Goal: Task Accomplishment & Management: Complete application form

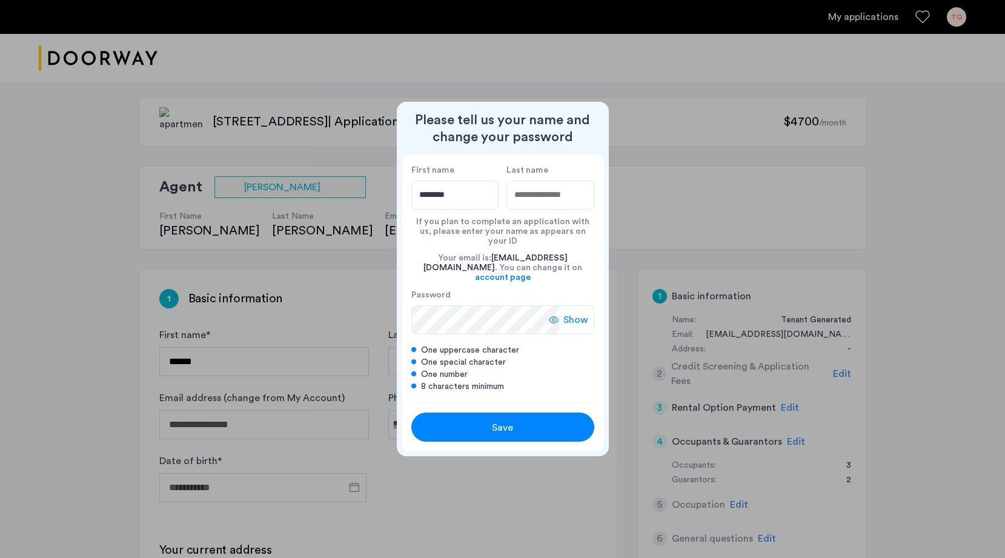
type input "********"
click at [526, 207] on input "Last name" at bounding box center [551, 195] width 88 height 29
type input "******"
click at [484, 241] on div "If you plan to complete an application with us, please enter your name as appea…" at bounding box center [502, 228] width 183 height 36
click at [578, 313] on span "Show" at bounding box center [576, 320] width 25 height 15
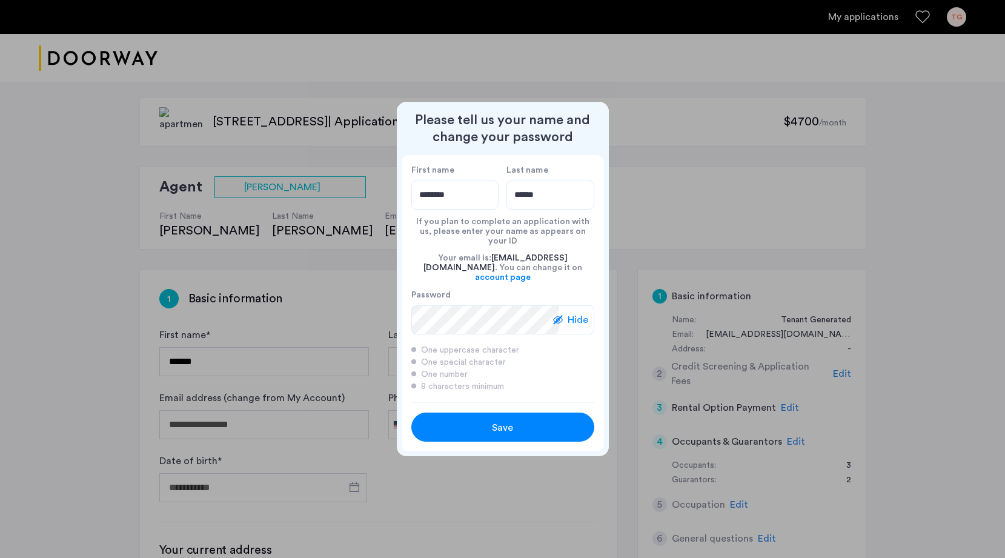
click at [505, 421] on span "Save" at bounding box center [502, 428] width 21 height 15
type input "********"
type input "******"
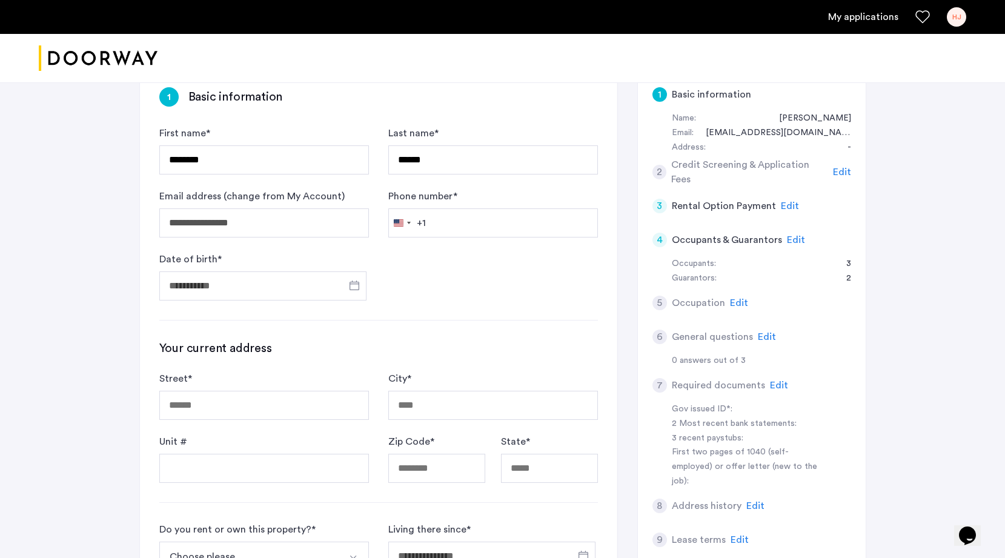
scroll to position [233, 0]
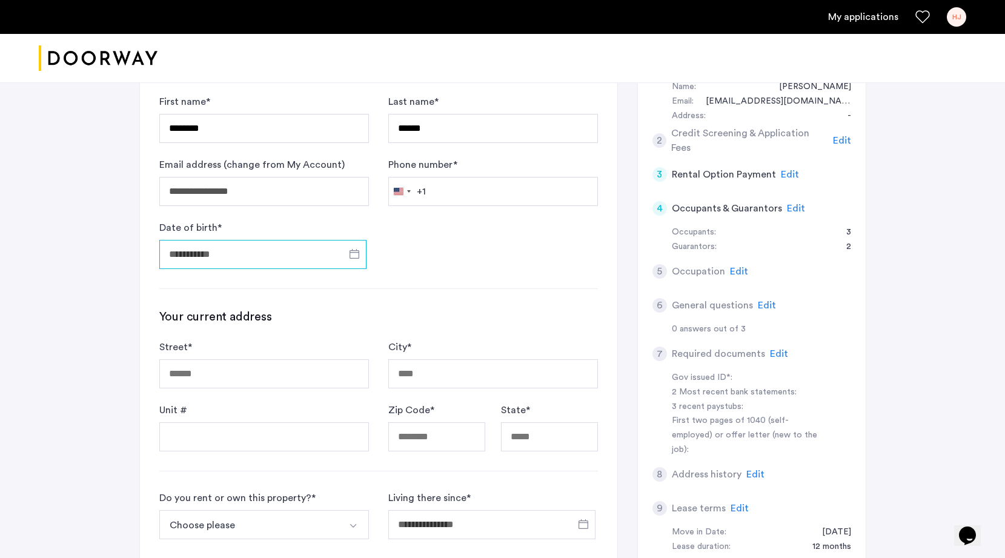
click at [221, 252] on input "Date of birth *" at bounding box center [262, 254] width 207 height 29
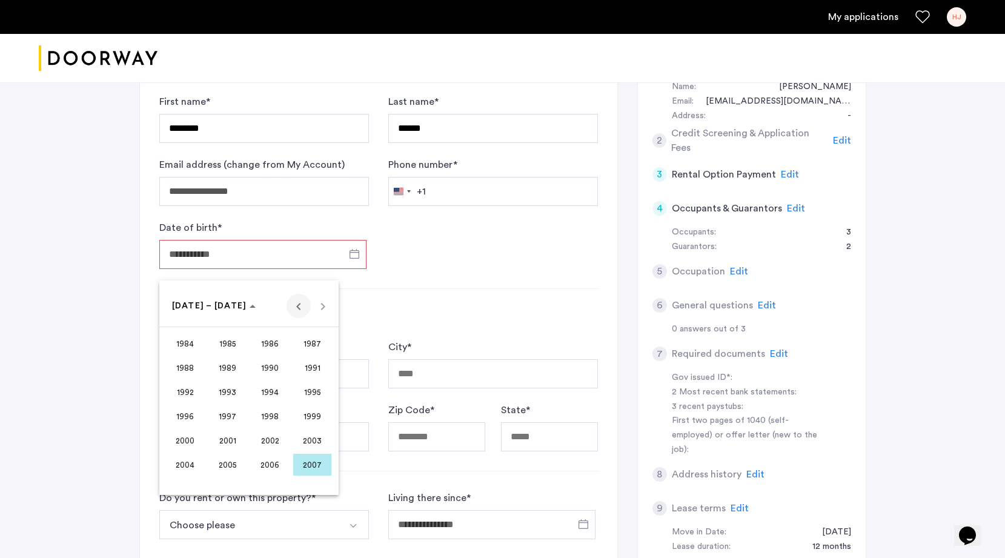
click at [302, 307] on span "Previous 24 years" at bounding box center [299, 306] width 24 height 24
click at [271, 417] on span "1974" at bounding box center [270, 416] width 38 height 22
click at [215, 358] on span "FEB" at bounding box center [227, 368] width 38 height 22
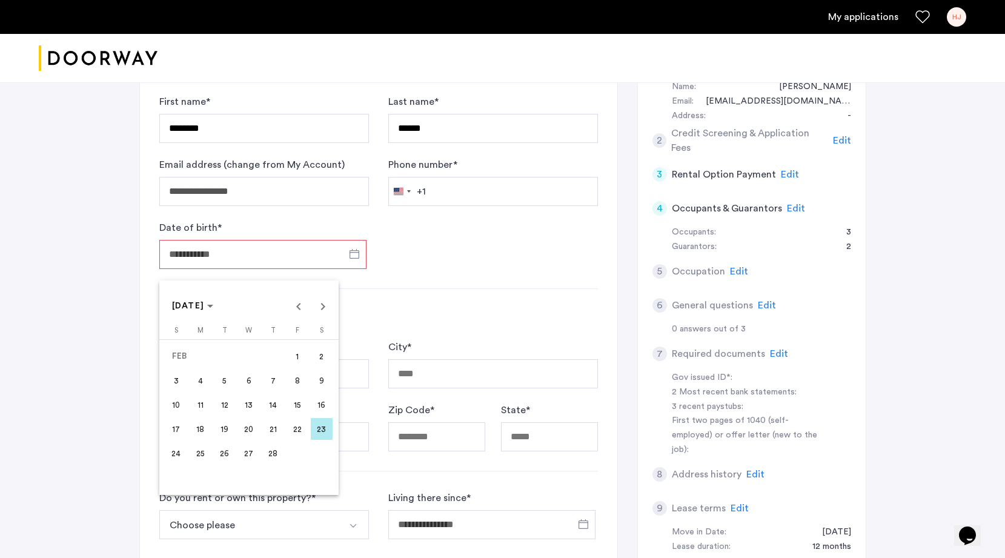
click at [296, 353] on span "1" at bounding box center [298, 356] width 22 height 22
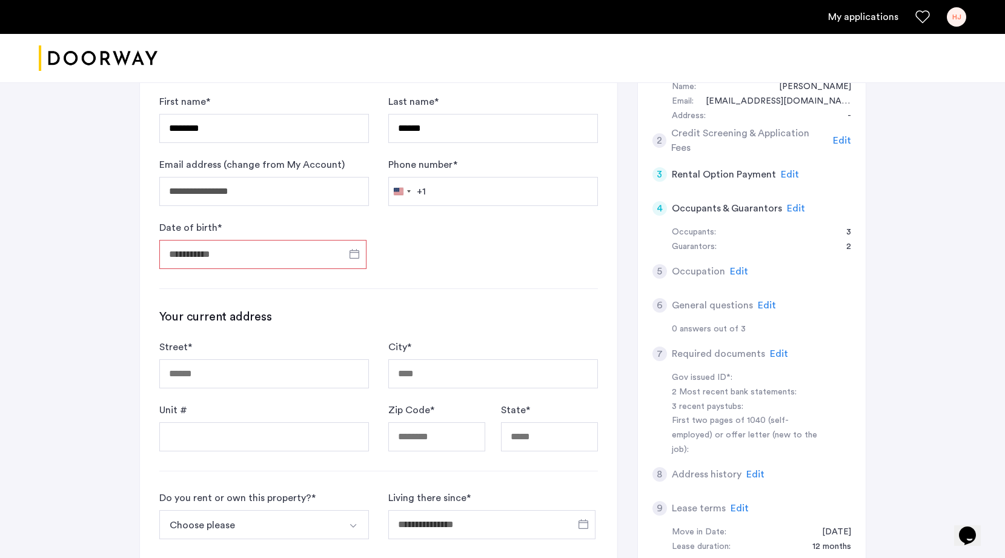
type input "**********"
click at [219, 376] on input "Street *" at bounding box center [264, 373] width 210 height 29
type input "**********"
type input "*****"
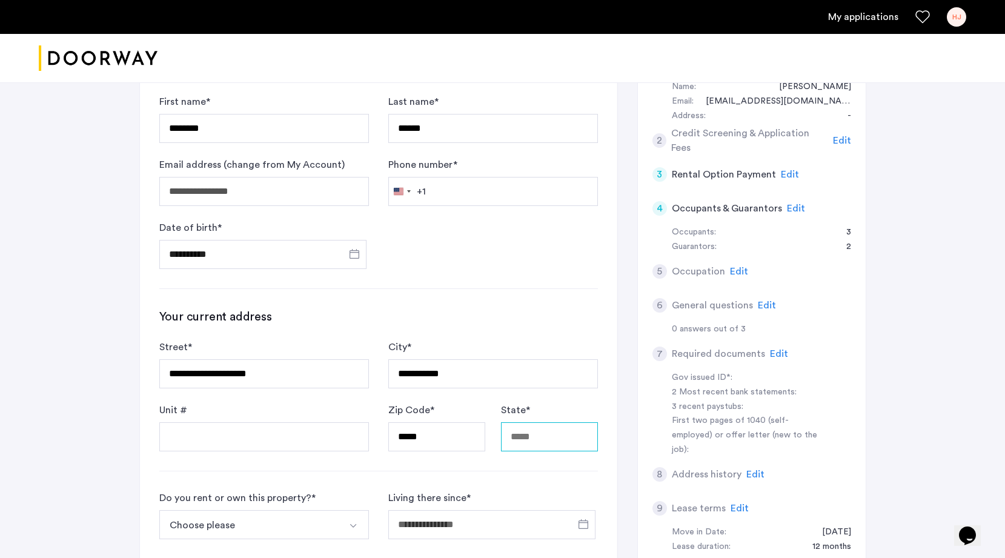
type input "**"
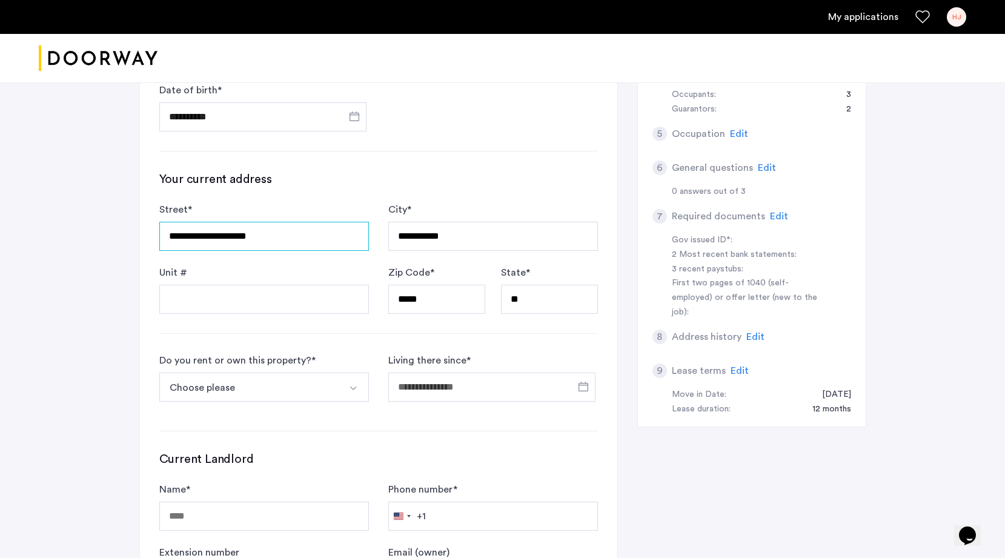
scroll to position [408, 0]
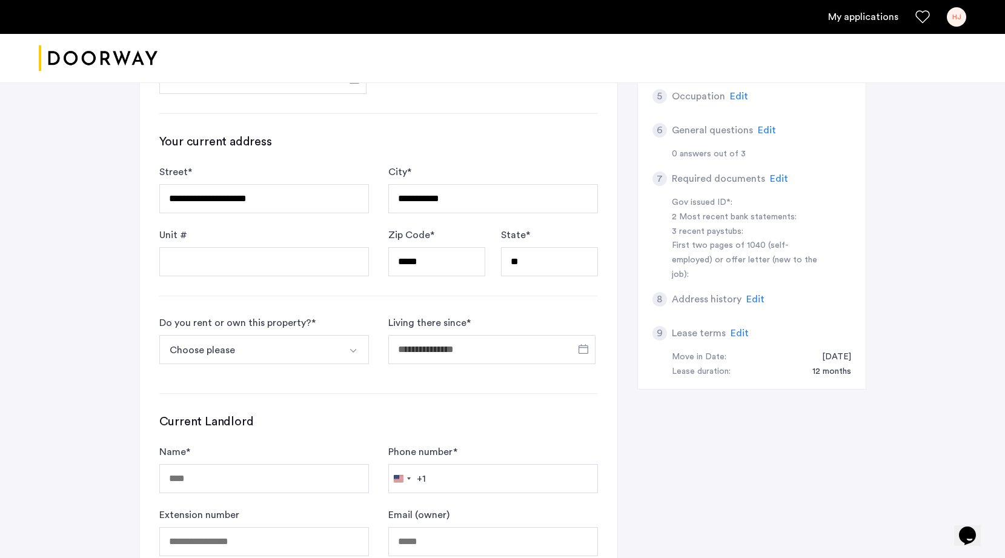
click at [224, 349] on button "Choose please" at bounding box center [249, 349] width 181 height 29
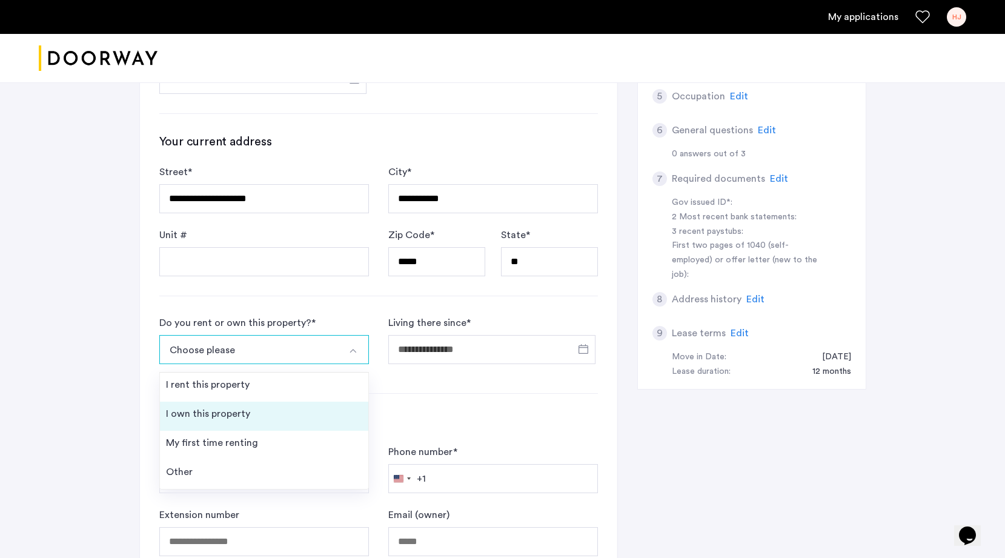
click at [213, 414] on div "I own this property" at bounding box center [208, 414] width 84 height 15
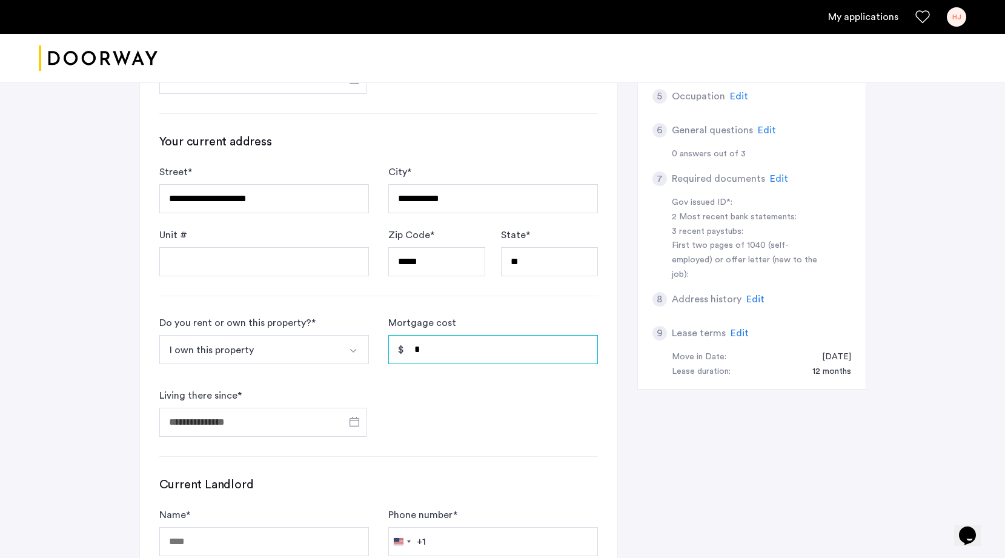
click at [442, 348] on input "*" at bounding box center [493, 349] width 210 height 29
click at [414, 348] on input "*" at bounding box center [493, 349] width 210 height 29
type input "********"
click at [307, 421] on input "Living there since *" at bounding box center [262, 422] width 207 height 29
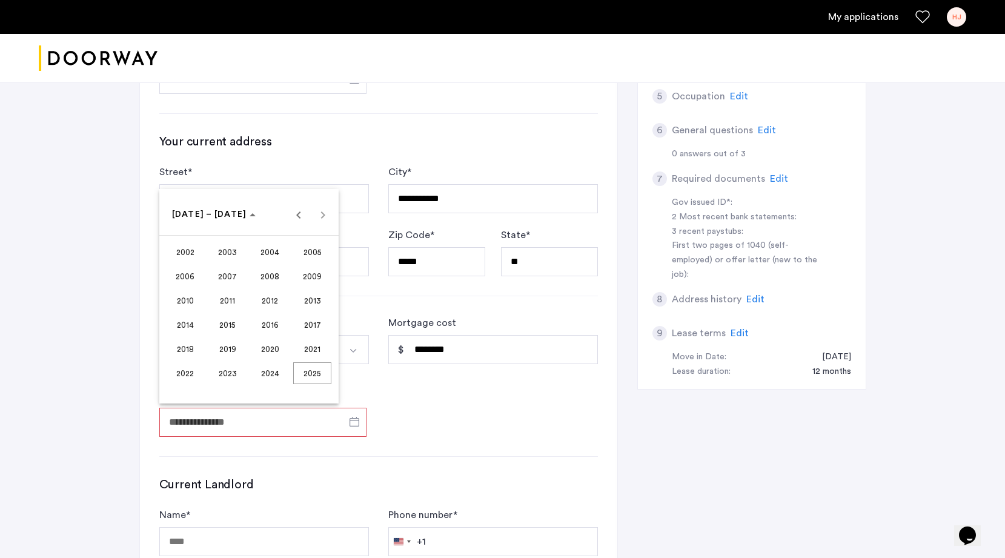
click at [184, 350] on span "2018" at bounding box center [185, 349] width 38 height 22
click at [186, 304] on span "MAY" at bounding box center [185, 301] width 38 height 22
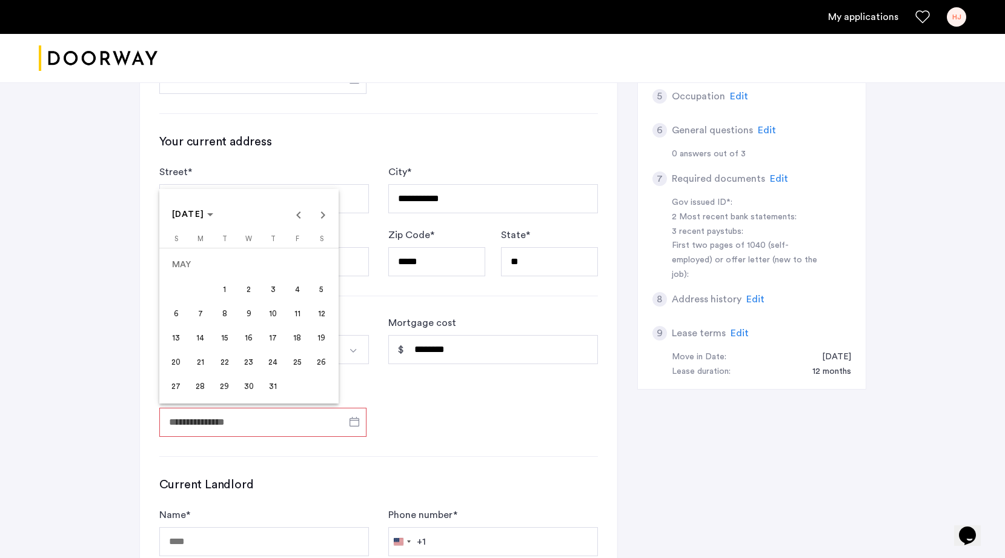
click at [233, 284] on span "1" at bounding box center [225, 289] width 22 height 22
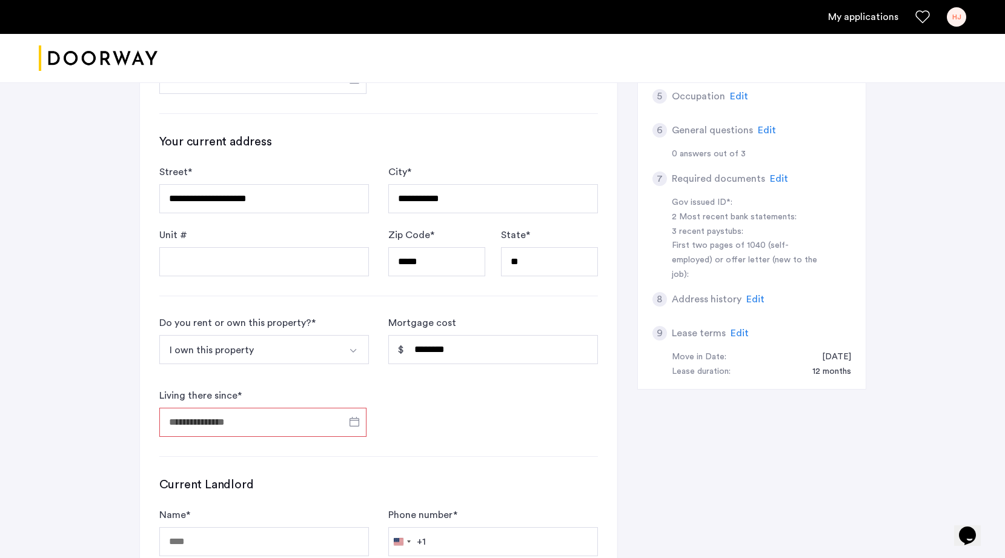
type input "**********"
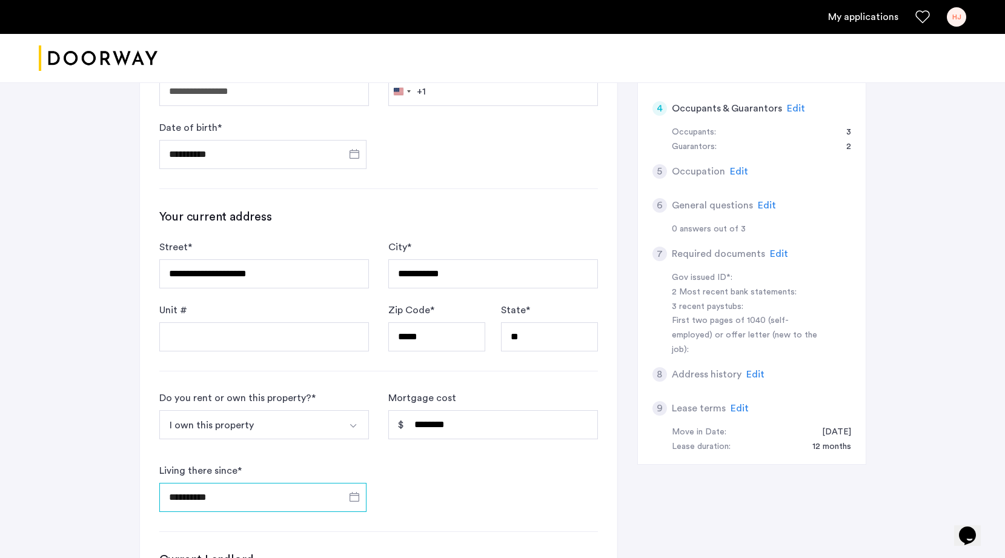
scroll to position [336, 0]
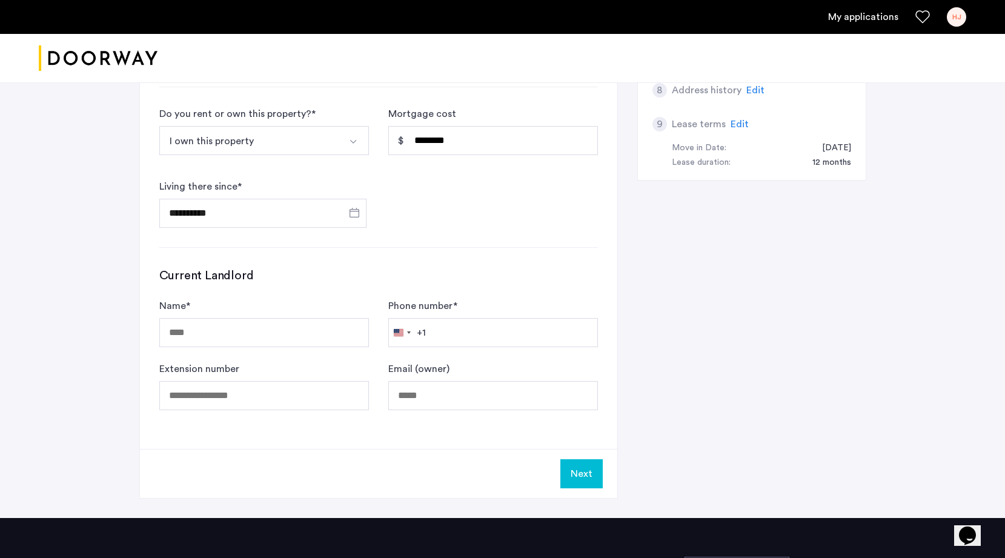
click at [579, 473] on button "Next" at bounding box center [582, 473] width 42 height 29
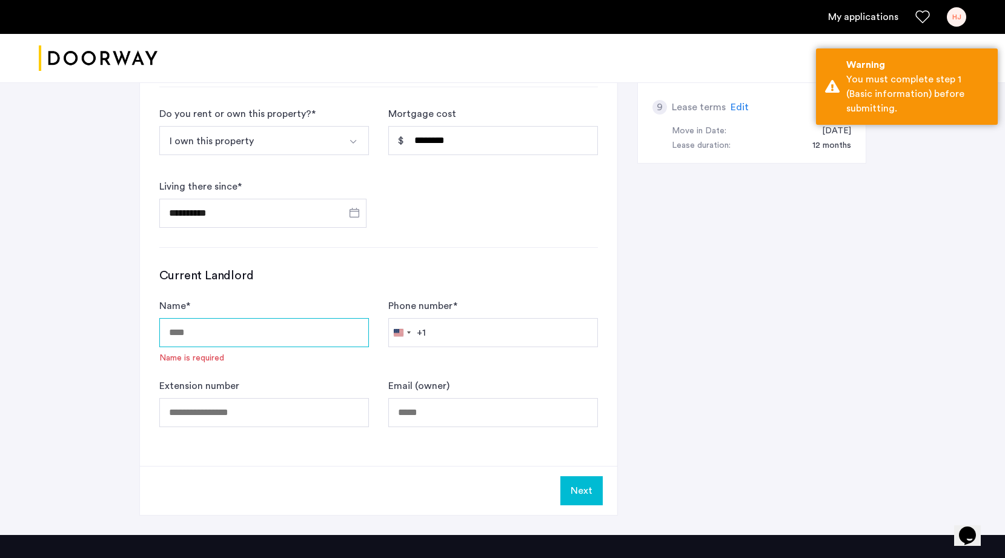
click at [235, 330] on input "Name *" at bounding box center [264, 332] width 210 height 29
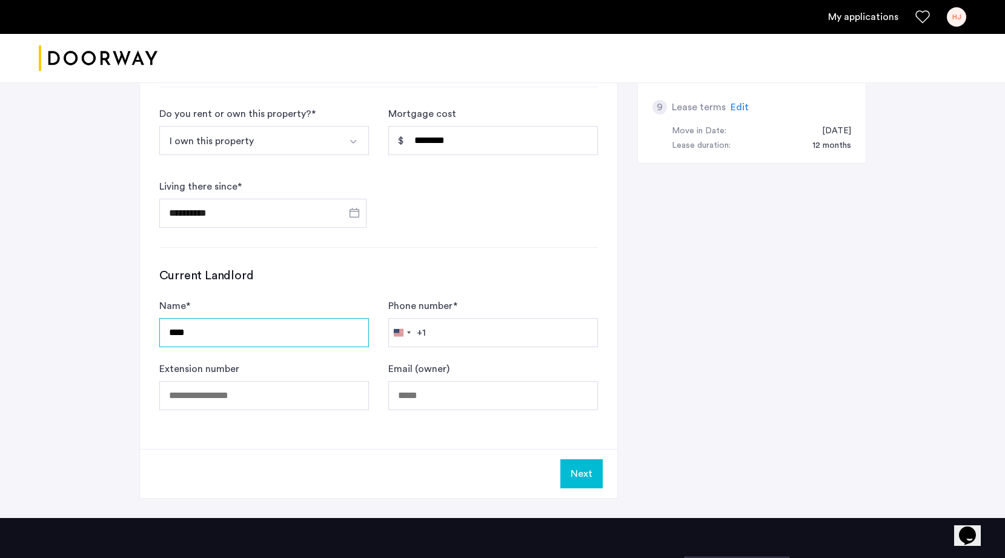
type input "****"
click at [585, 472] on button "Next" at bounding box center [582, 473] width 42 height 29
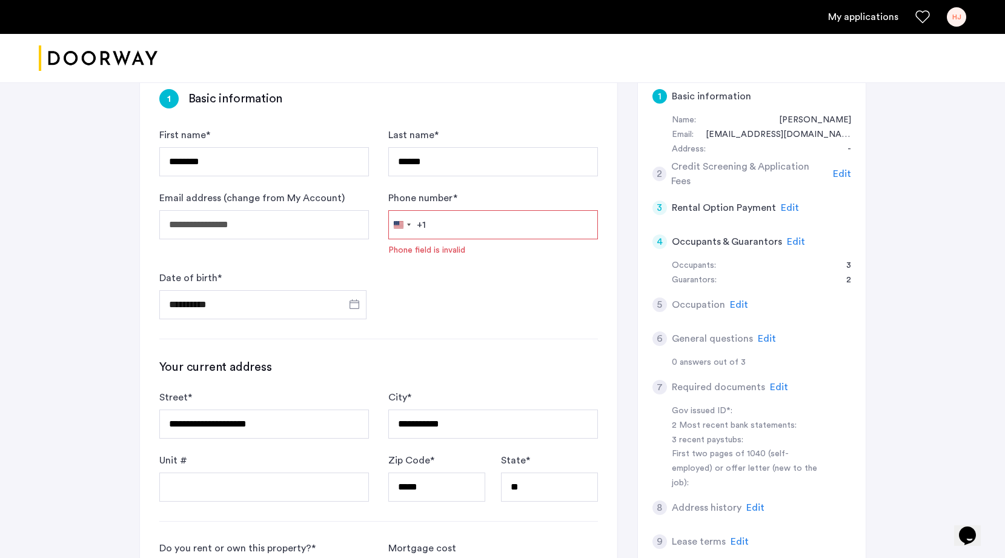
scroll to position [133, 0]
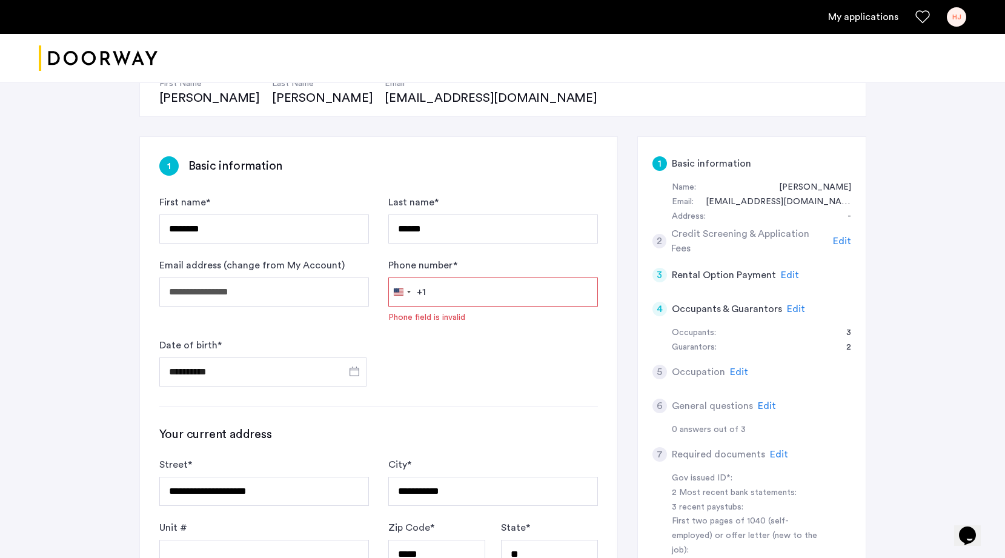
click at [445, 292] on input "Phone number *" at bounding box center [493, 292] width 210 height 29
type input "**********"
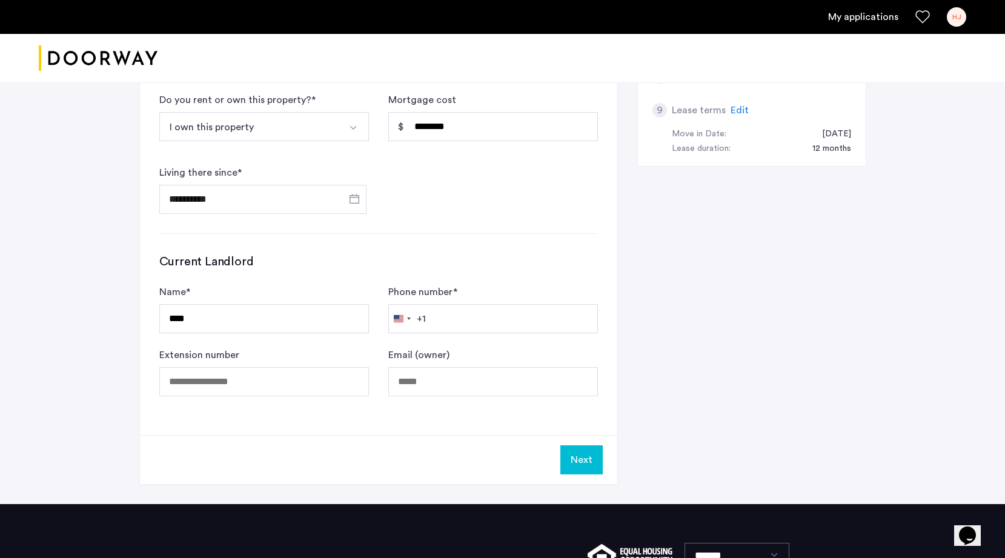
scroll to position [696, 0]
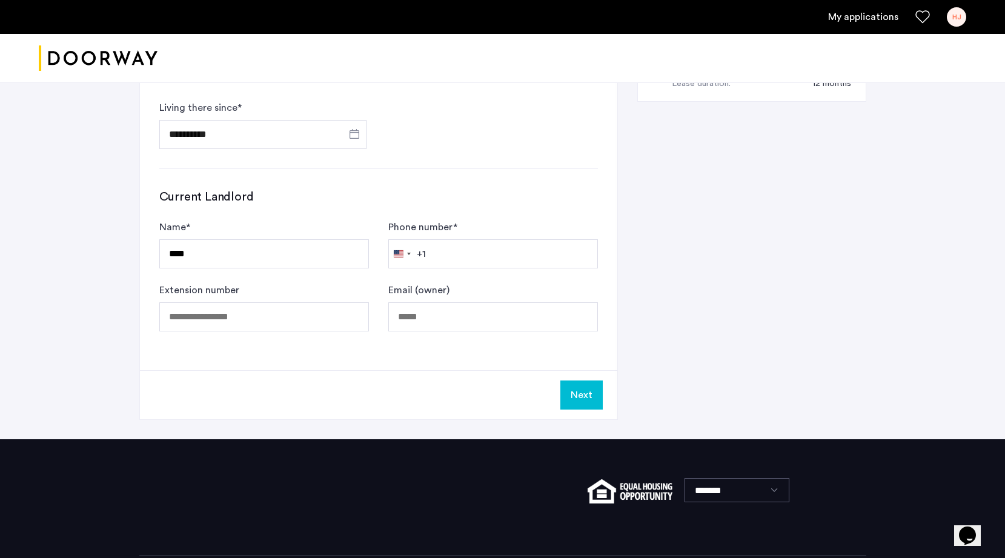
click at [579, 396] on button "Next" at bounding box center [582, 395] width 42 height 29
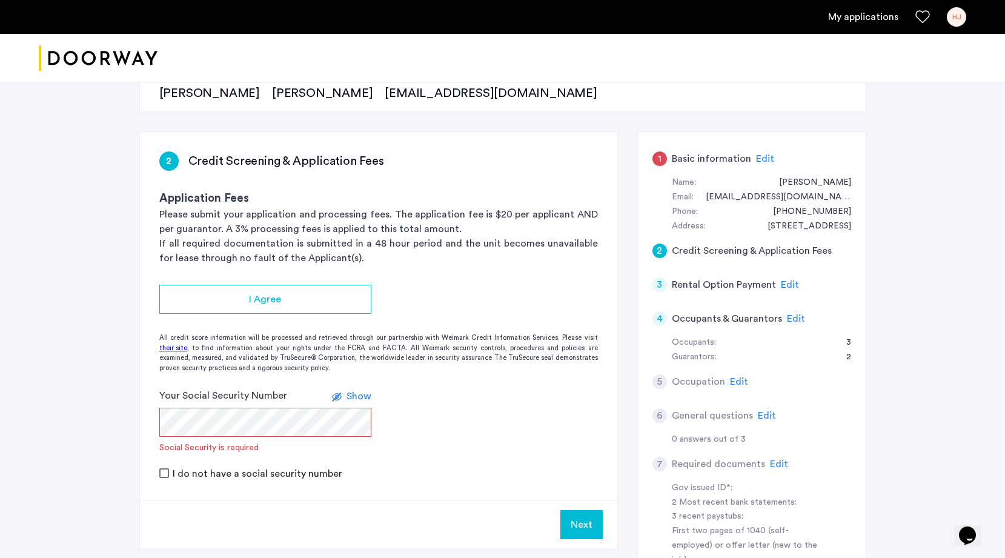
scroll to position [139, 0]
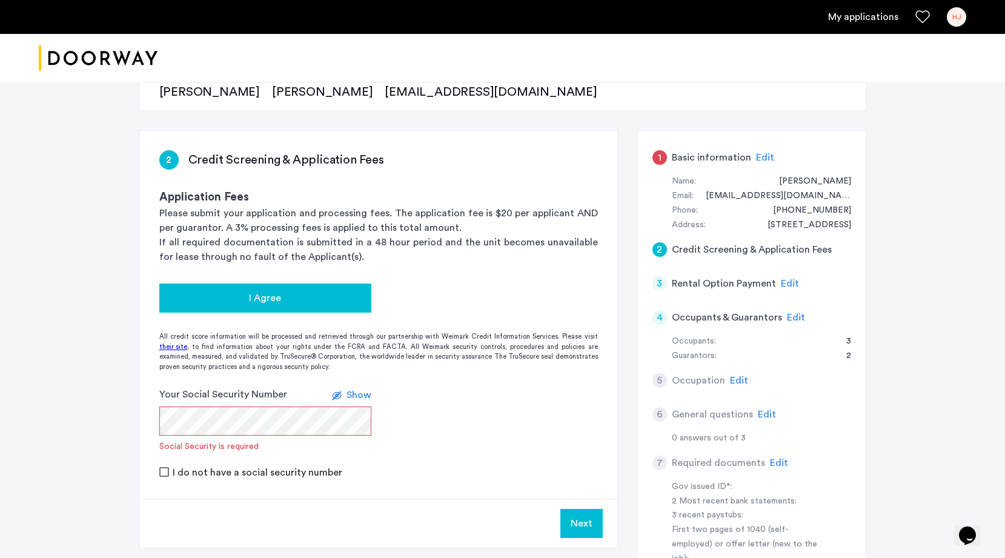
click at [258, 296] on span "I Agree" at bounding box center [265, 298] width 32 height 15
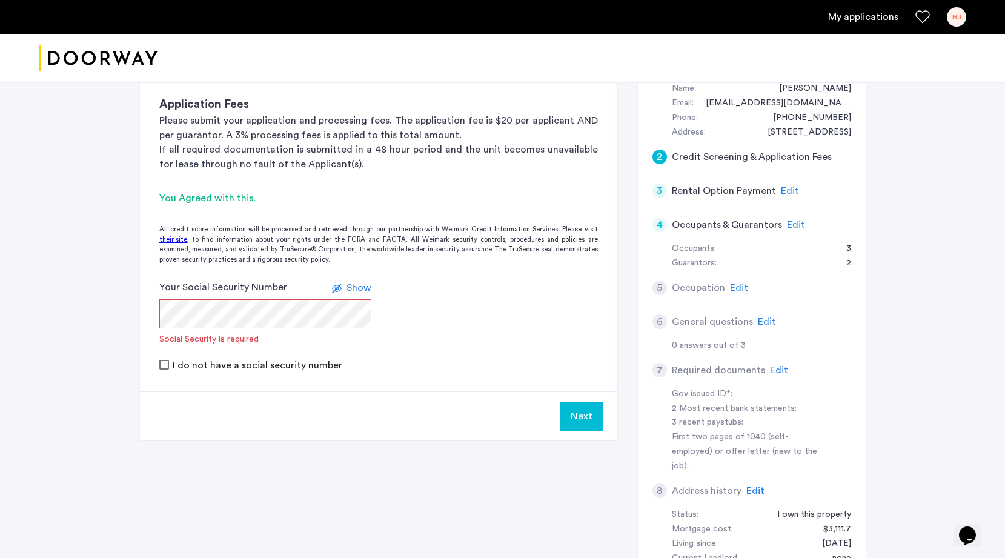
scroll to position [235, 0]
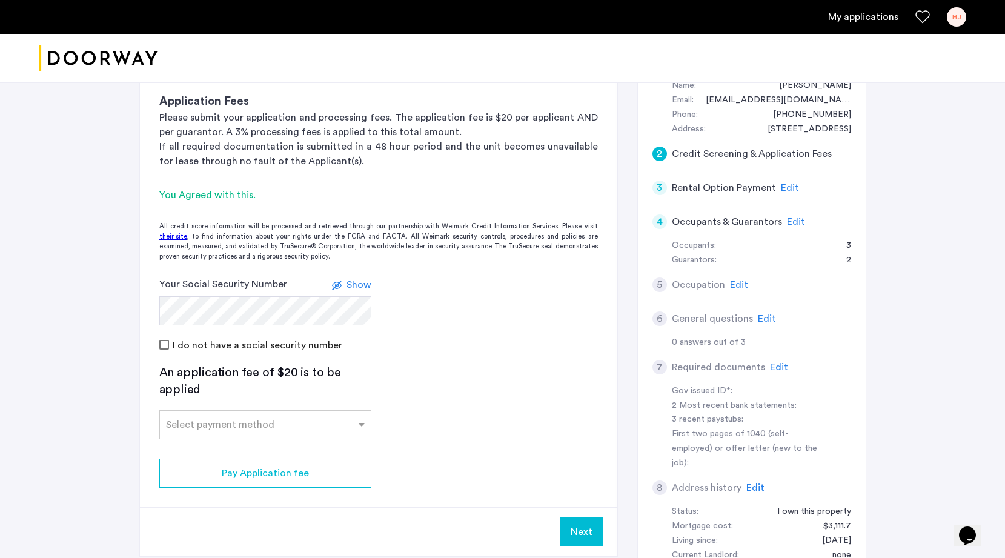
click at [391, 338] on div "I do not have a social security number" at bounding box center [378, 345] width 439 height 15
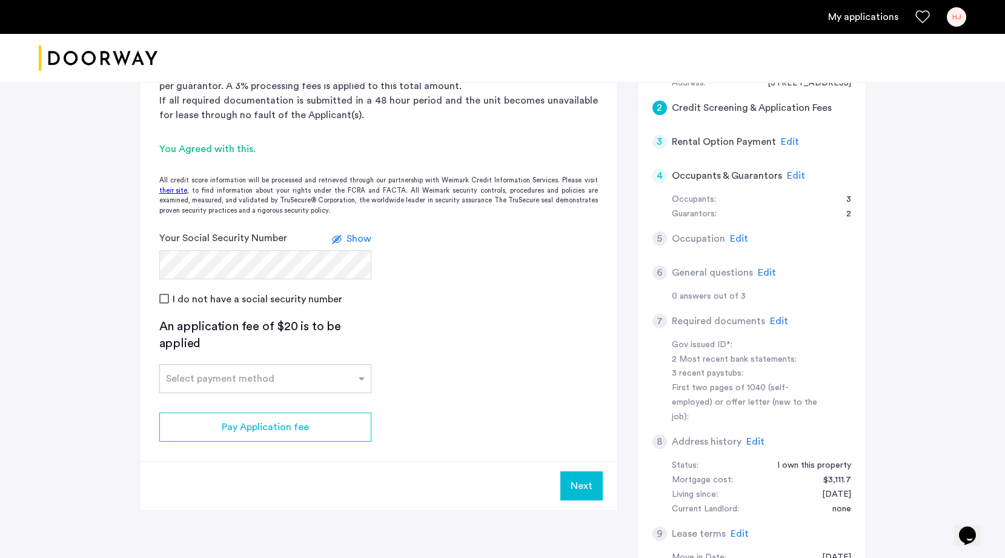
scroll to position [294, 0]
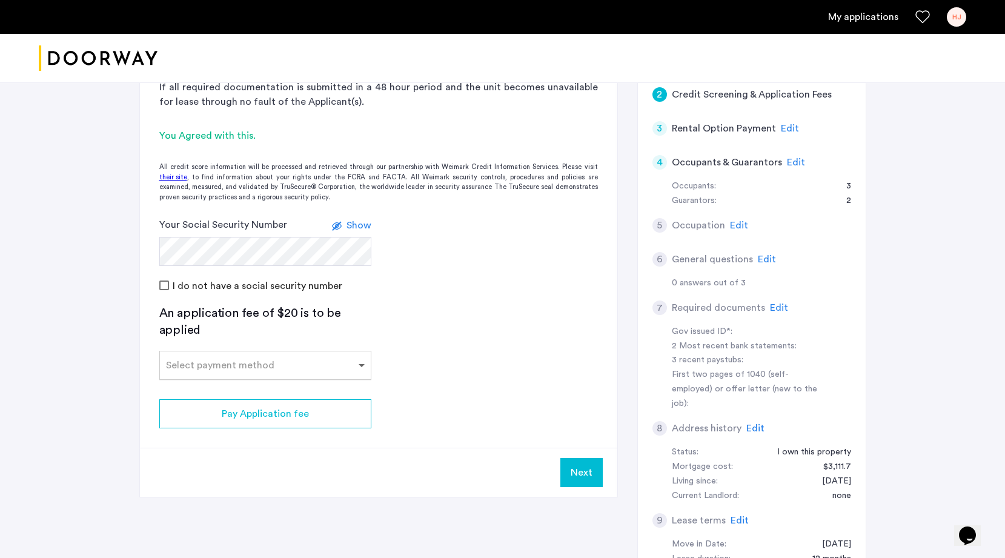
click at [358, 362] on span at bounding box center [363, 365] width 15 height 15
click at [195, 393] on span "Credit Card" at bounding box center [193, 392] width 54 height 10
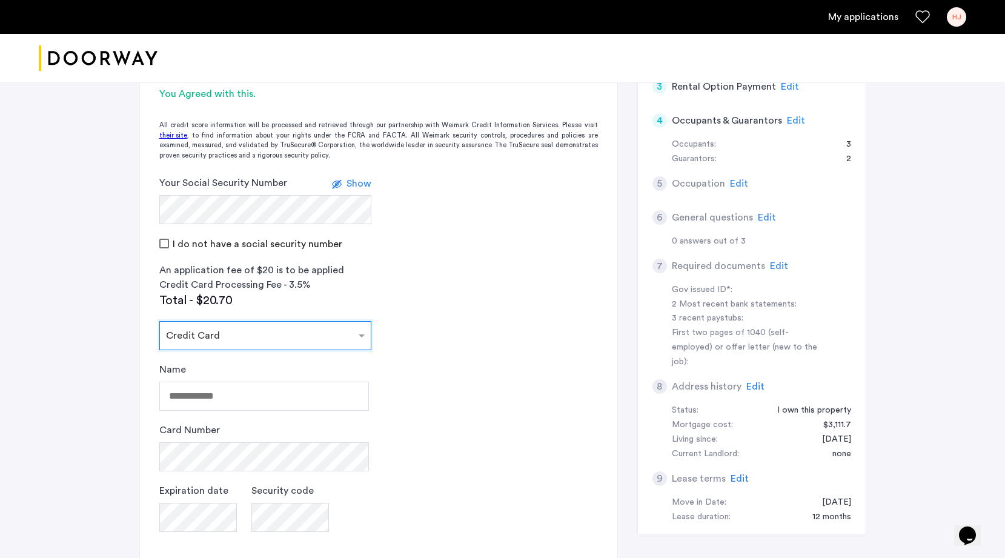
scroll to position [338, 0]
click at [235, 393] on input "Name" at bounding box center [264, 394] width 210 height 29
type input "**********"
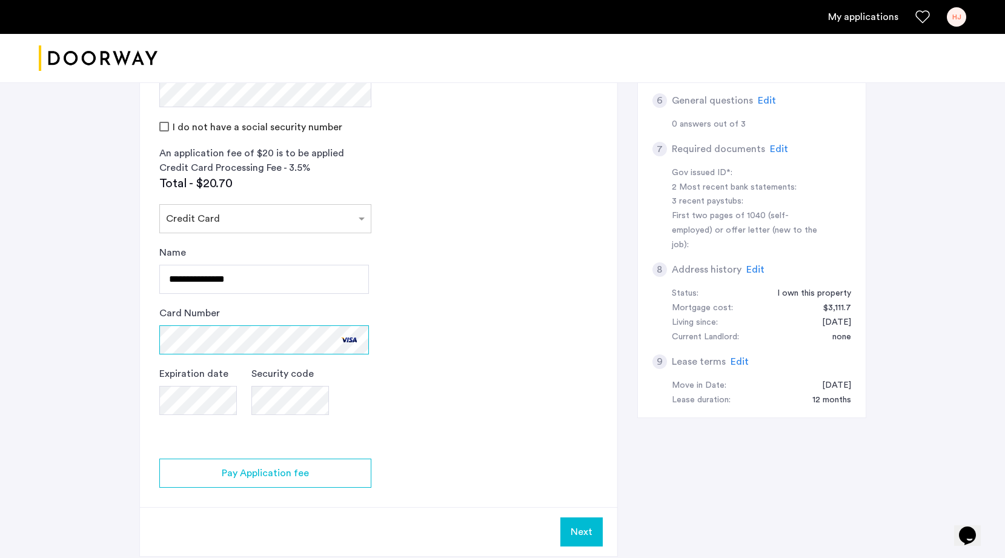
scroll to position [511, 0]
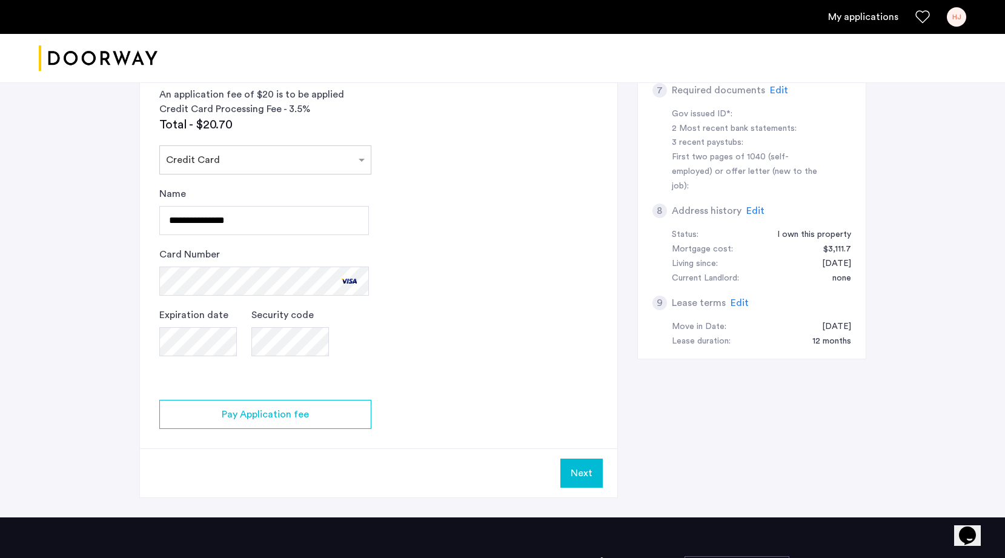
click at [453, 331] on app-credit-screening "2 Credit Screening & Application Fees Application Fees Please submit your appli…" at bounding box center [379, 127] width 478 height 739
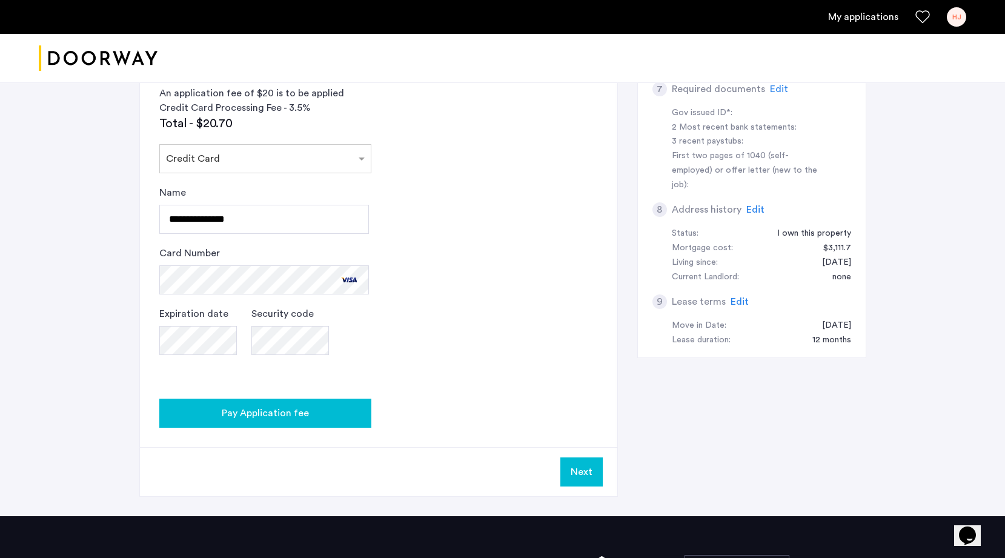
click at [273, 414] on span "Pay Application fee" at bounding box center [265, 413] width 87 height 15
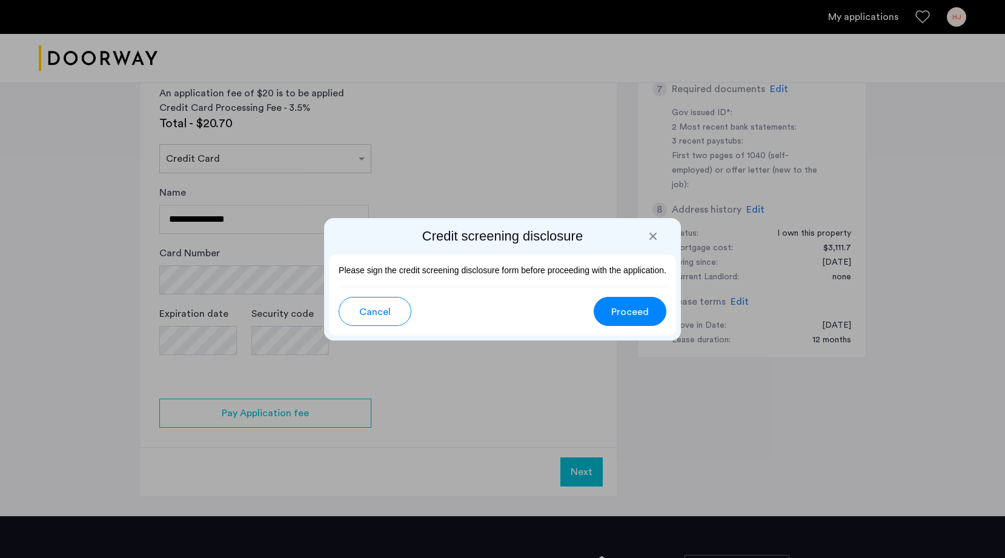
click at [637, 310] on span "Proceed" at bounding box center [630, 312] width 38 height 15
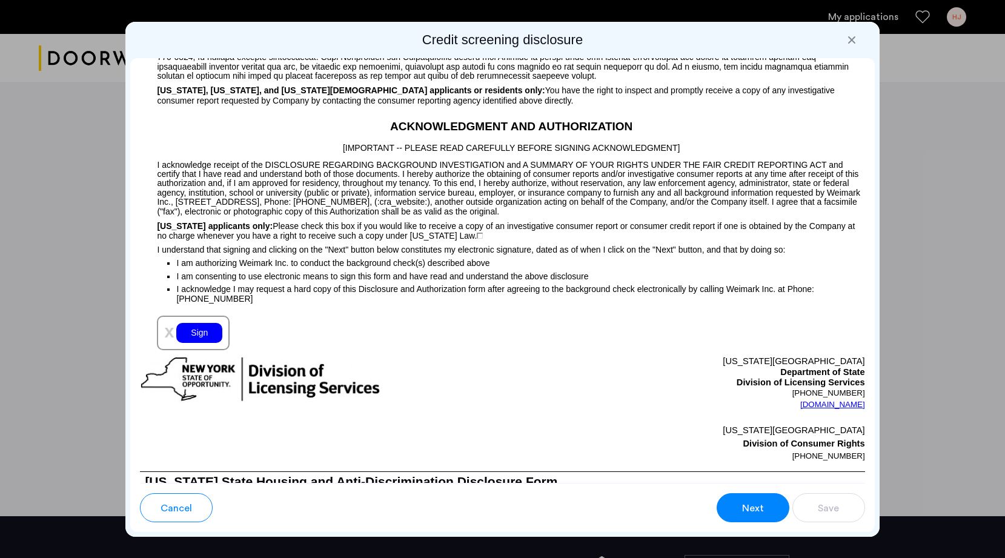
scroll to position [1274, 0]
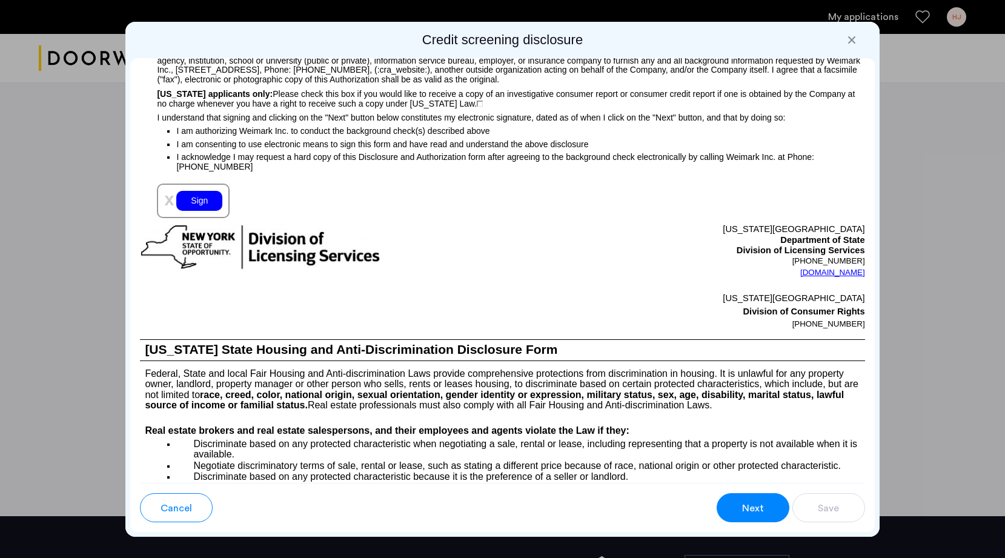
click at [191, 211] on div "Sign" at bounding box center [199, 201] width 46 height 20
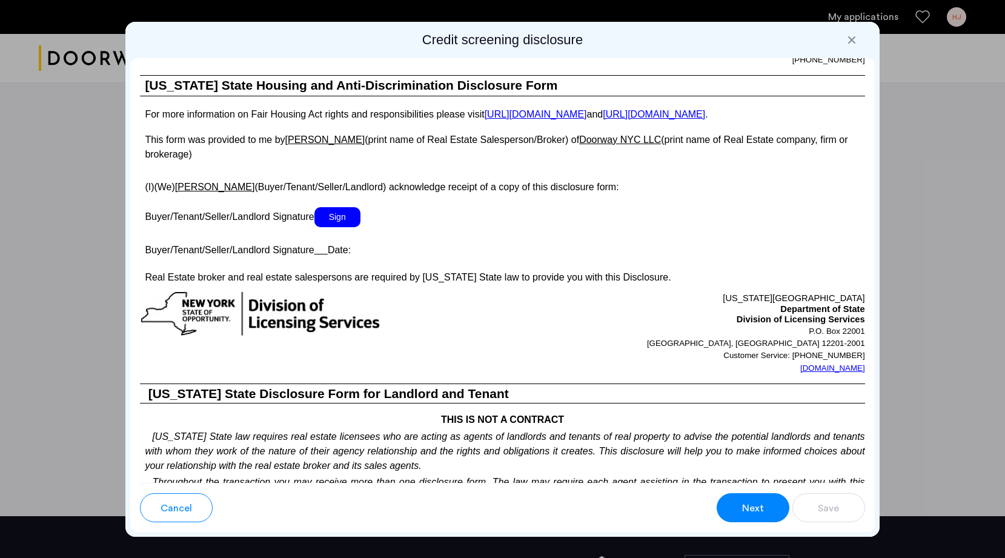
scroll to position [2097, 0]
click at [339, 227] on span "Sign" at bounding box center [338, 217] width 46 height 20
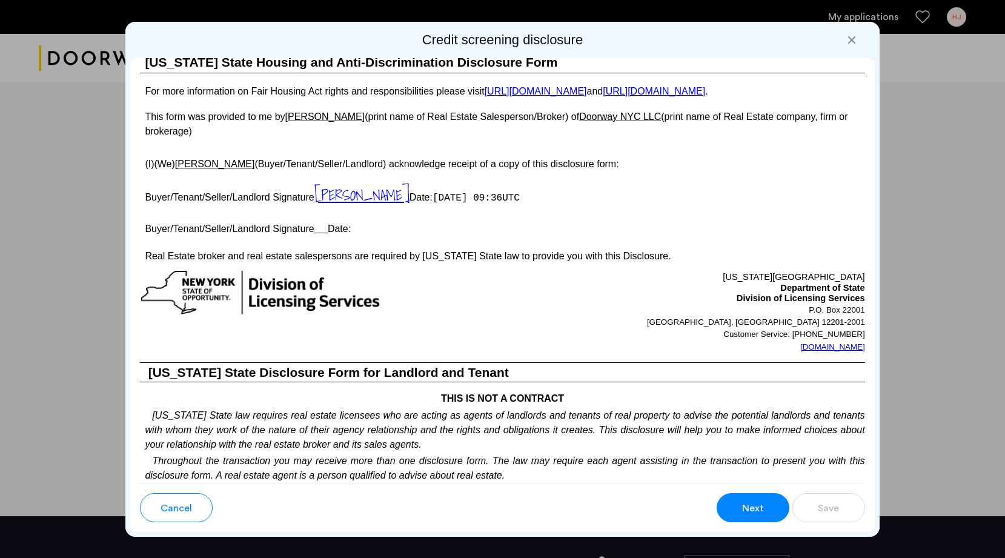
scroll to position [2123, 0]
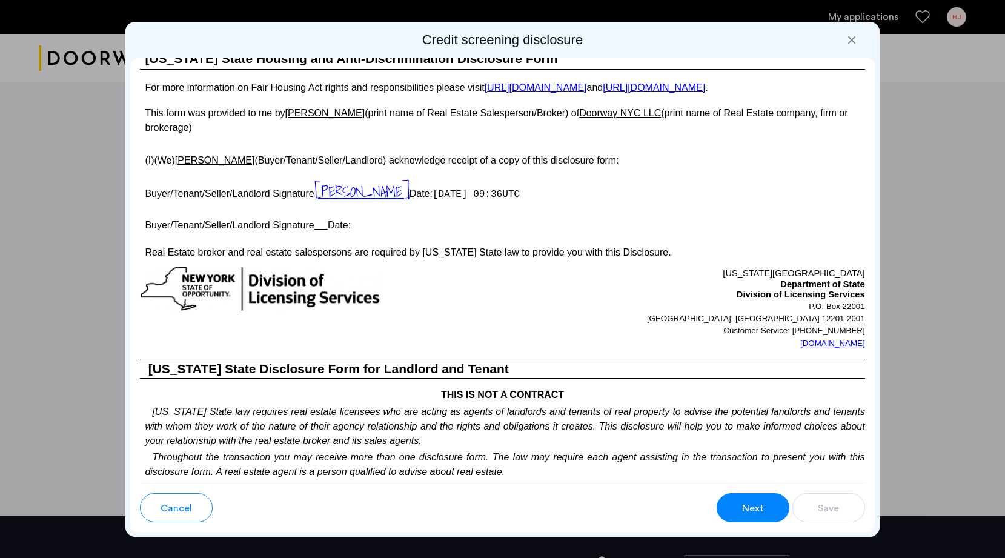
click at [382, 233] on p "Buyer/Tenant/Seller/Landlord Signature Date:" at bounding box center [502, 224] width 725 height 18
click at [347, 233] on p "Buyer/Tenant/Seller/Landlord Signature Date:" at bounding box center [502, 224] width 725 height 18
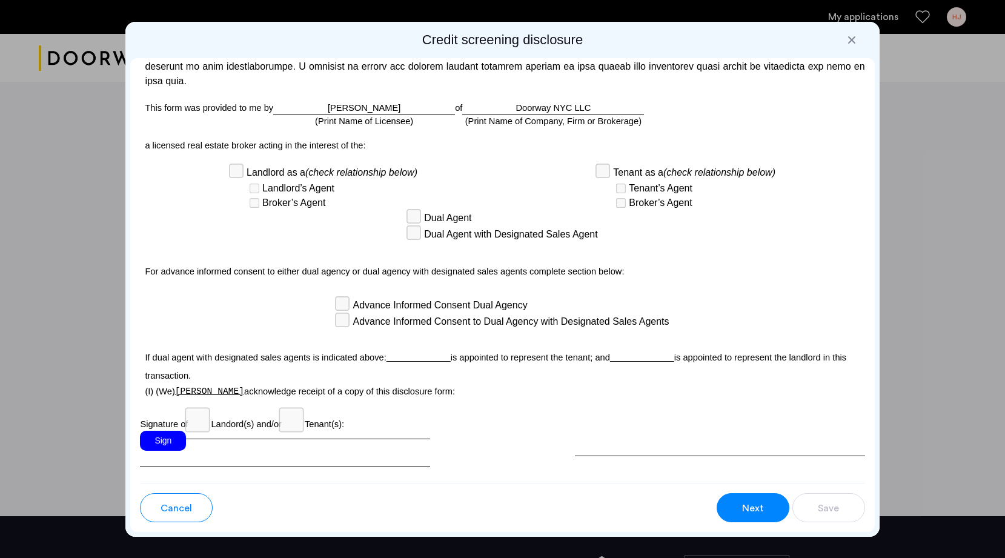
scroll to position [3208, 0]
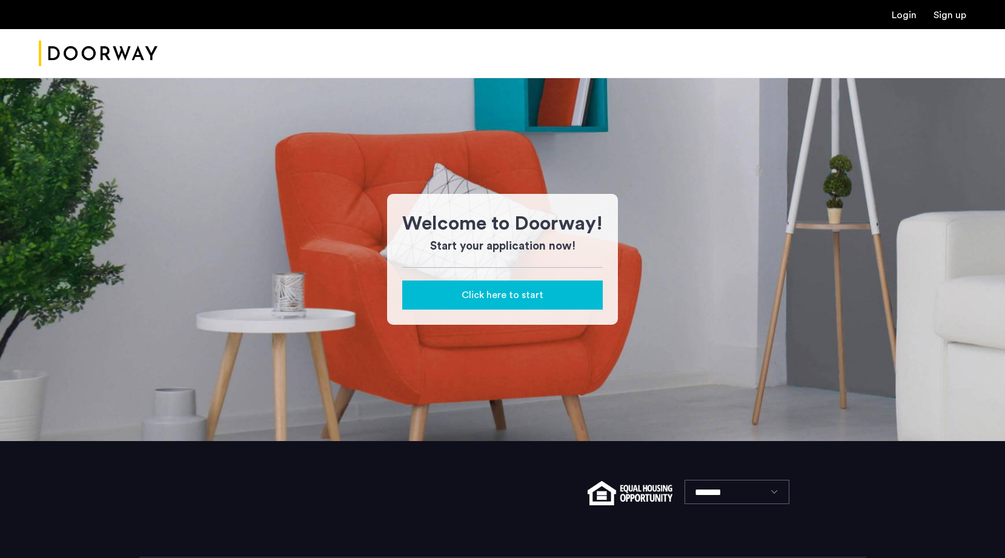
click at [506, 293] on span "Click here to start" at bounding box center [503, 295] width 82 height 15
click at [503, 298] on span "Click here to start" at bounding box center [503, 295] width 82 height 15
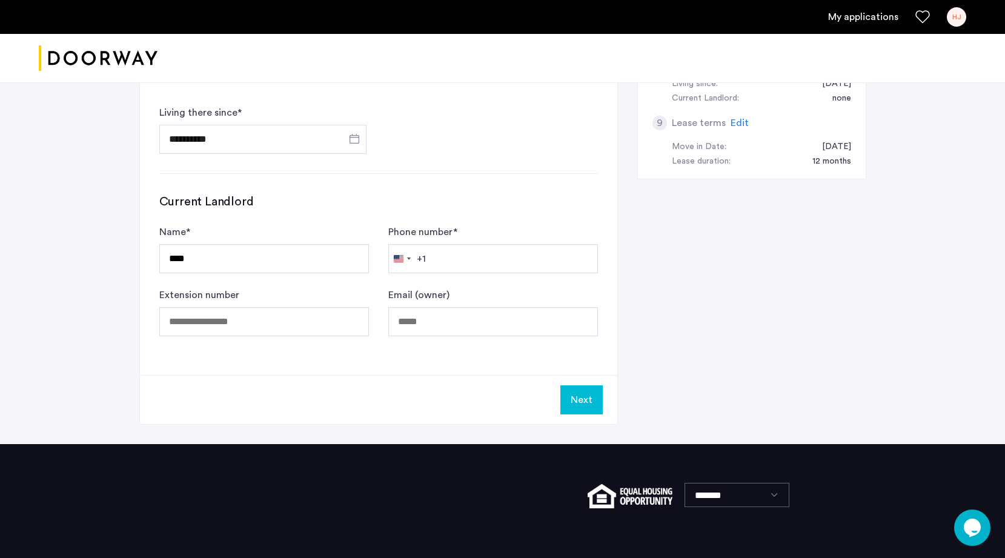
scroll to position [716, 0]
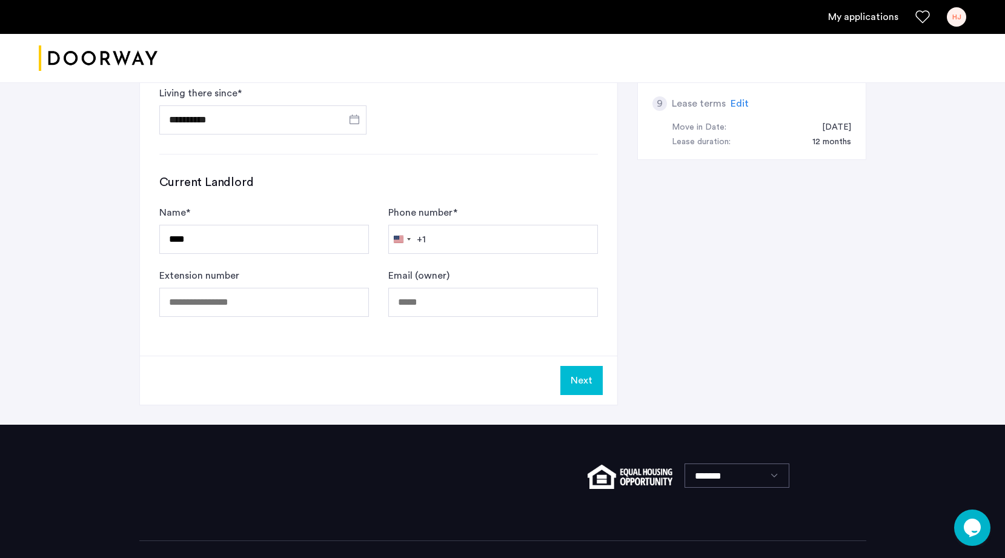
click at [578, 383] on button "Next" at bounding box center [582, 380] width 42 height 29
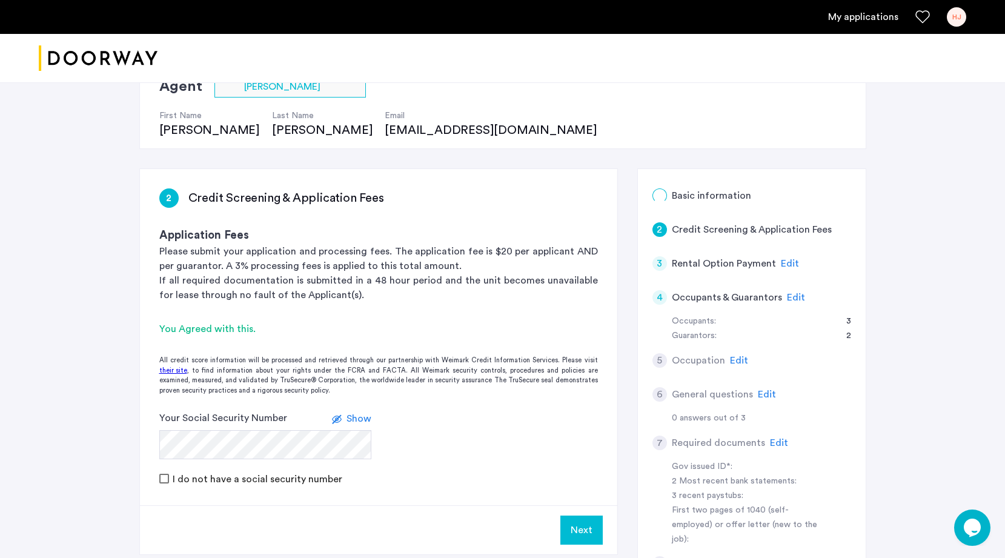
scroll to position [320, 0]
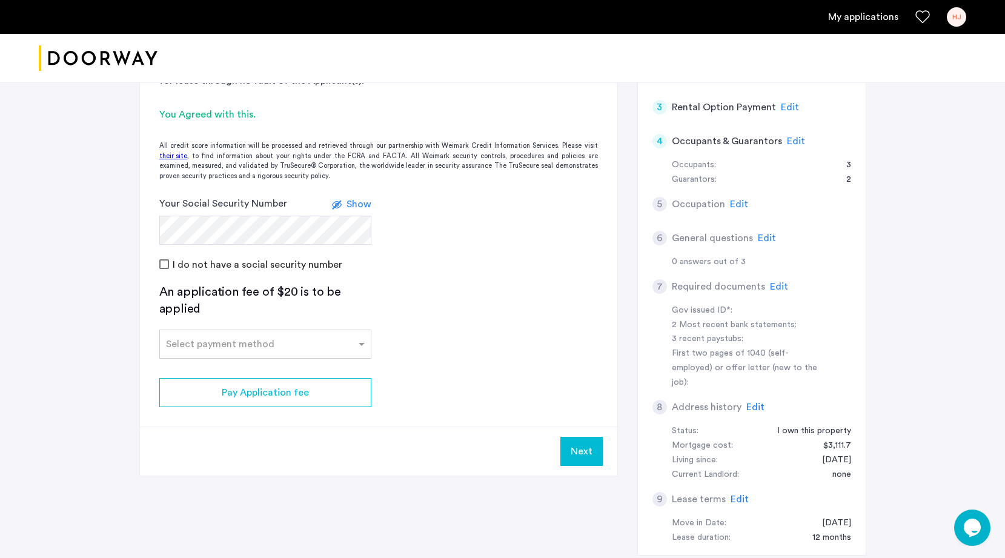
click at [429, 305] on app-credit-screening "2 Credit Screening & Application Fees Application Fees Please submit your appli…" at bounding box center [379, 215] width 478 height 521
click at [358, 341] on span at bounding box center [363, 344] width 15 height 15
click at [289, 380] on div "Credit Card" at bounding box center [265, 371] width 211 height 24
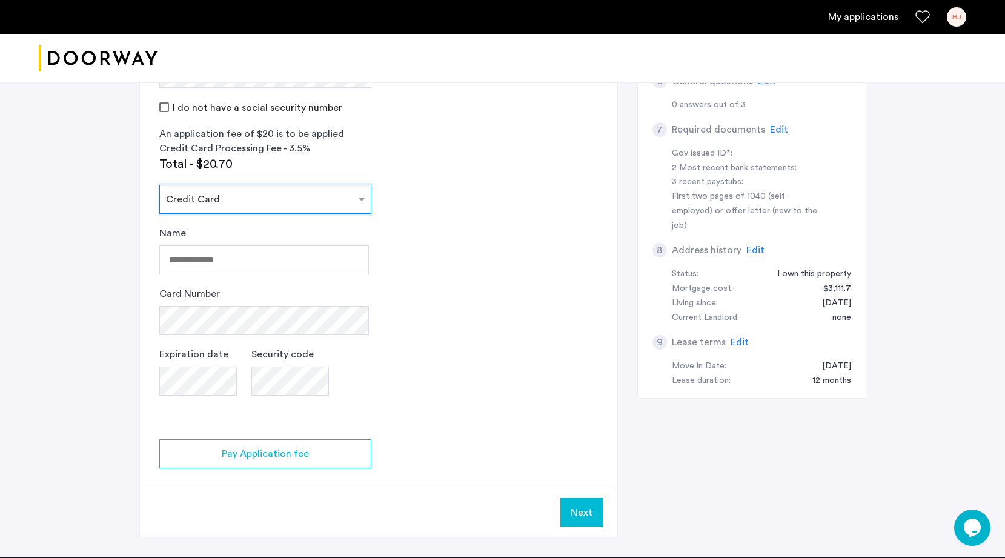
scroll to position [494, 0]
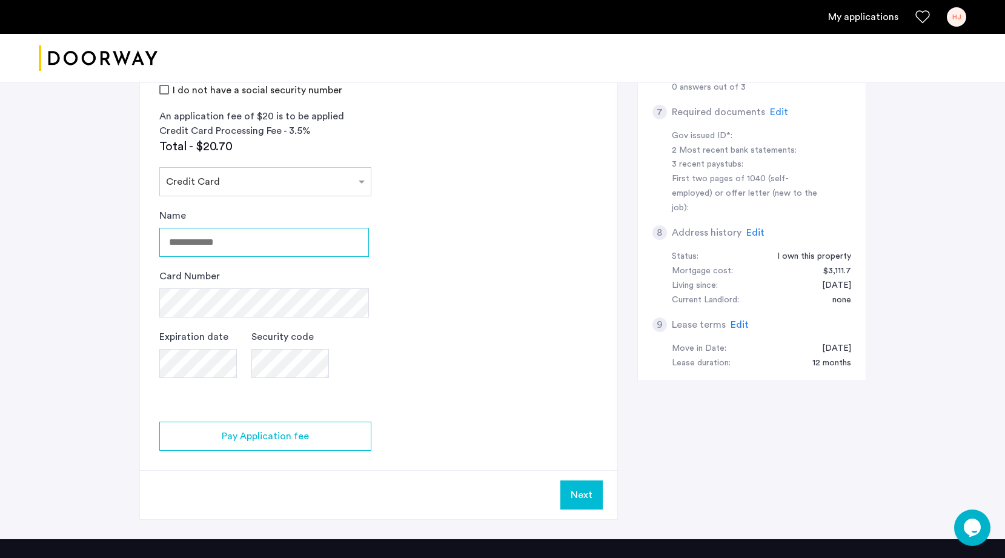
click at [249, 235] on input "Name" at bounding box center [264, 242] width 210 height 29
type input "**********"
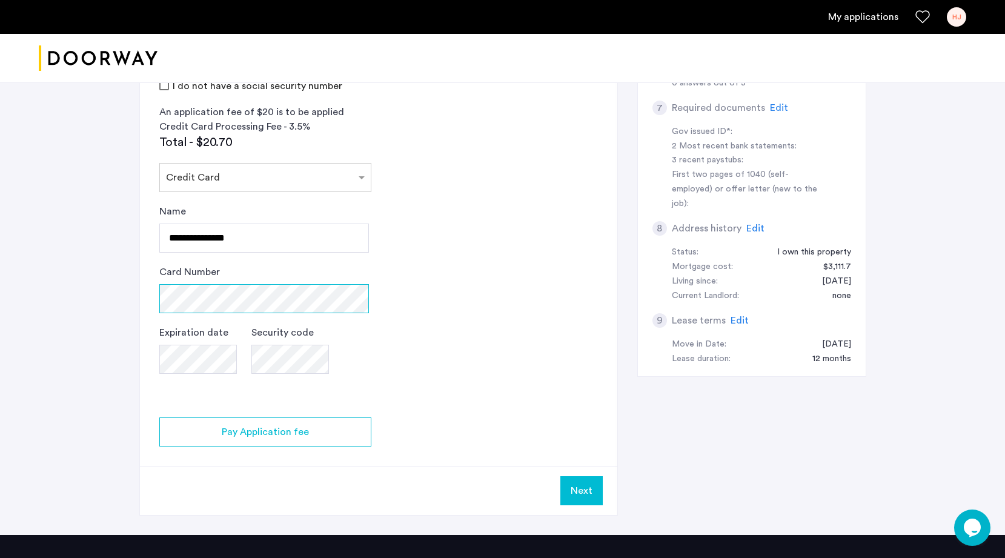
scroll to position [501, 0]
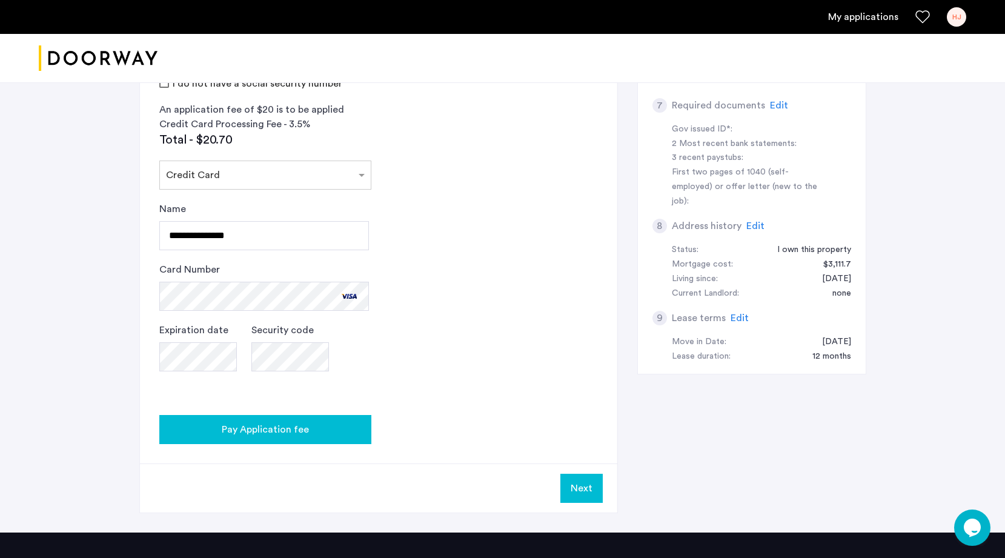
click at [249, 428] on span "Pay Application fee" at bounding box center [265, 429] width 87 height 15
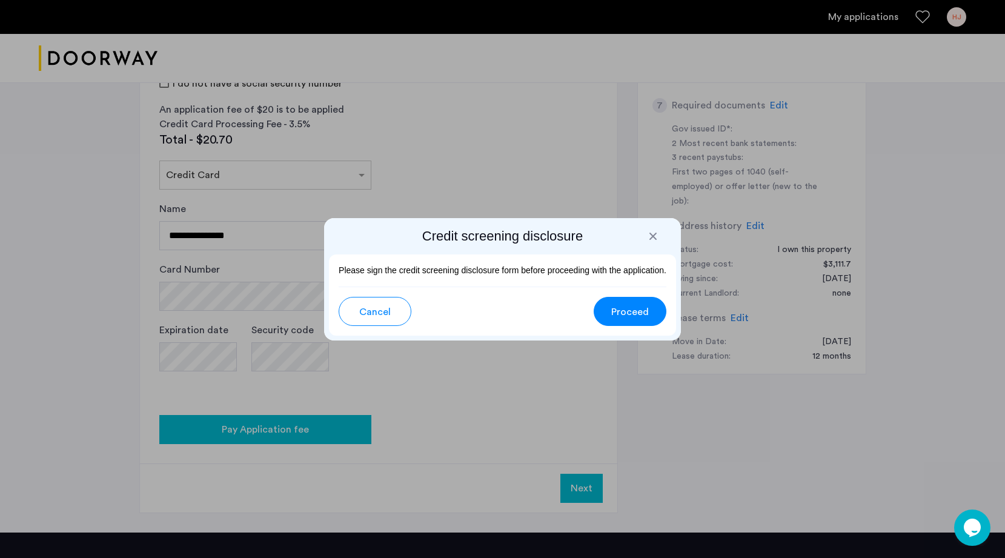
scroll to position [0, 0]
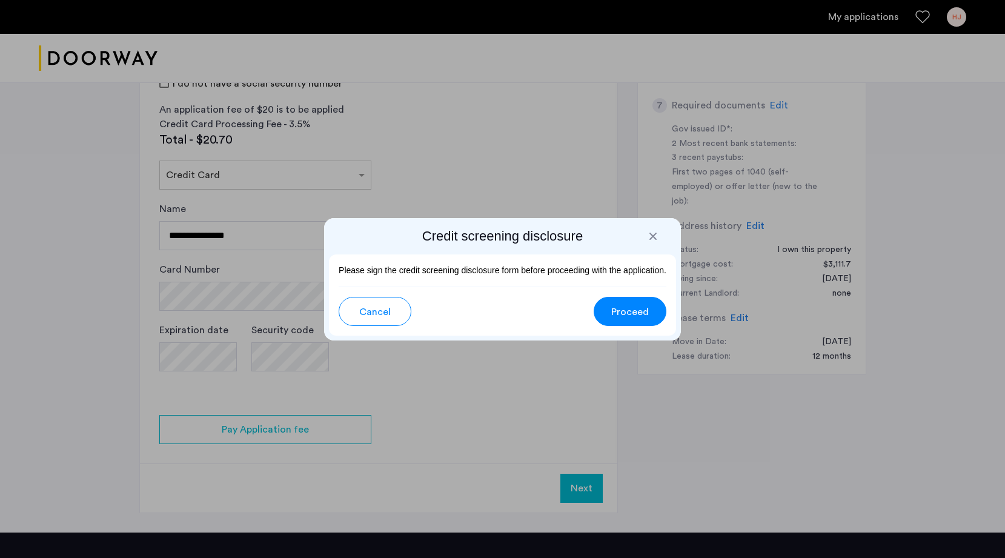
click at [636, 309] on span "Proceed" at bounding box center [630, 312] width 38 height 15
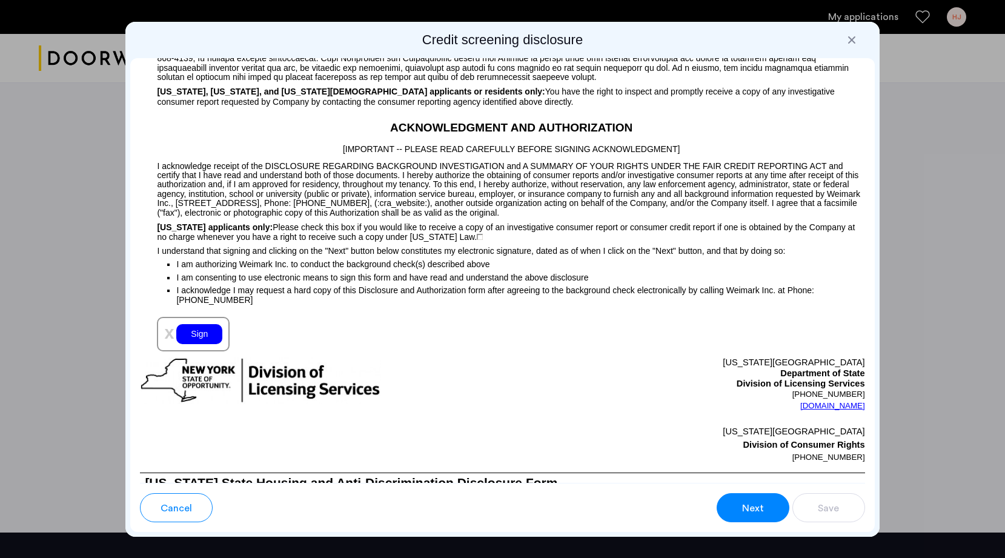
scroll to position [1168, 0]
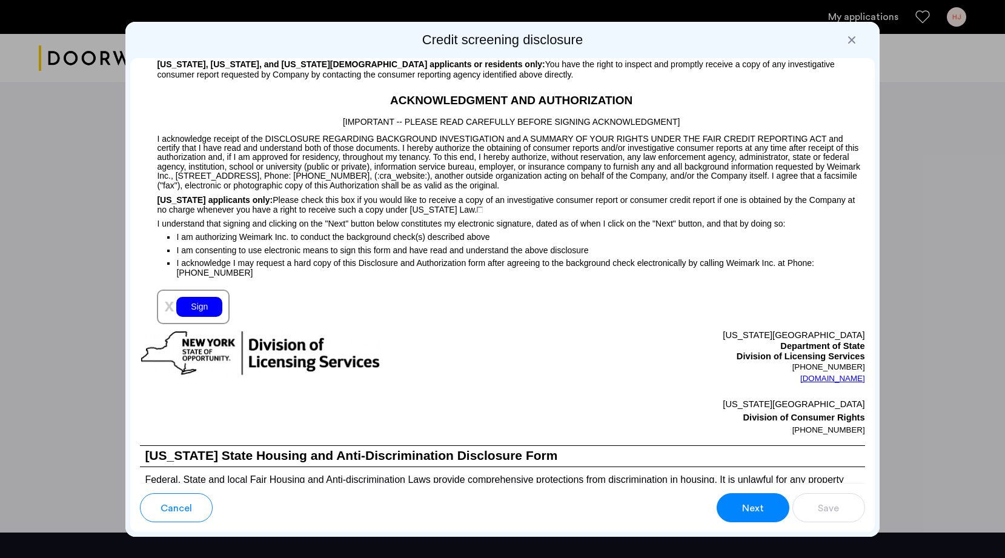
click at [202, 317] on div "Sign" at bounding box center [199, 307] width 46 height 20
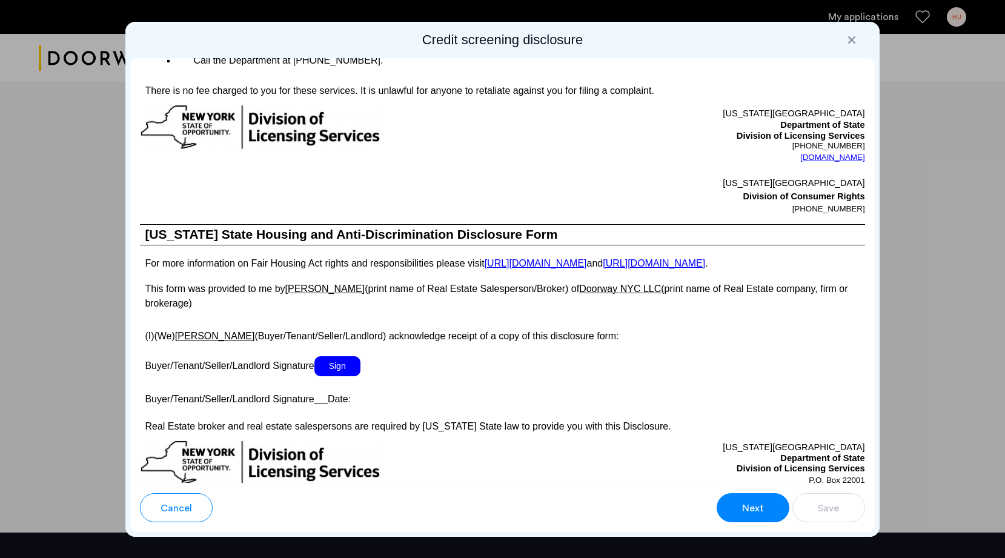
scroll to position [2035, 0]
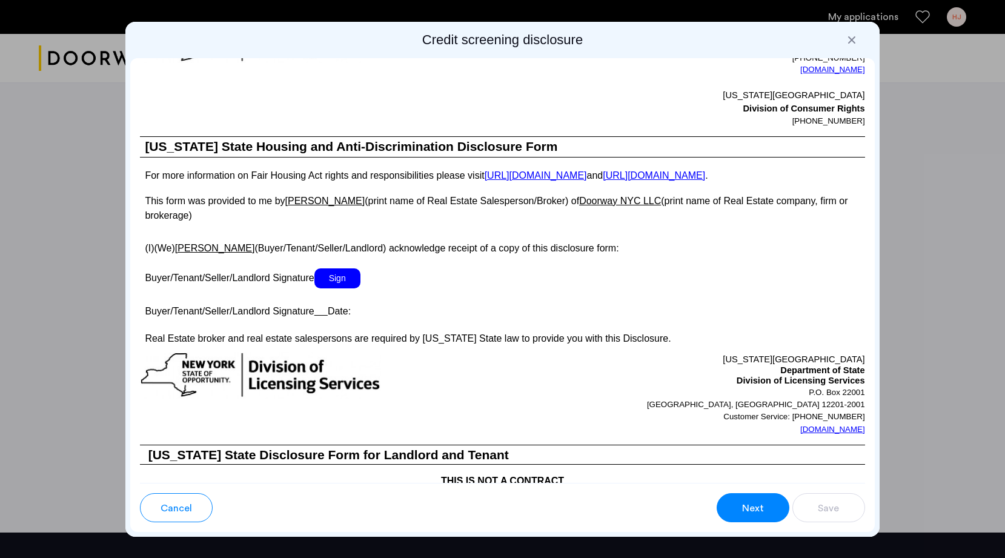
click at [341, 288] on span "Sign" at bounding box center [338, 278] width 46 height 20
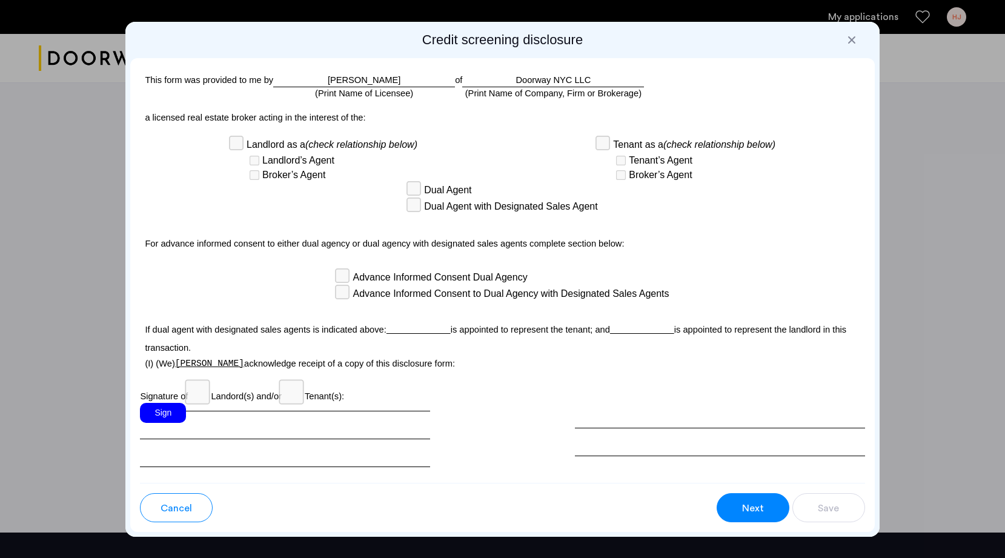
scroll to position [3273, 0]
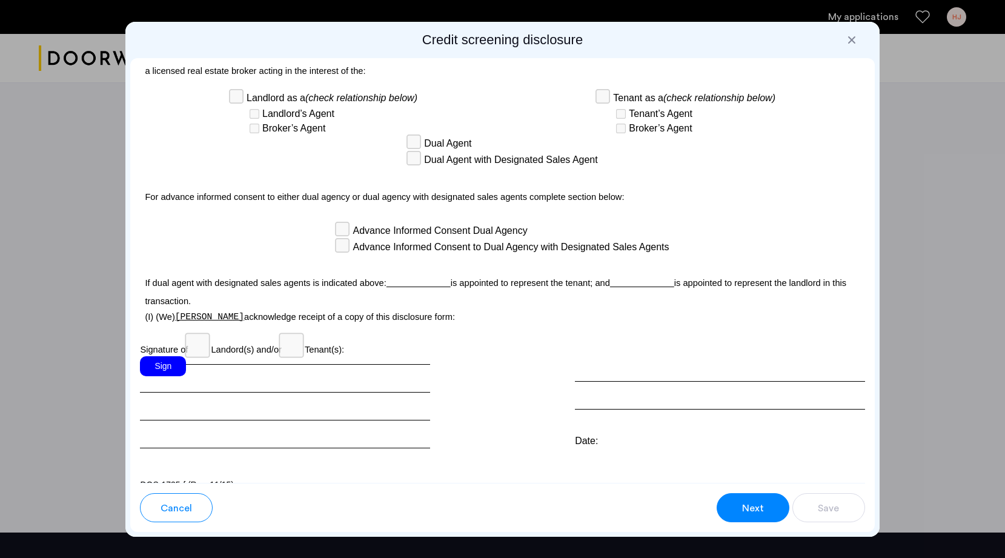
click at [159, 361] on div "Sign" at bounding box center [163, 366] width 46 height 20
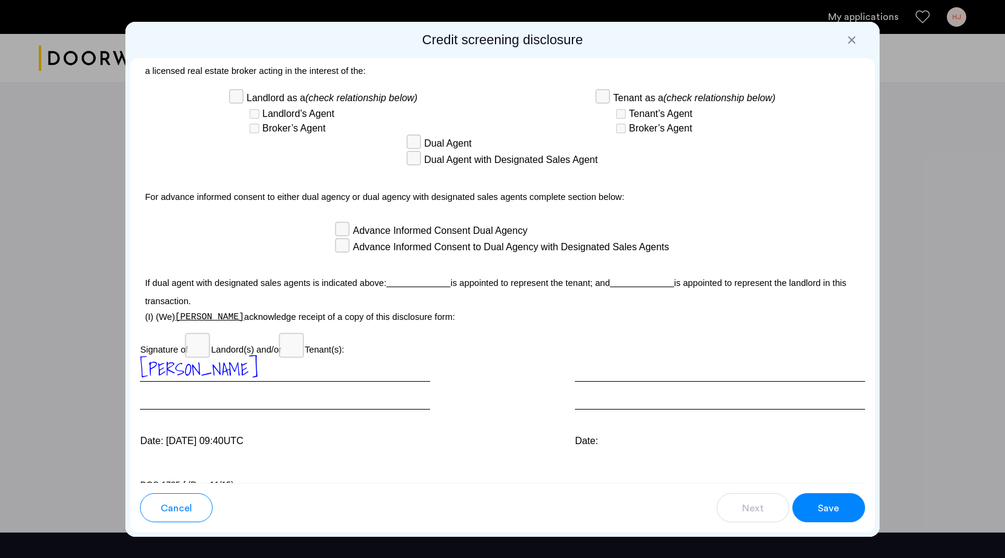
scroll to position [3282, 0]
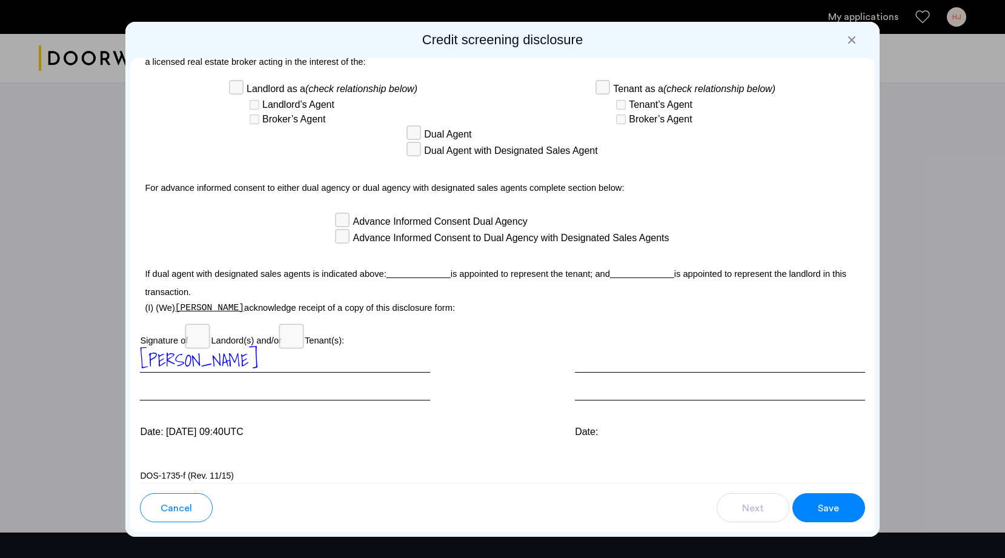
click at [832, 510] on span "Save" at bounding box center [828, 508] width 21 height 15
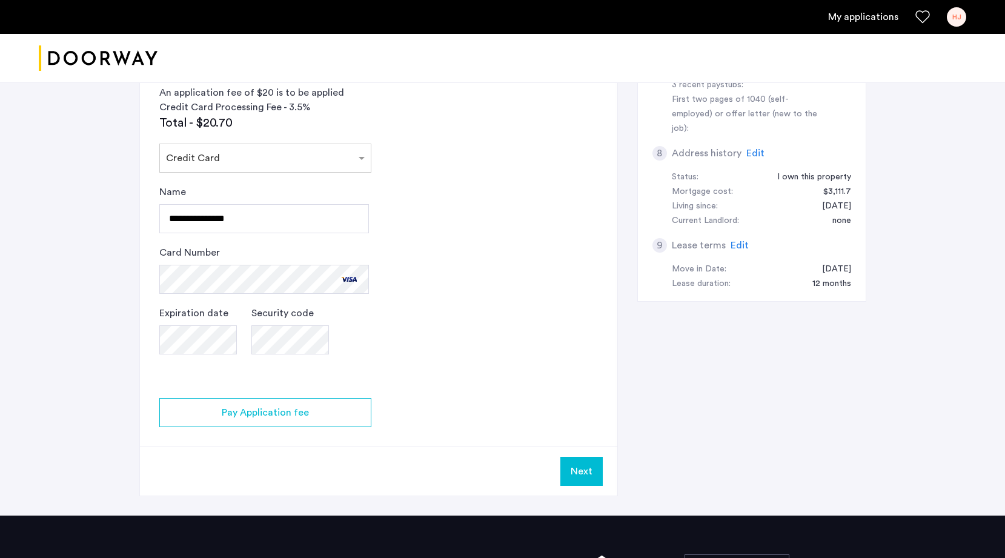
scroll to position [586, 0]
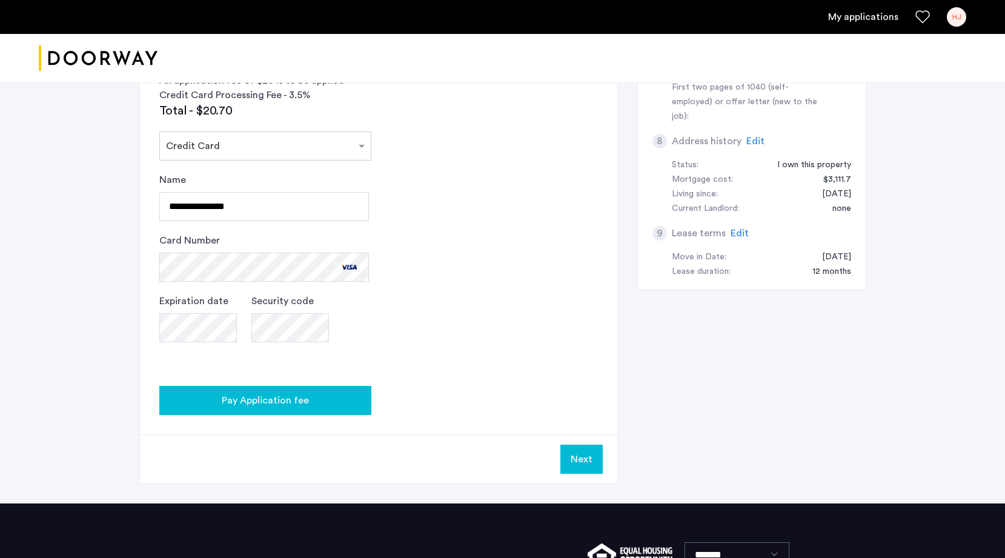
click at [267, 402] on span "Pay Application fee" at bounding box center [265, 400] width 87 height 15
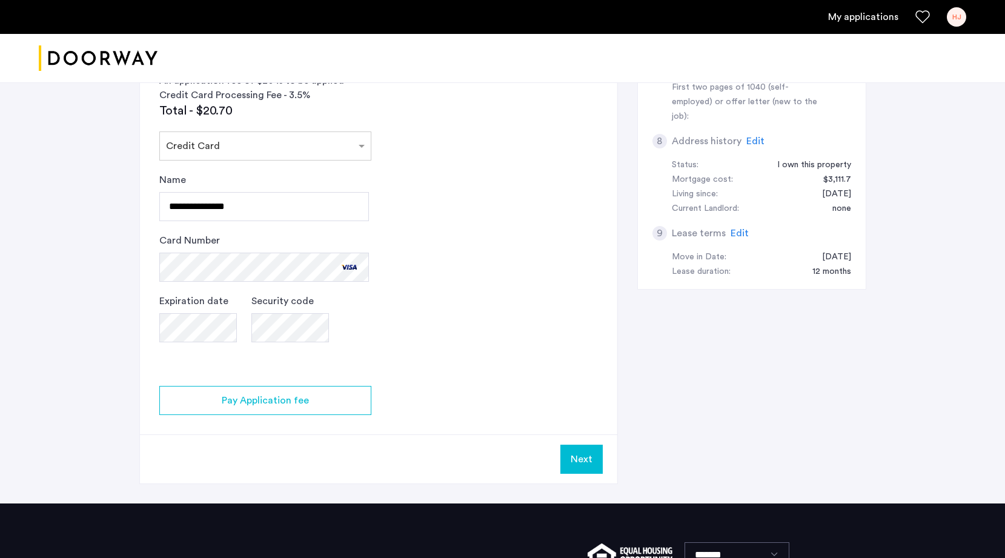
click at [462, 350] on app-credit-screening "2 Credit Screening & Application Fees Application Fees Please submit your appli…" at bounding box center [379, 86] width 478 height 795
click at [582, 459] on button "Next" at bounding box center [582, 459] width 42 height 29
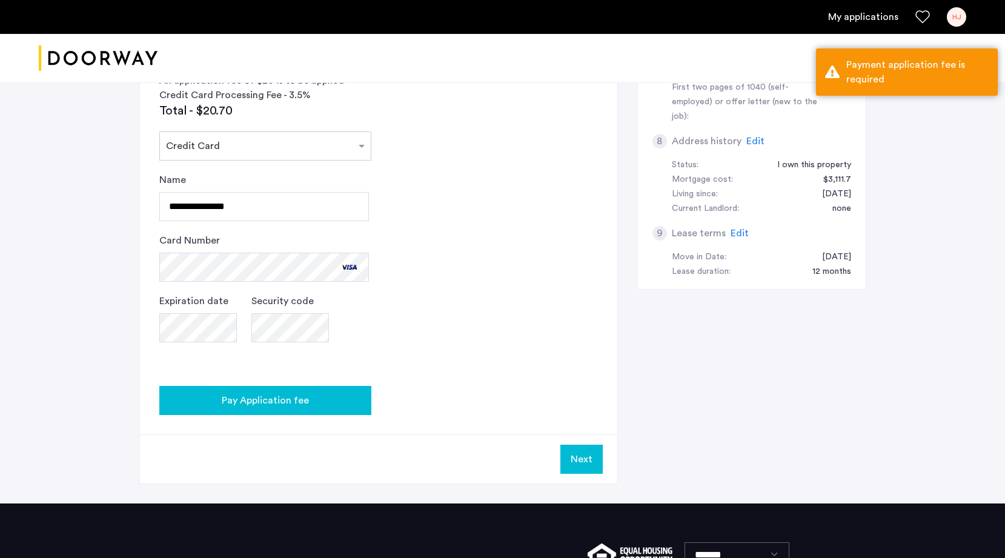
click at [251, 401] on span "Pay Application fee" at bounding box center [265, 400] width 87 height 15
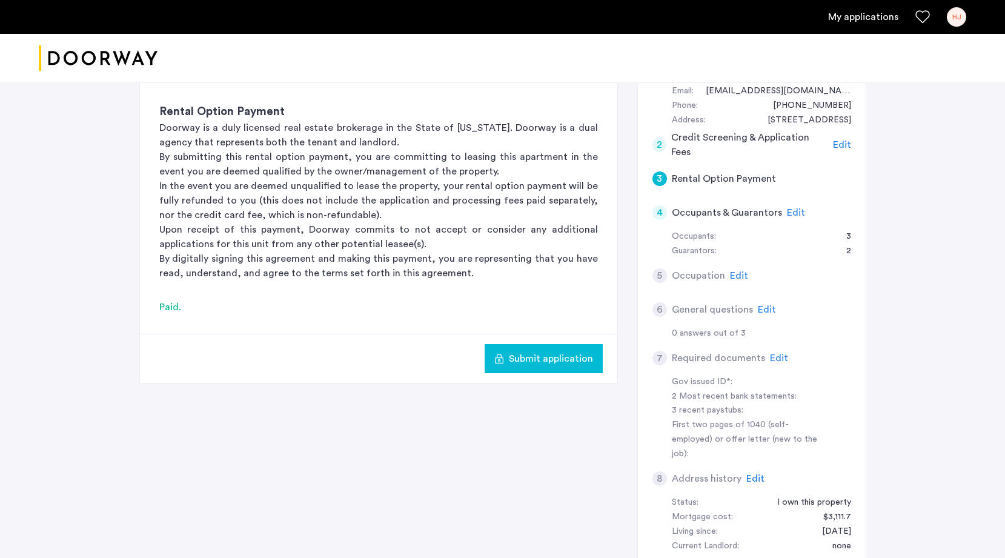
scroll to position [250, 0]
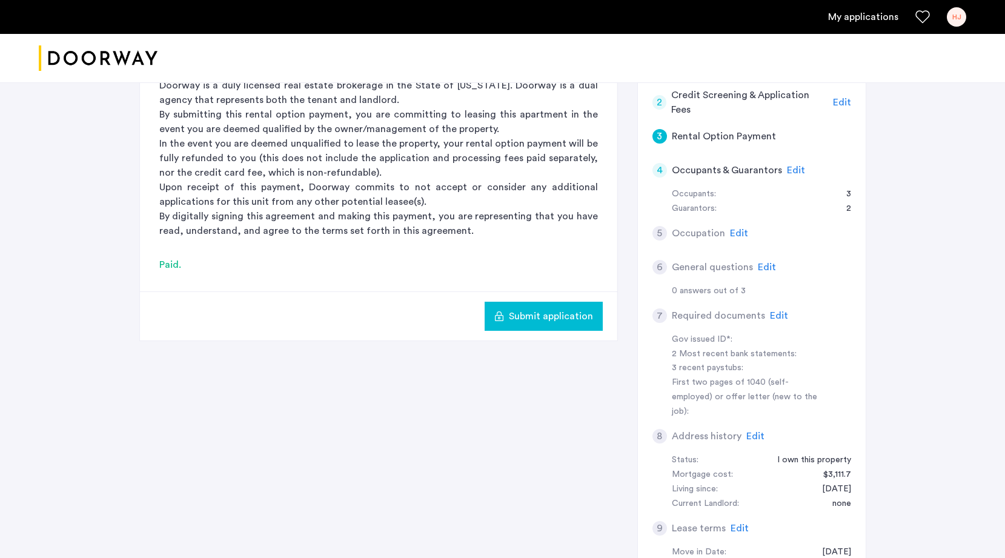
click at [324, 270] on div "Paid." at bounding box center [378, 265] width 439 height 15
click at [535, 316] on span "Submit application" at bounding box center [551, 315] width 84 height 15
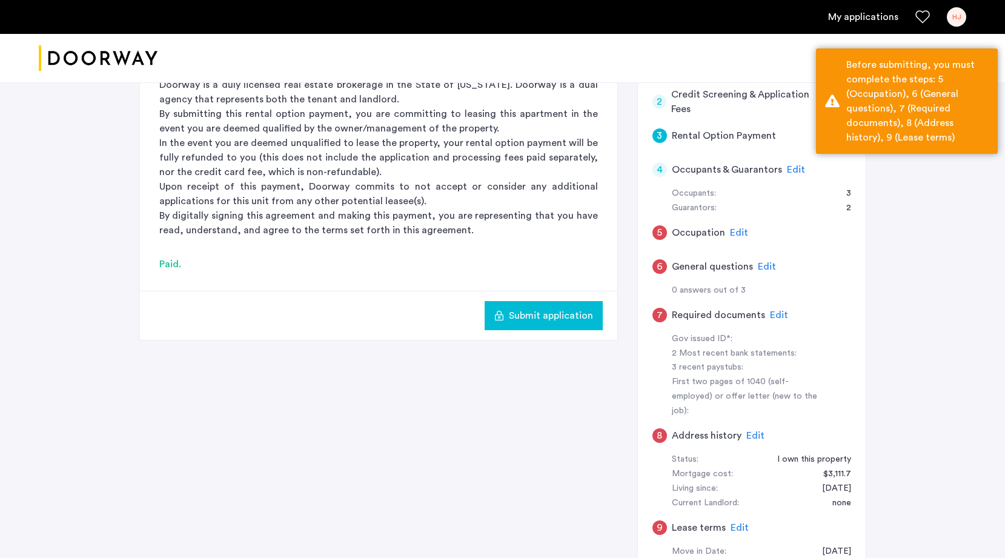
click at [688, 231] on h5 "Occupation" at bounding box center [698, 232] width 53 height 15
click at [742, 231] on span "Edit" at bounding box center [739, 233] width 18 height 10
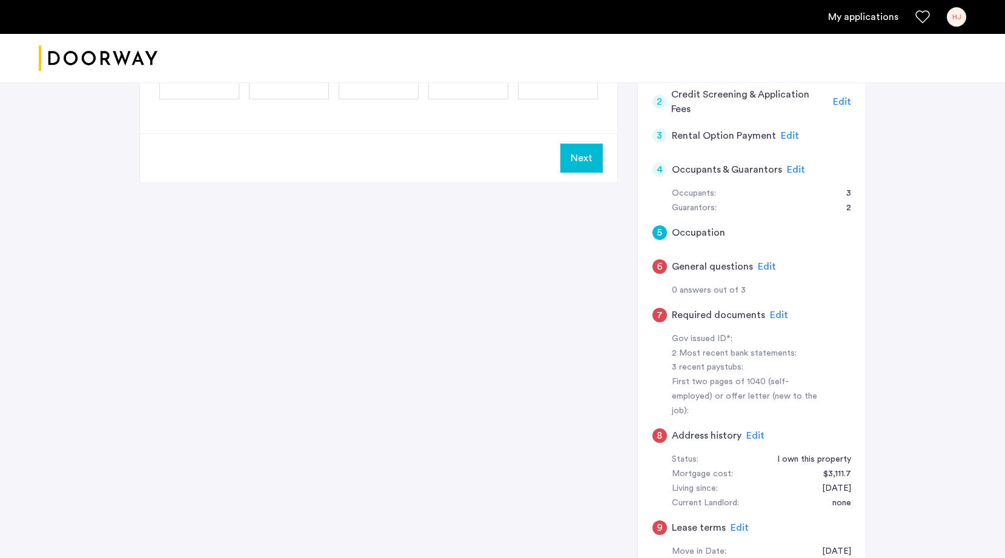
scroll to position [0, 0]
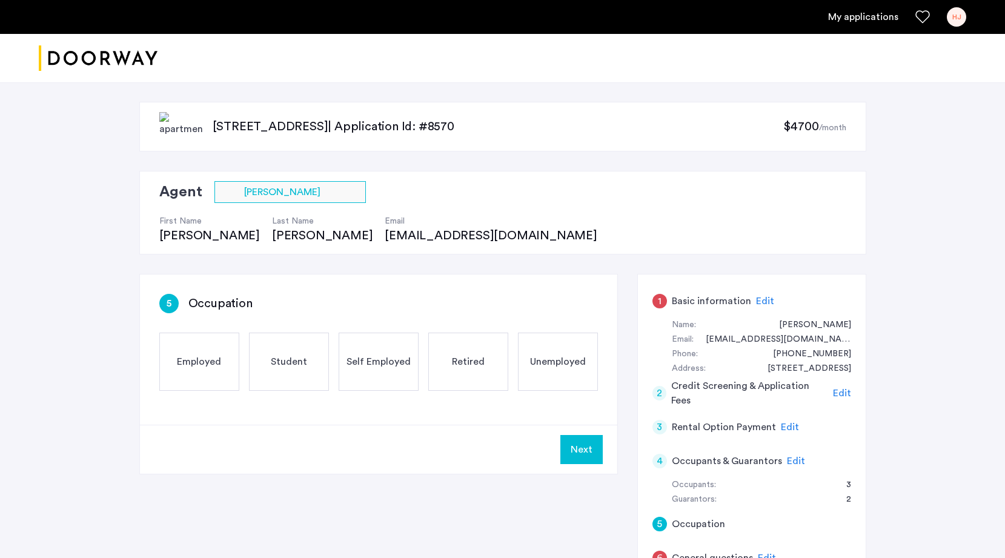
click at [198, 367] on span "Employed" at bounding box center [199, 361] width 44 height 15
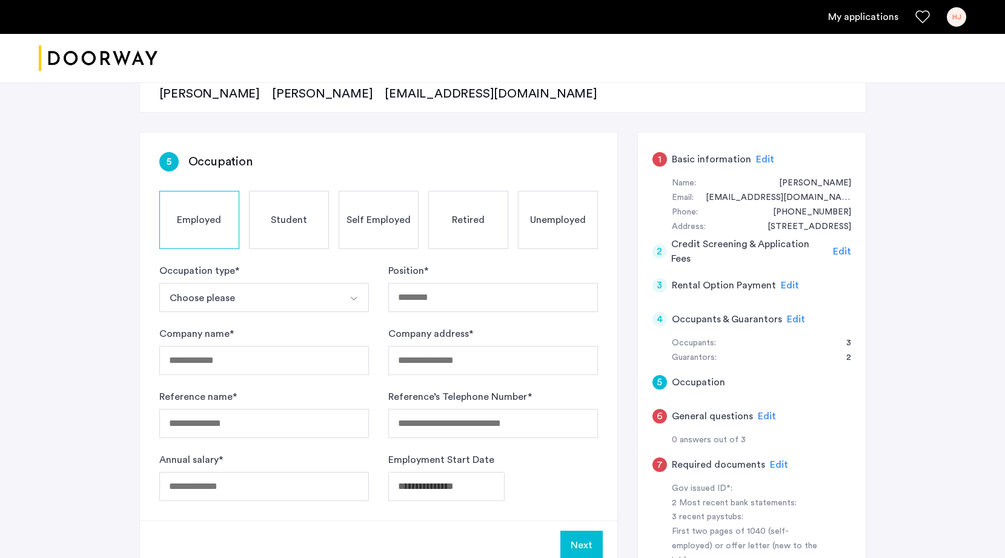
scroll to position [145, 0]
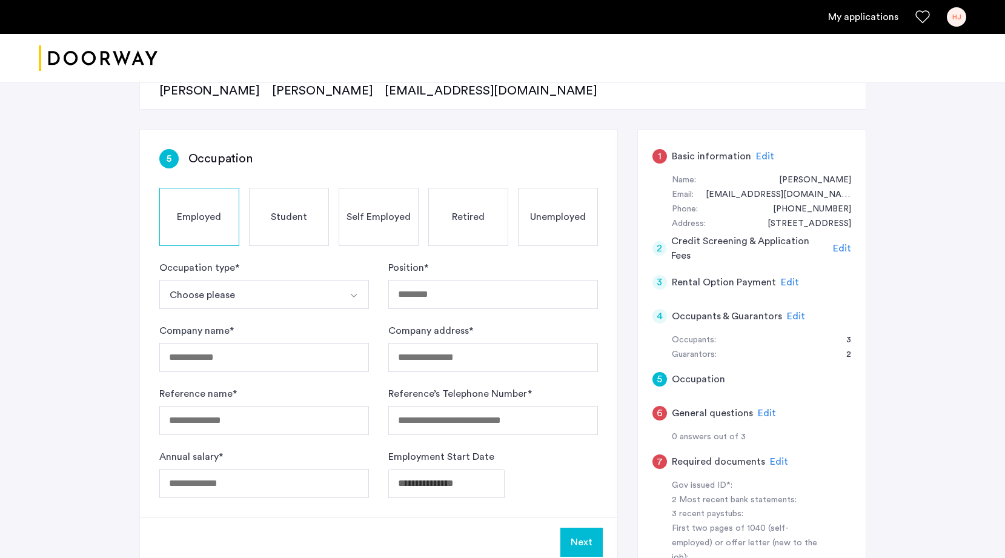
click at [221, 293] on button "Choose please" at bounding box center [249, 294] width 181 height 29
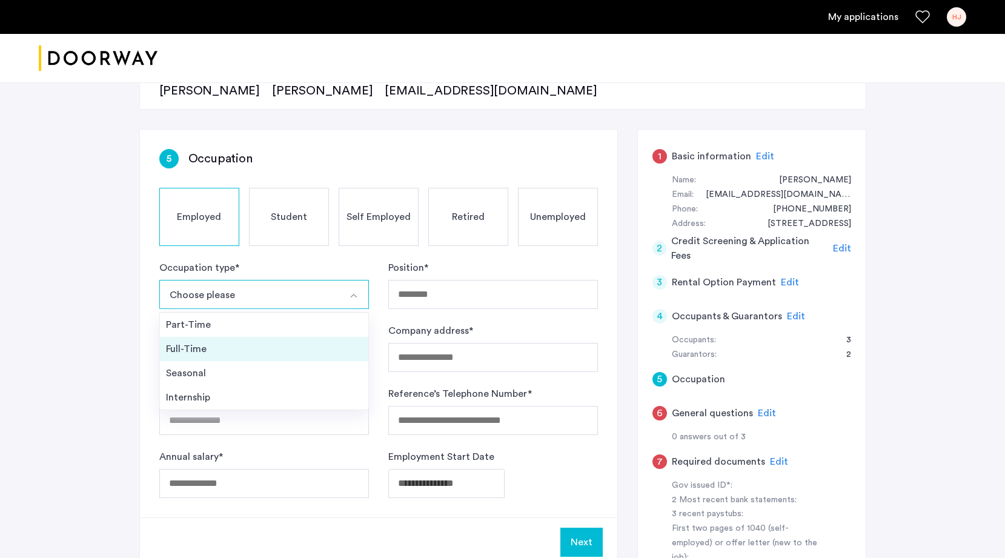
click at [186, 353] on div "Full-Time" at bounding box center [264, 349] width 196 height 15
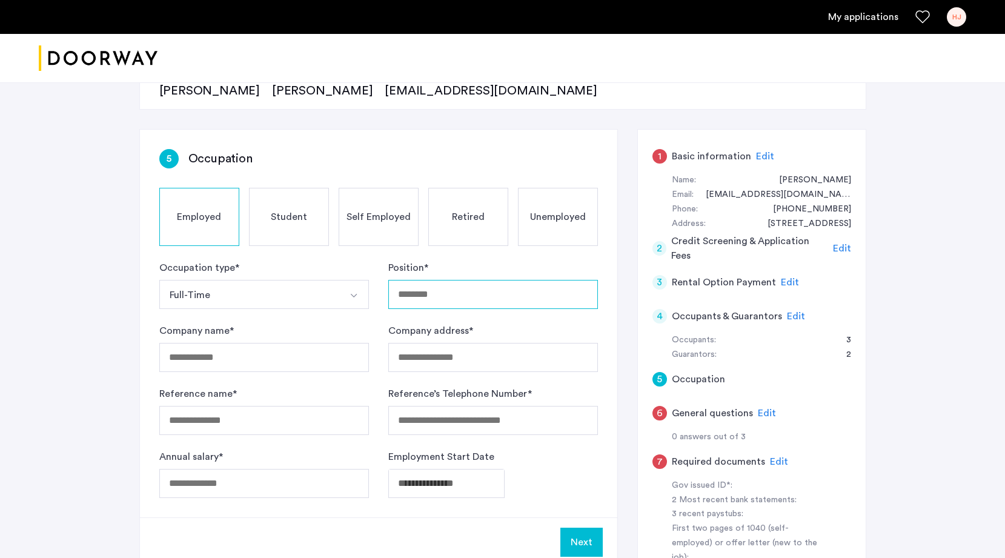
click at [432, 298] on input "Position *" at bounding box center [493, 294] width 210 height 29
type input "**********"
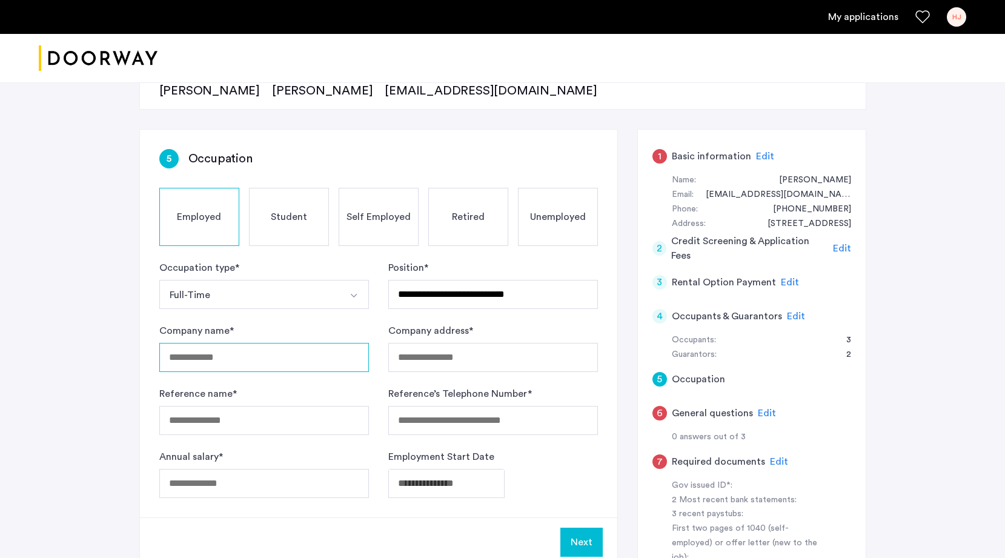
click at [274, 365] on input "Company name *" at bounding box center [264, 357] width 210 height 29
type input "*********"
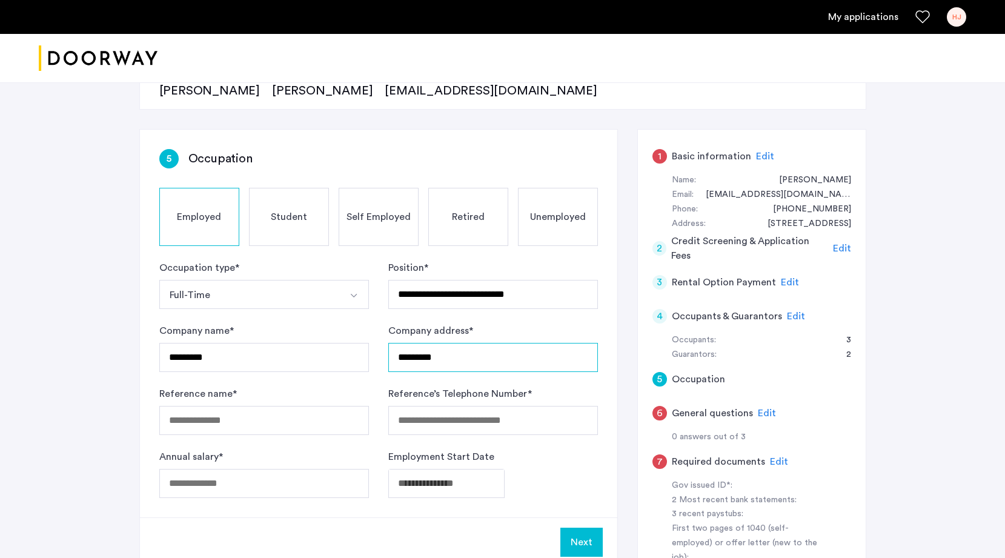
type input "**********"
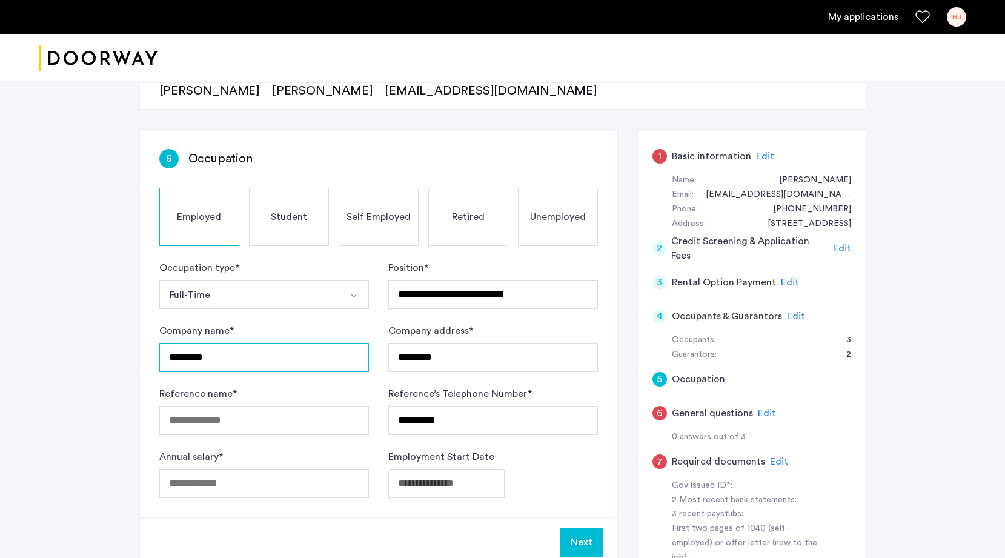
scroll to position [173, 0]
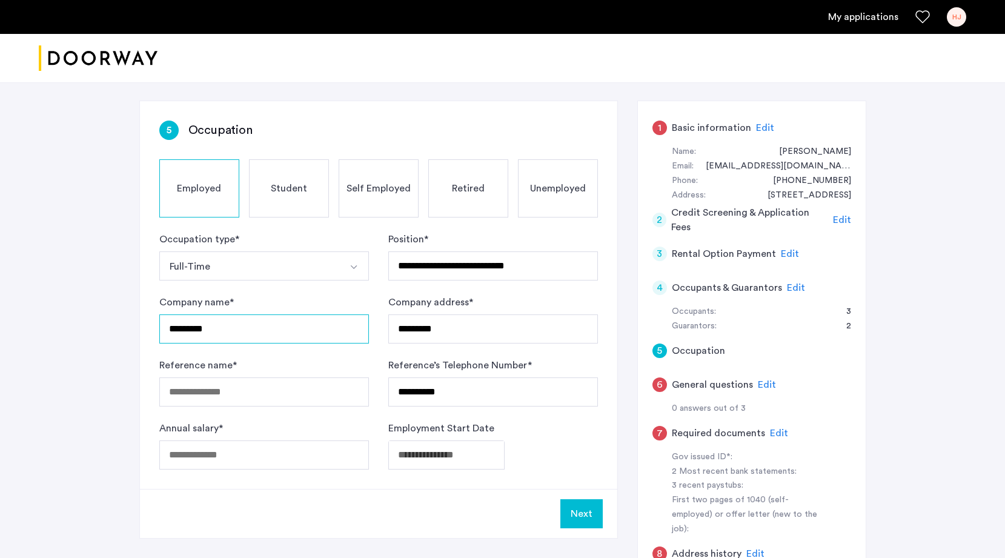
type input "*********"
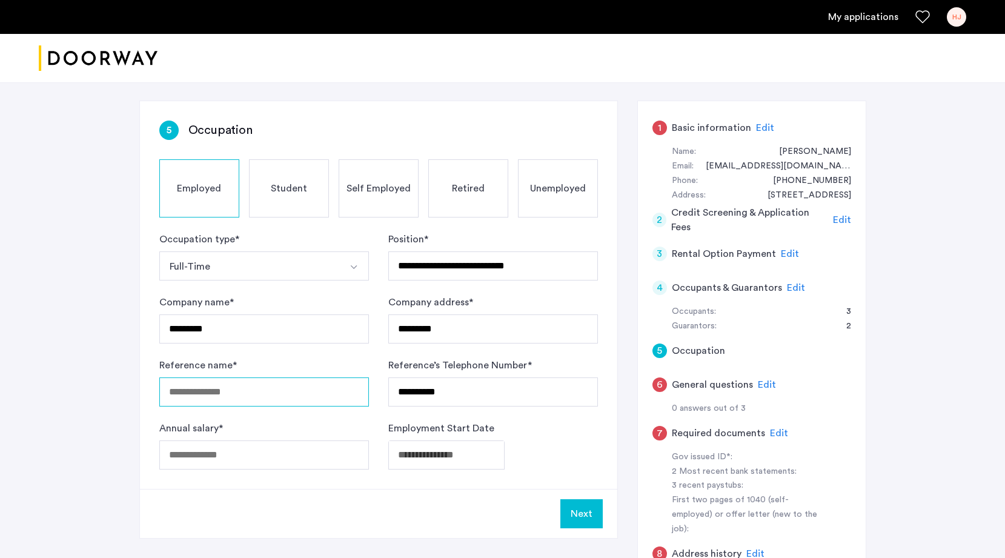
click at [270, 385] on input "Reference name *" at bounding box center [264, 392] width 210 height 29
type input "**********"
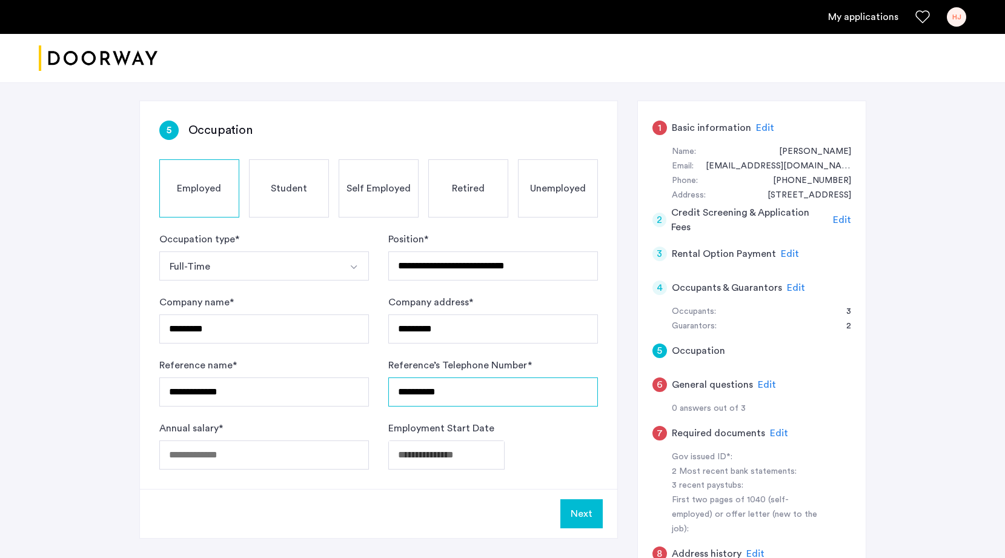
drag, startPoint x: 463, startPoint y: 397, endPoint x: 379, endPoint y: 385, distance: 84.5
click at [379, 385] on form "**********" at bounding box center [378, 351] width 439 height 238
paste input "**"
type input "**********"
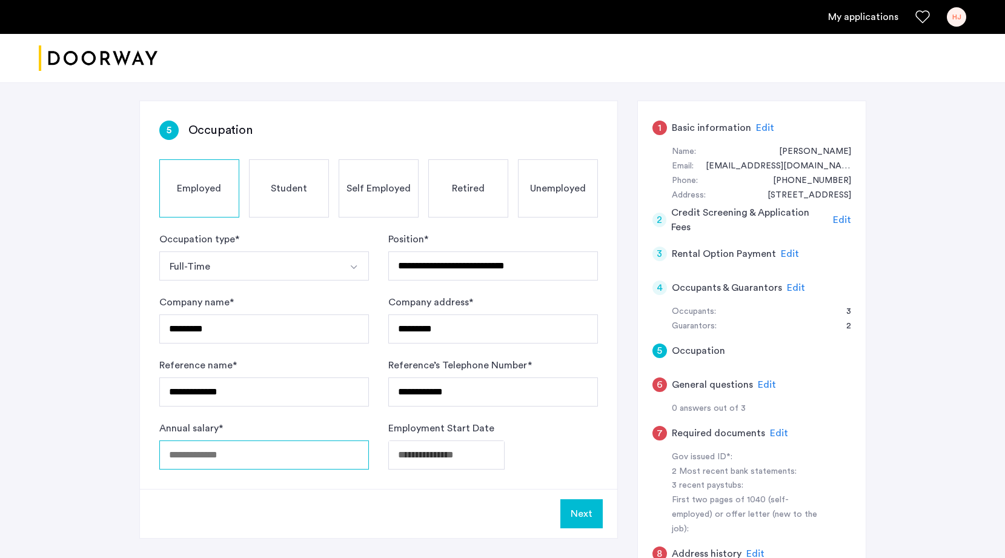
click at [264, 453] on input "Annual salary *" at bounding box center [264, 455] width 210 height 29
type input "******"
click at [271, 424] on div "Annual salary * ******" at bounding box center [264, 445] width 210 height 48
click at [184, 455] on input "******" at bounding box center [264, 455] width 210 height 29
click at [293, 416] on form "**********" at bounding box center [378, 351] width 439 height 238
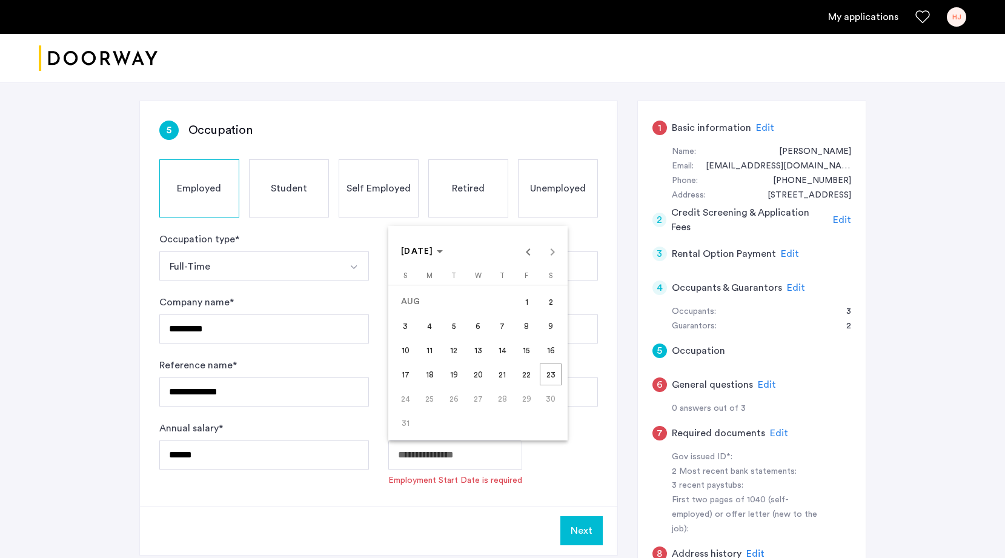
click at [476, 385] on body "**********" at bounding box center [502, 106] width 1005 height 558
click at [524, 248] on span "Previous month" at bounding box center [528, 251] width 24 height 24
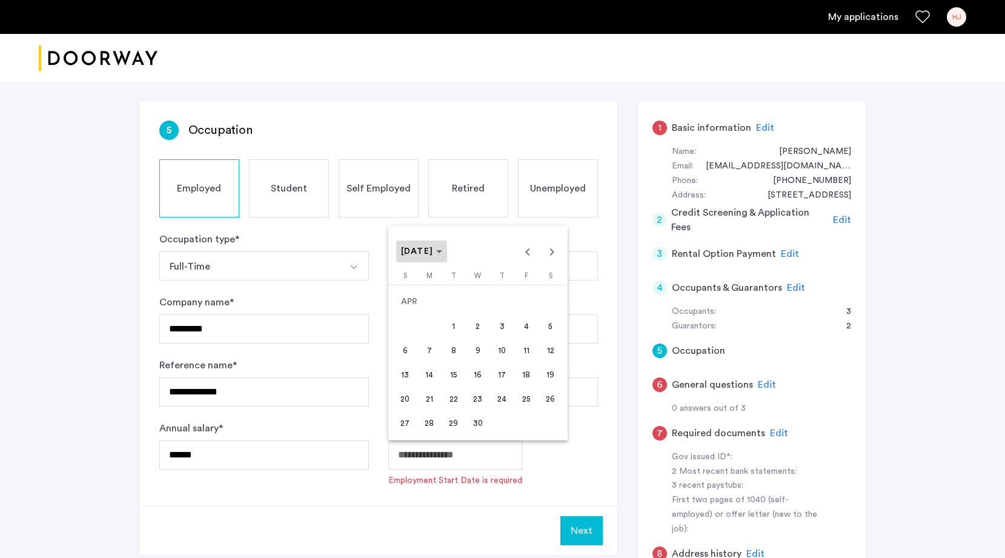
click at [434, 254] on span "APR 2025" at bounding box center [417, 251] width 33 height 8
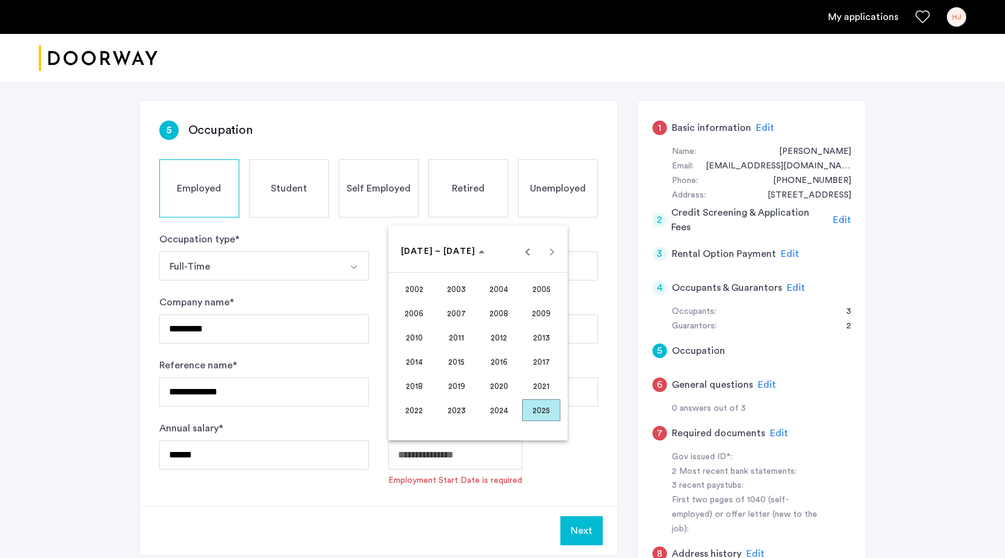
click at [530, 364] on span "2017" at bounding box center [541, 362] width 38 height 22
click at [502, 336] on span "[DATE]" at bounding box center [499, 338] width 38 height 22
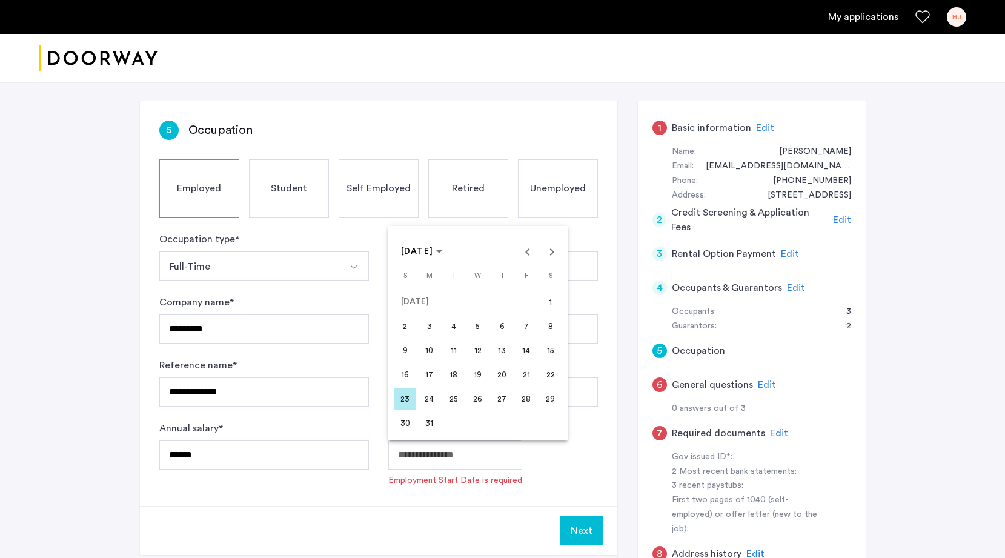
click at [548, 307] on span "1" at bounding box center [551, 302] width 22 height 22
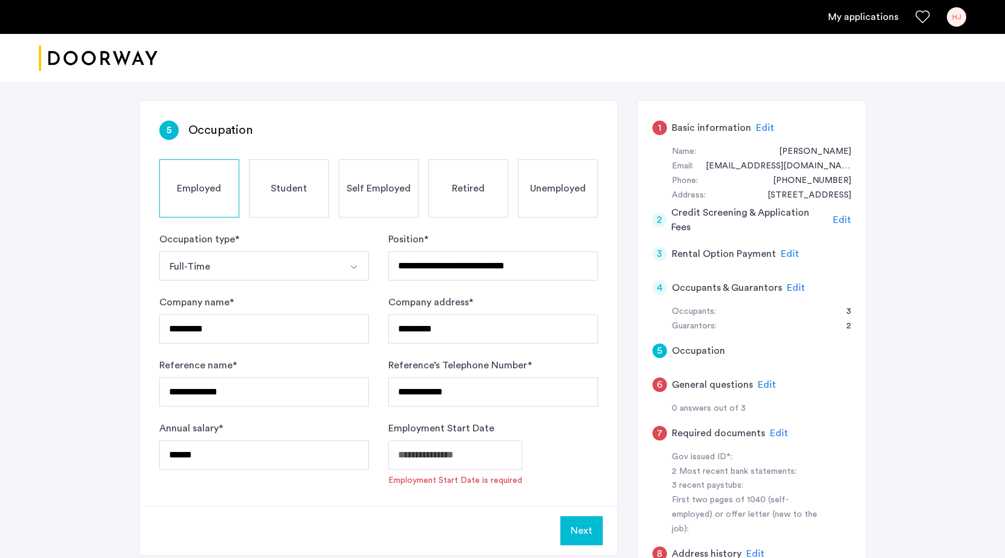
type input "**********"
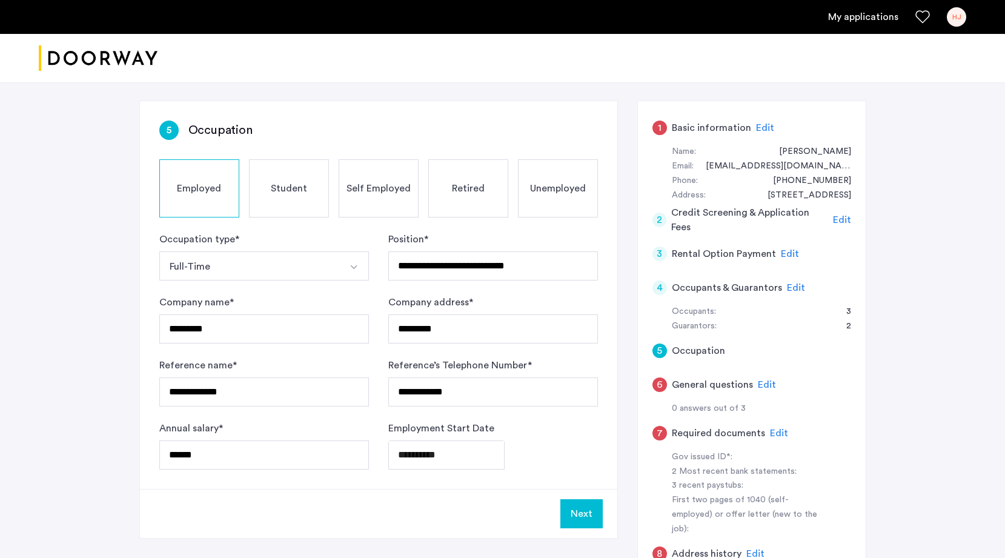
click at [586, 511] on button "Next" at bounding box center [582, 513] width 42 height 29
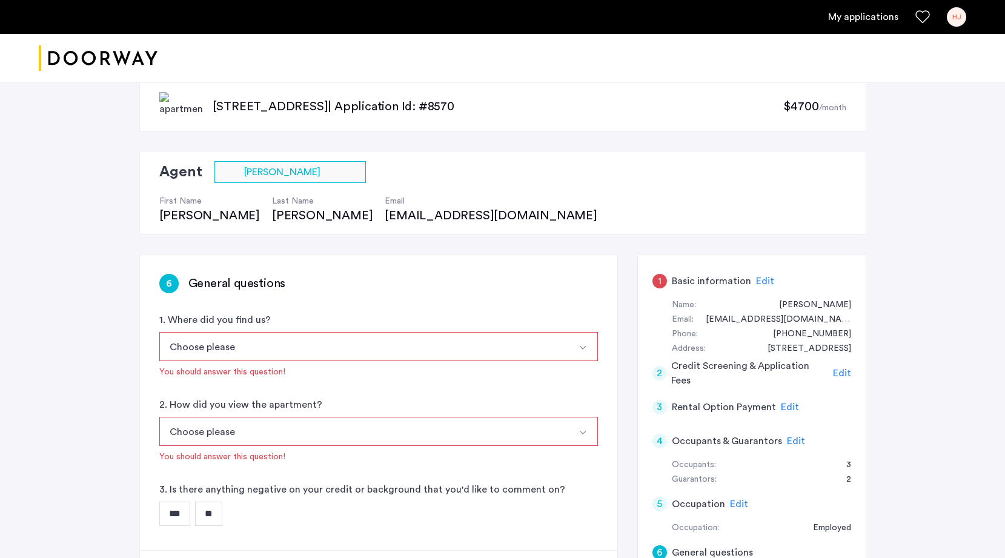
scroll to position [26, 0]
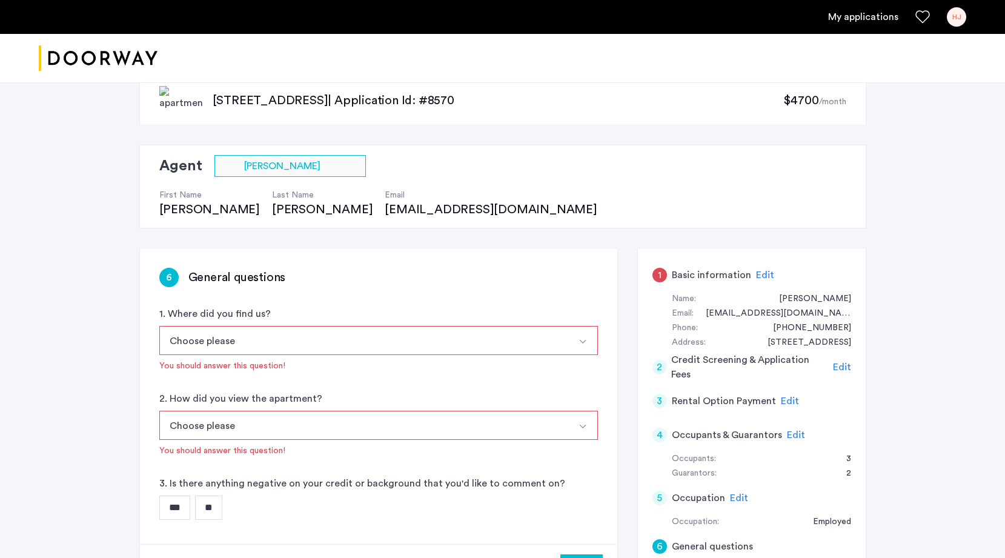
click at [322, 344] on button "Choose please" at bounding box center [364, 340] width 410 height 29
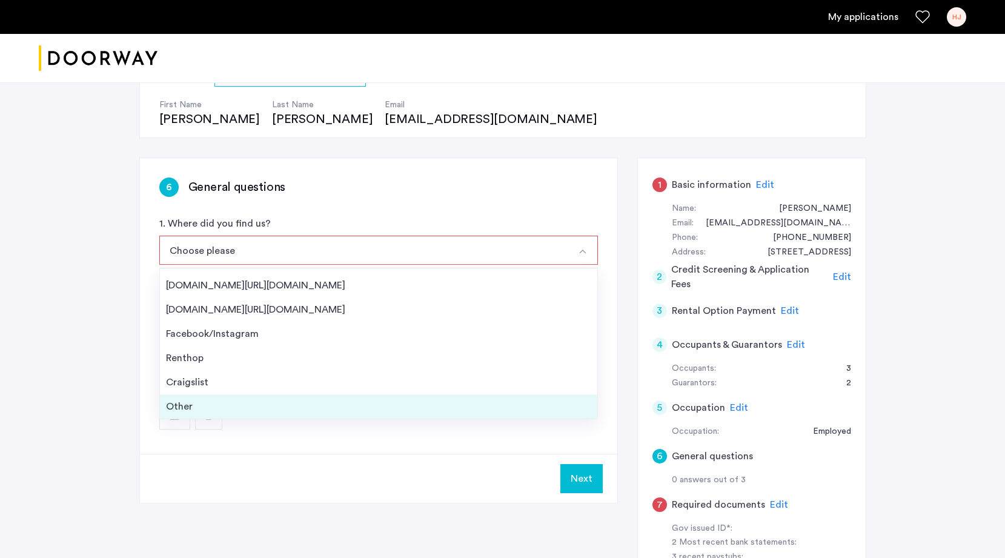
scroll to position [164, 0]
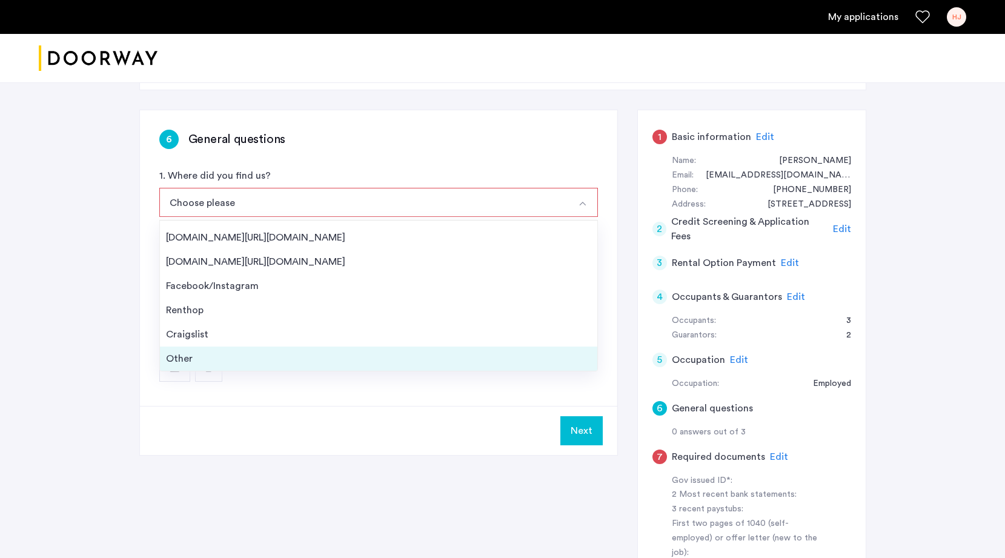
click at [231, 359] on div "Other" at bounding box center [378, 358] width 425 height 15
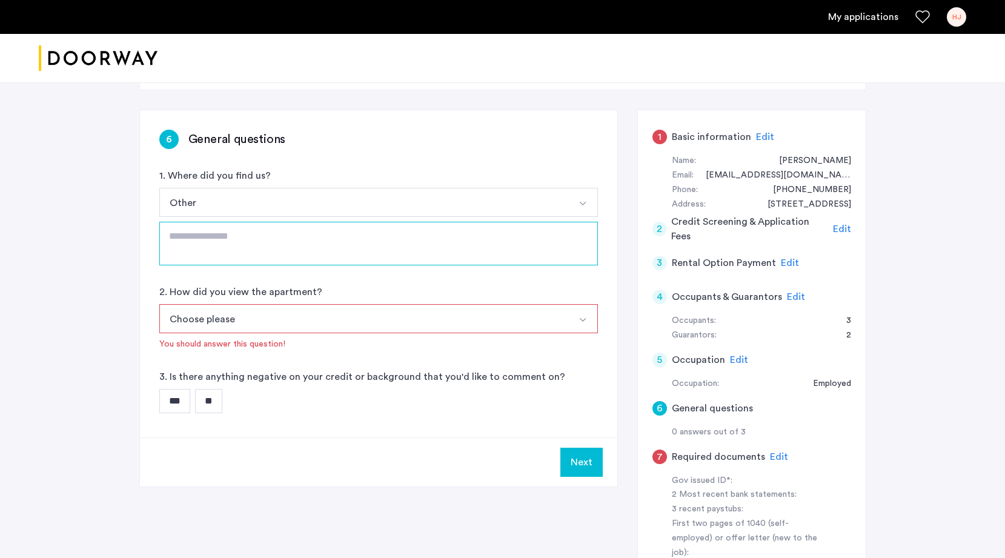
click at [221, 246] on textarea at bounding box center [378, 244] width 439 height 44
type textarea "**********"
click at [248, 318] on button "Choose please" at bounding box center [364, 318] width 410 height 29
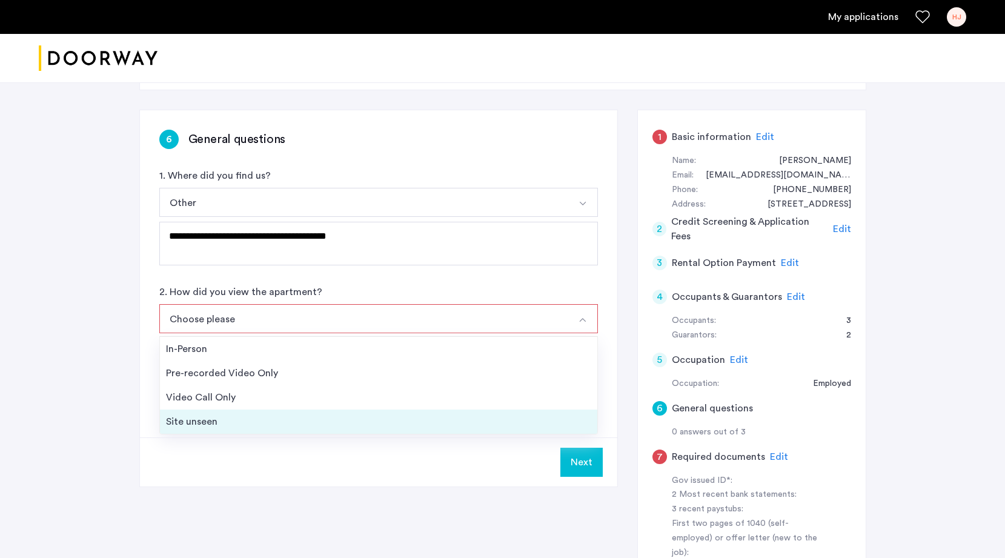
click at [230, 421] on div "Site unseen" at bounding box center [378, 421] width 425 height 15
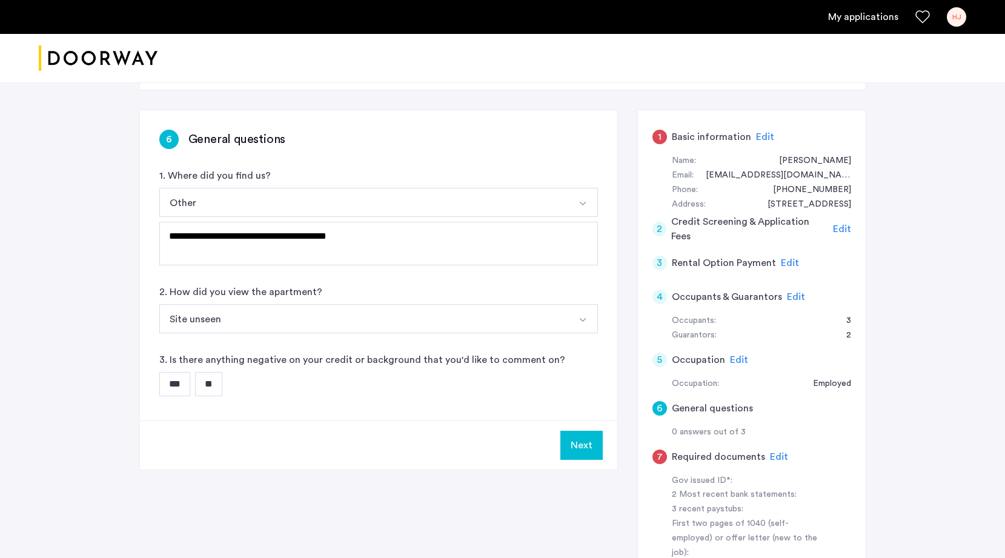
click at [216, 379] on input "**" at bounding box center [208, 384] width 27 height 24
click at [585, 447] on button "Next" at bounding box center [582, 445] width 42 height 29
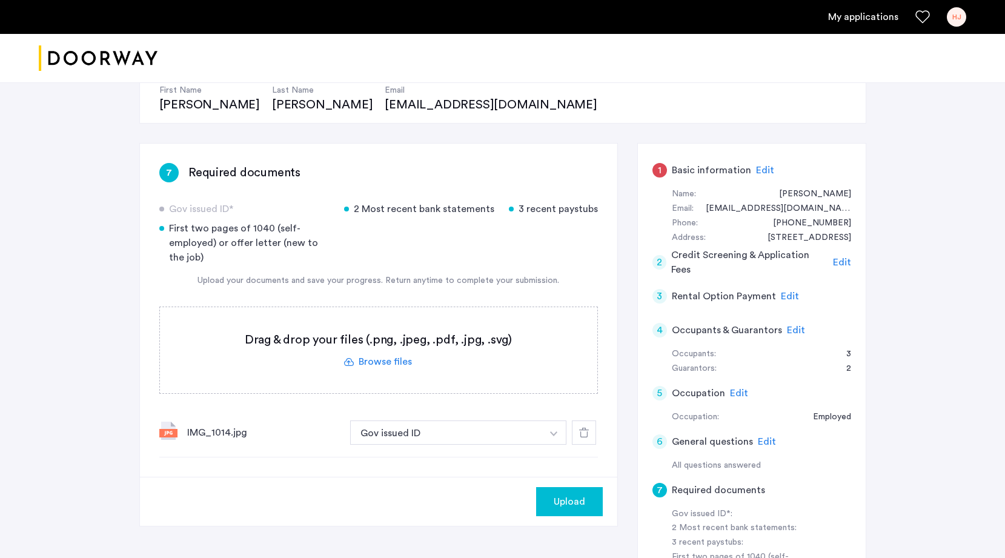
scroll to position [132, 0]
click at [413, 208] on div "2 Most recent bank statements" at bounding box center [419, 208] width 150 height 15
click at [351, 208] on div "2 Most recent bank statements" at bounding box center [419, 208] width 150 height 15
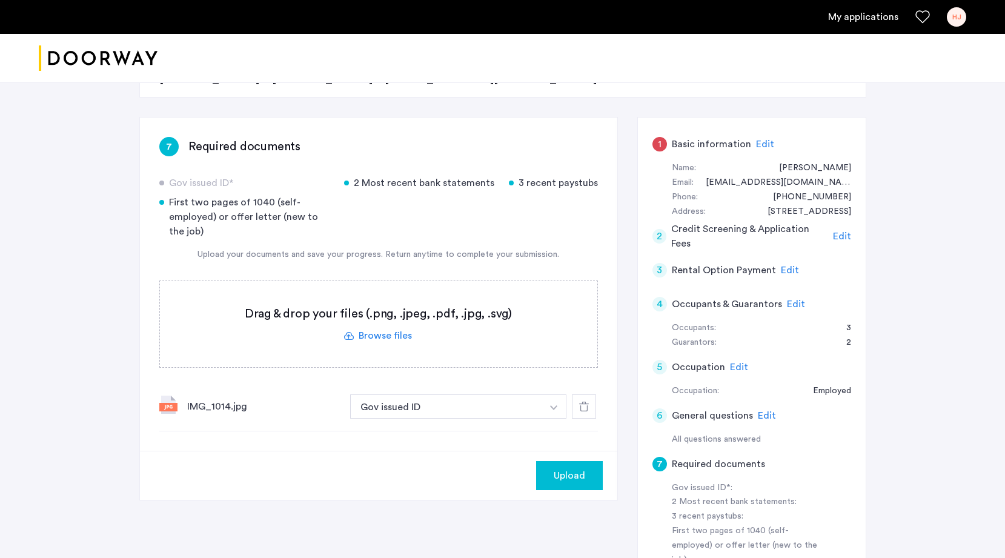
scroll to position [163, 0]
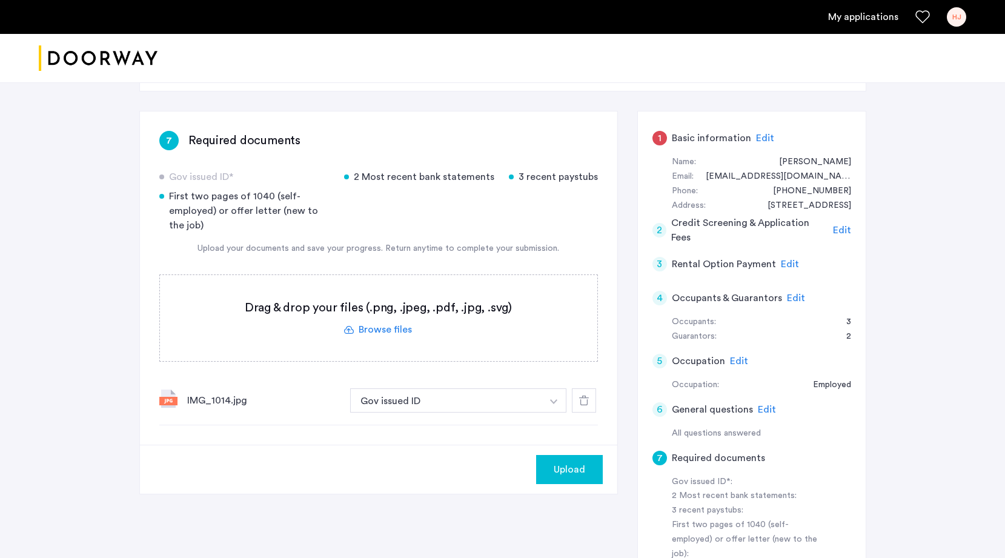
click at [554, 402] on img "button" at bounding box center [553, 401] width 7 height 5
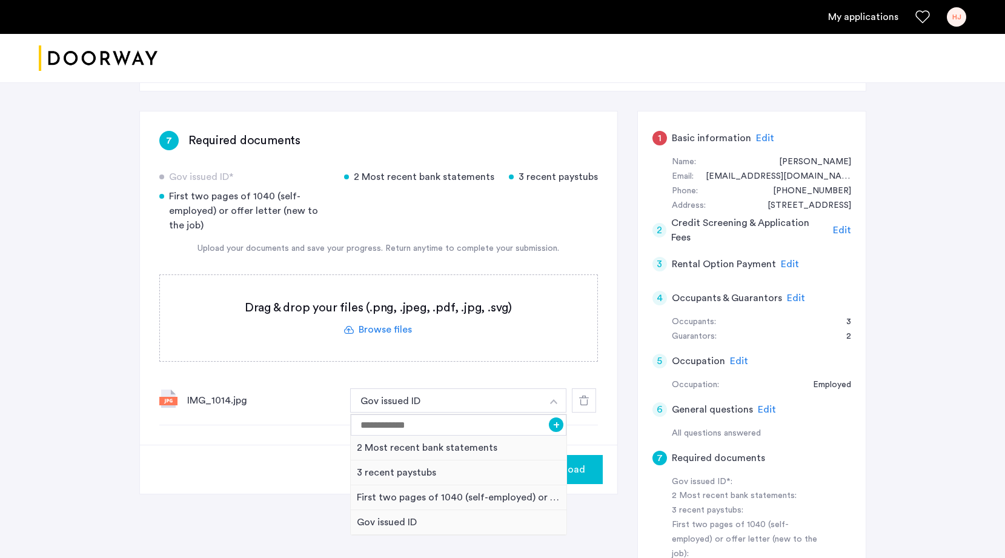
click at [554, 402] on img "button" at bounding box center [553, 401] width 7 height 5
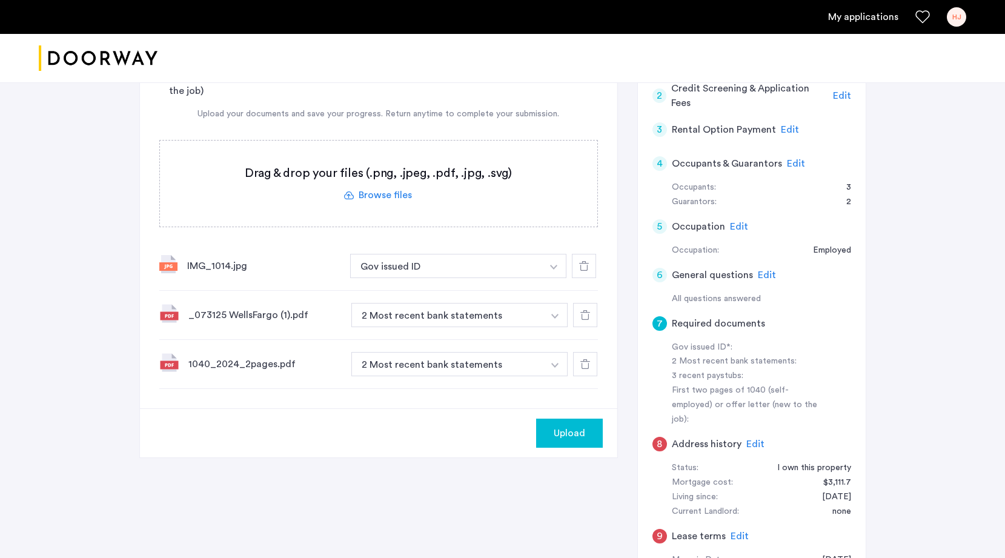
scroll to position [295, 0]
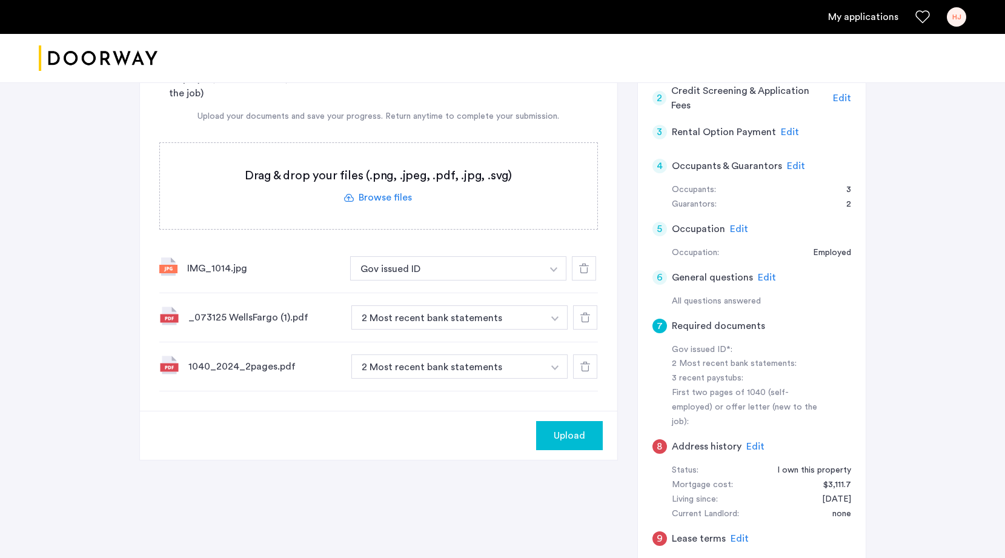
click at [561, 281] on button "button" at bounding box center [554, 268] width 25 height 24
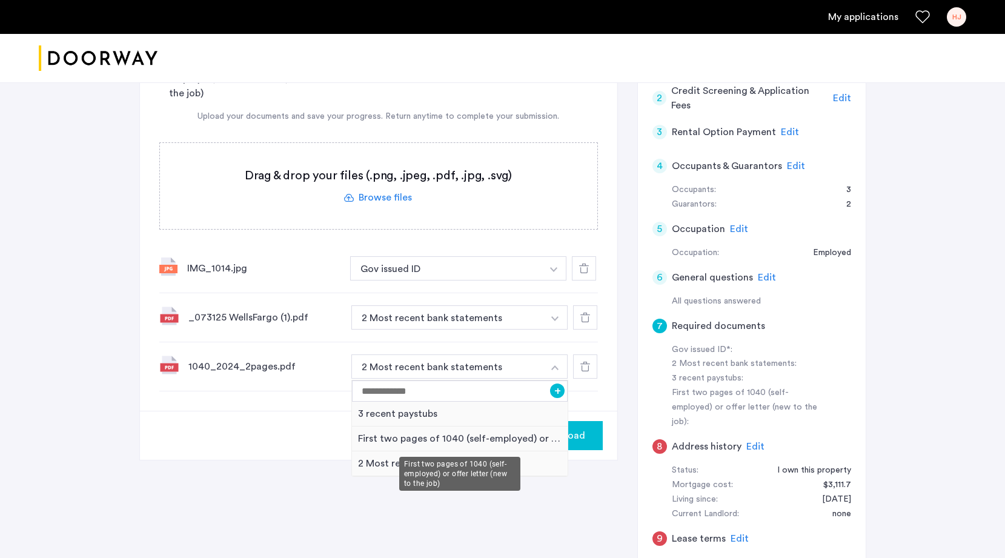
click at [522, 439] on div "First two pages of 1040 (self-employed) or offer letter (new to the job)" at bounding box center [460, 439] width 216 height 25
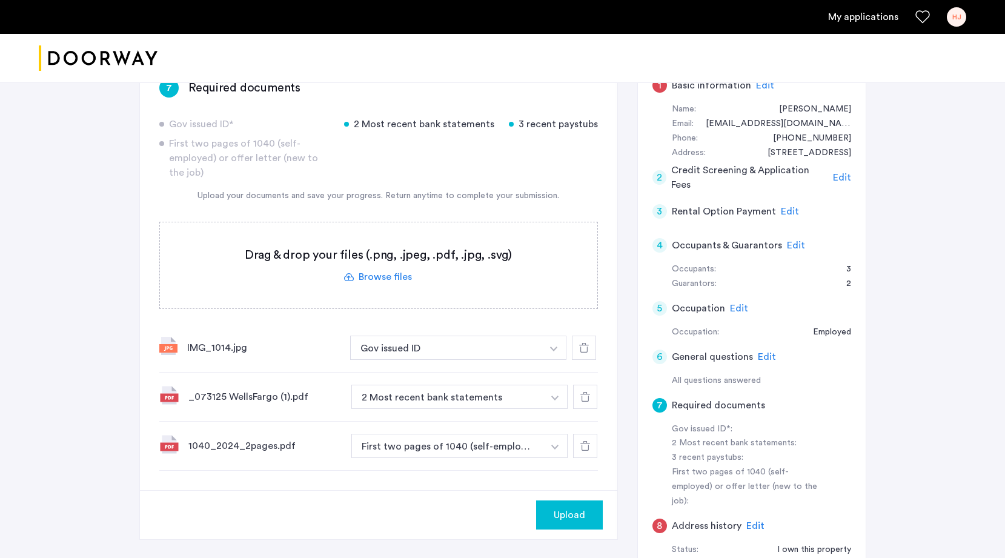
scroll to position [217, 0]
click at [548, 359] on button "button" at bounding box center [554, 347] width 25 height 24
click at [548, 391] on button "button" at bounding box center [555, 396] width 25 height 24
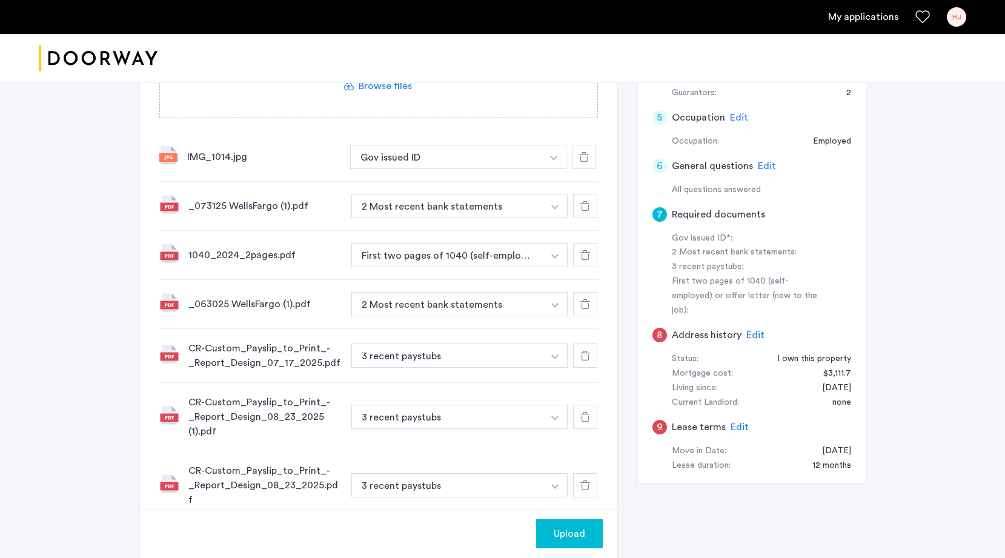
scroll to position [415, 0]
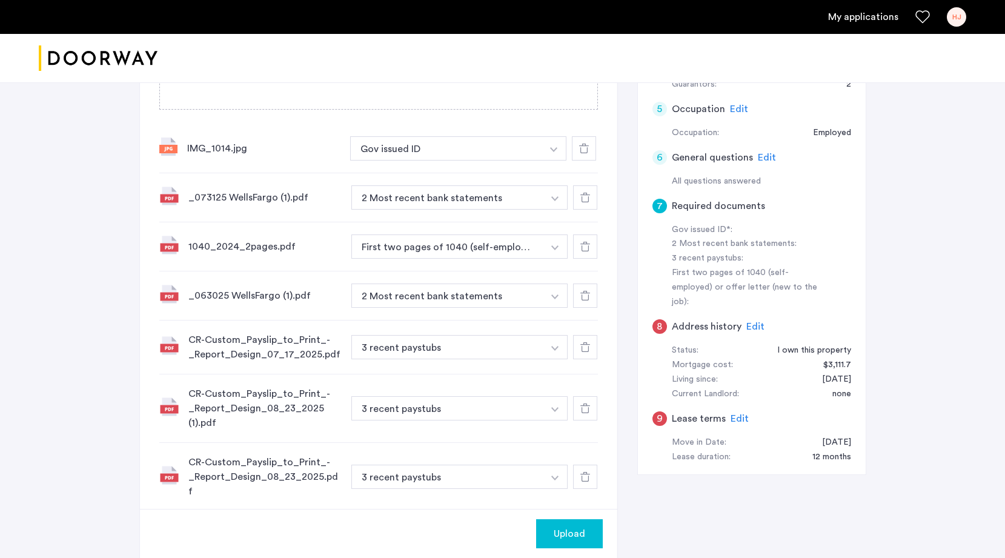
click at [585, 410] on icon at bounding box center [586, 409] width 10 height 10
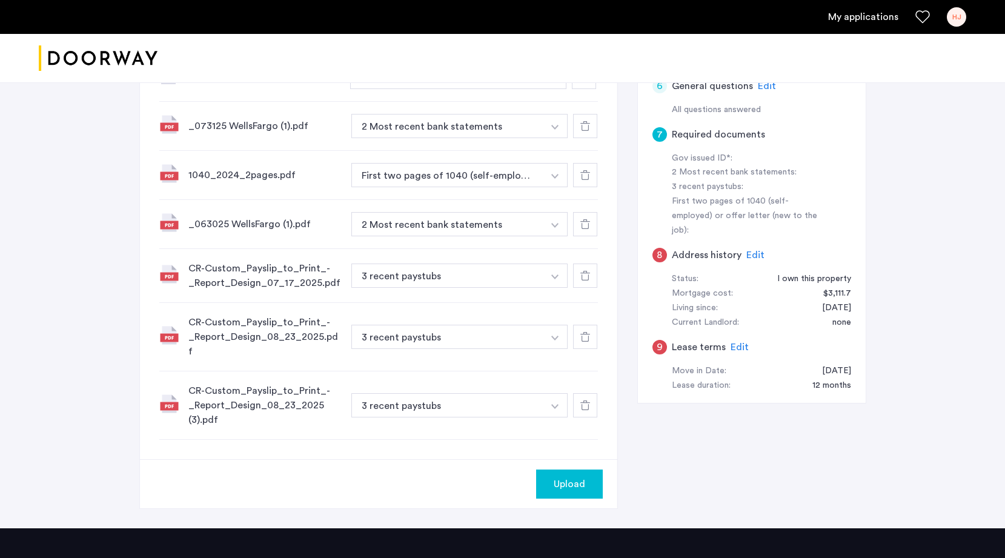
scroll to position [605, 0]
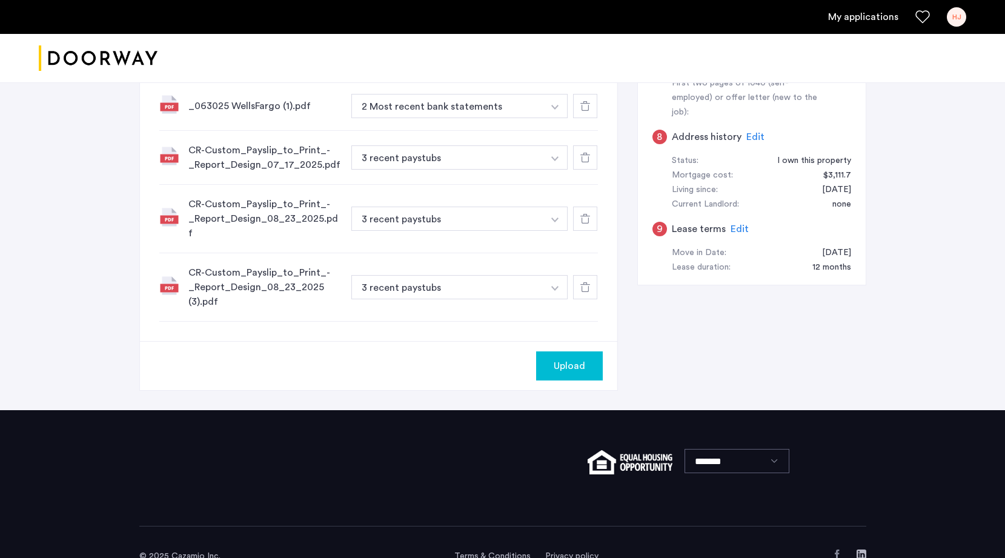
click at [575, 359] on span "Upload" at bounding box center [570, 366] width 32 height 15
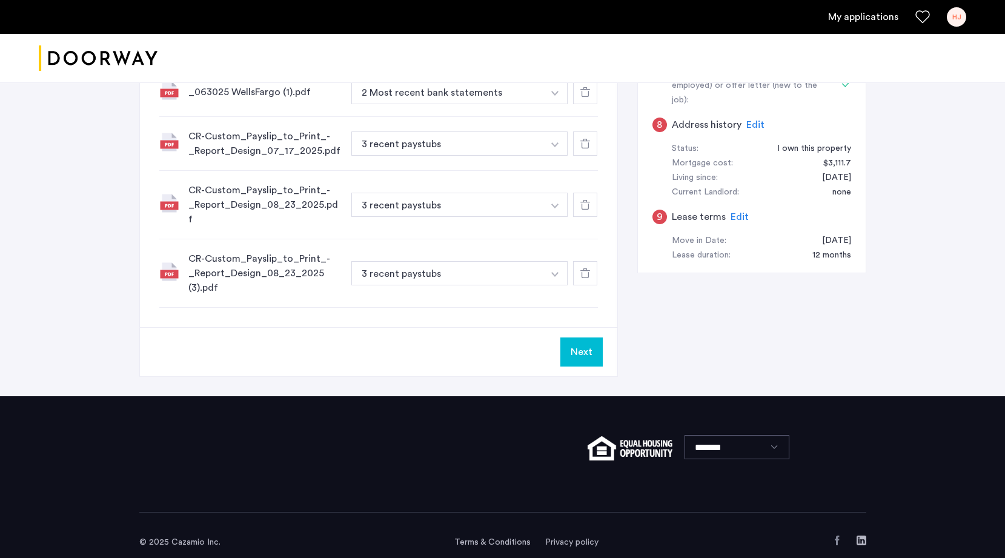
click at [579, 339] on button "Next" at bounding box center [582, 352] width 42 height 29
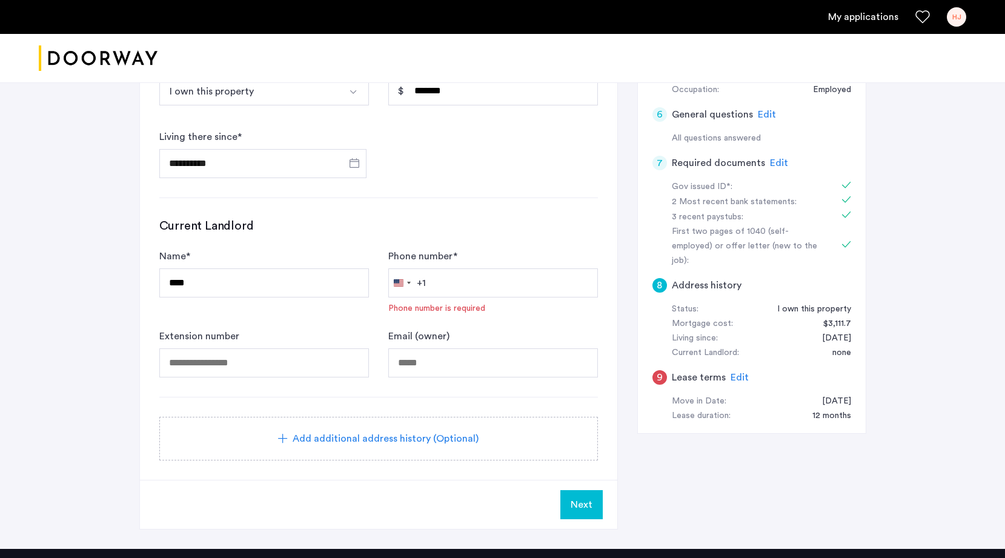
scroll to position [459, 0]
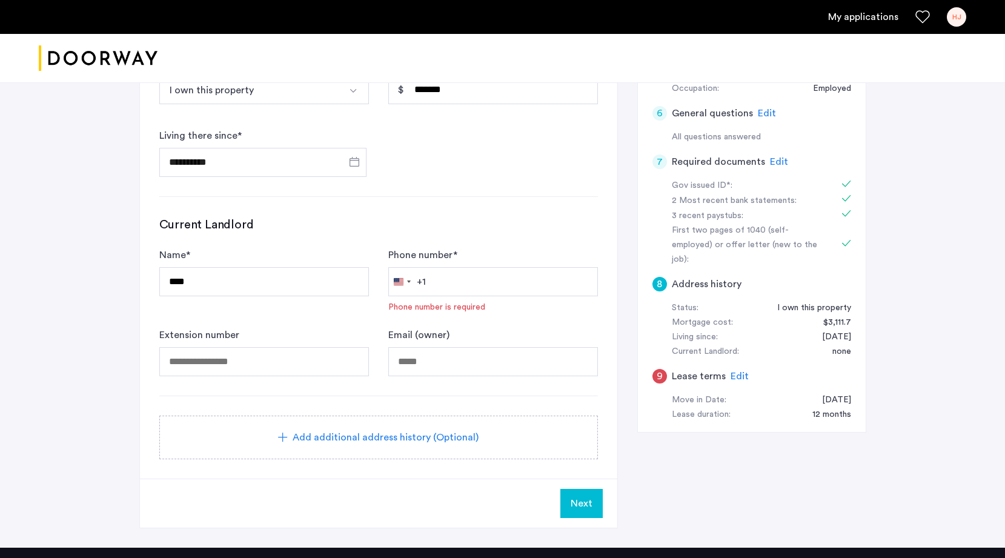
click at [572, 502] on span "Next" at bounding box center [582, 503] width 22 height 15
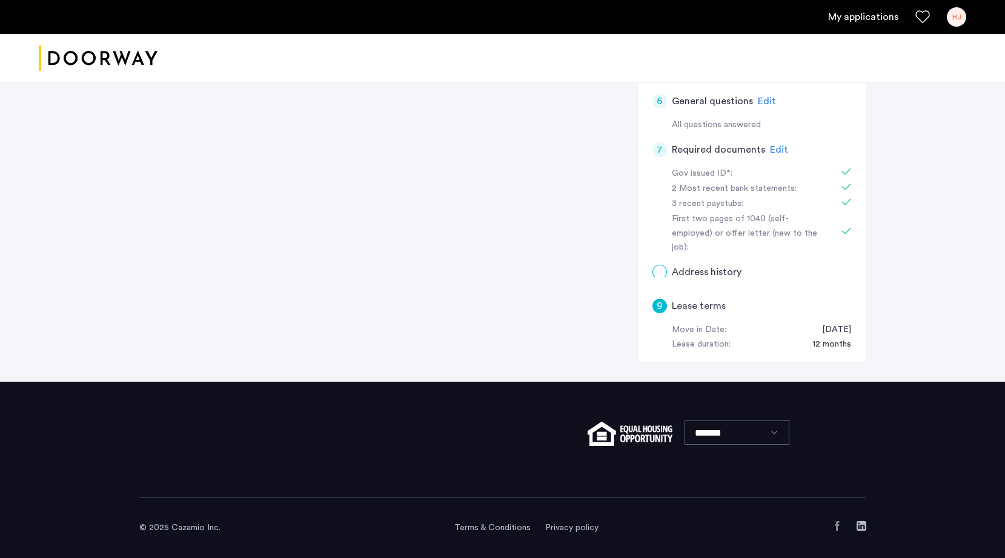
scroll to position [0, 0]
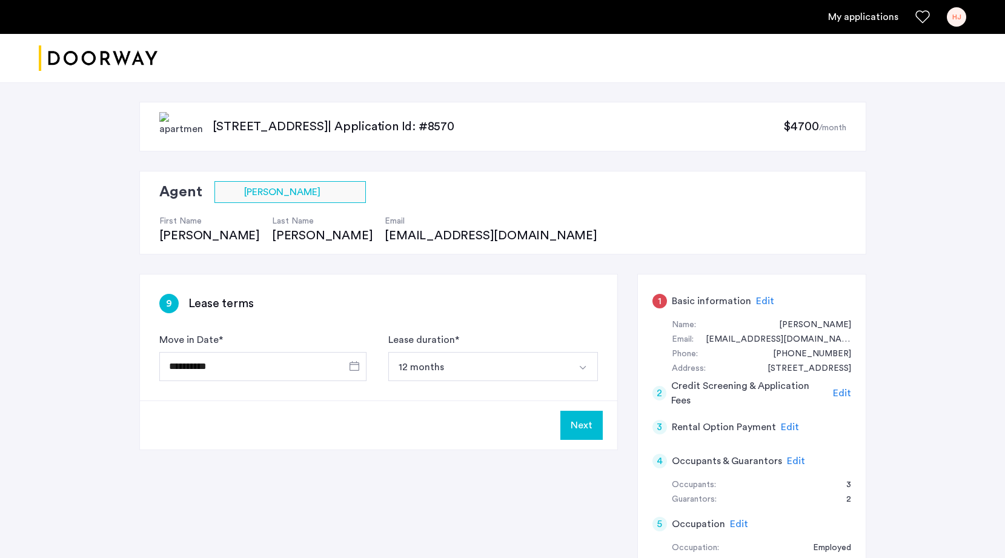
click at [576, 428] on button "Next" at bounding box center [582, 425] width 42 height 29
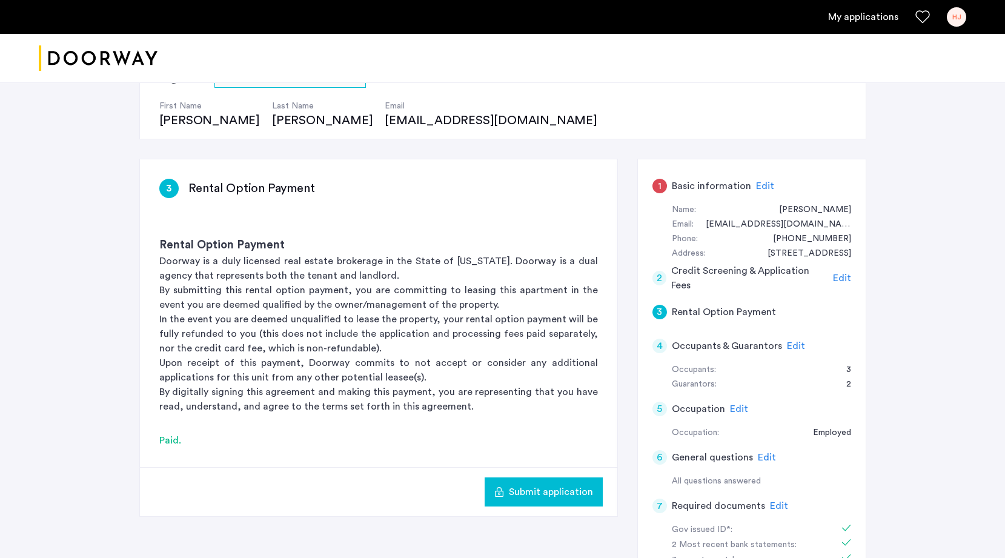
scroll to position [116, 0]
click at [565, 488] on span "Submit application" at bounding box center [551, 491] width 84 height 15
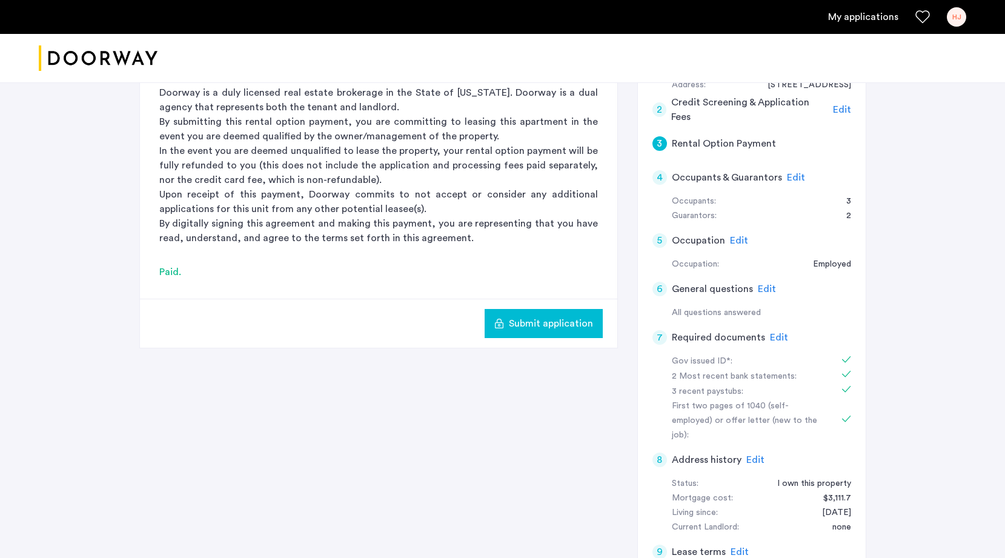
scroll to position [283, 0]
click at [551, 324] on span "Submit application" at bounding box center [551, 324] width 84 height 15
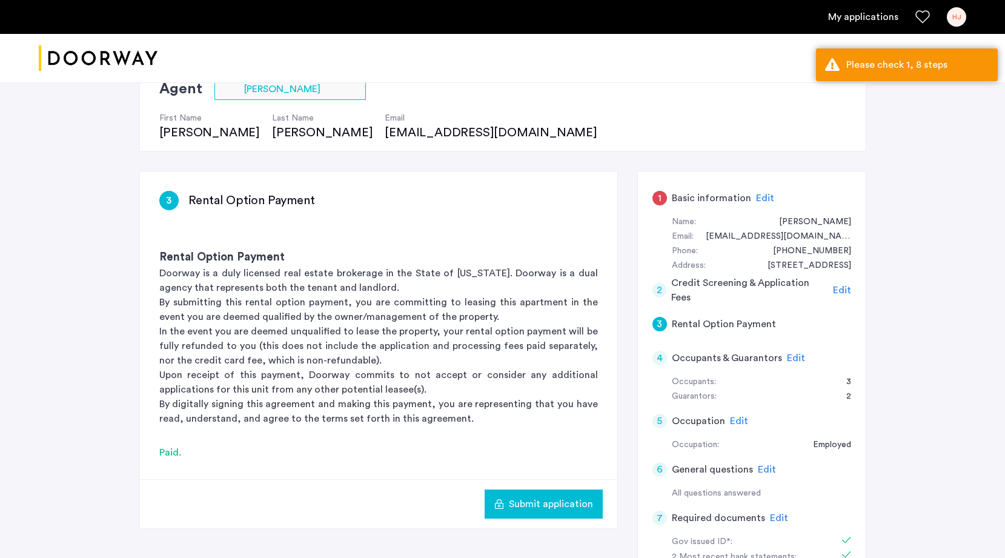
scroll to position [102, 0]
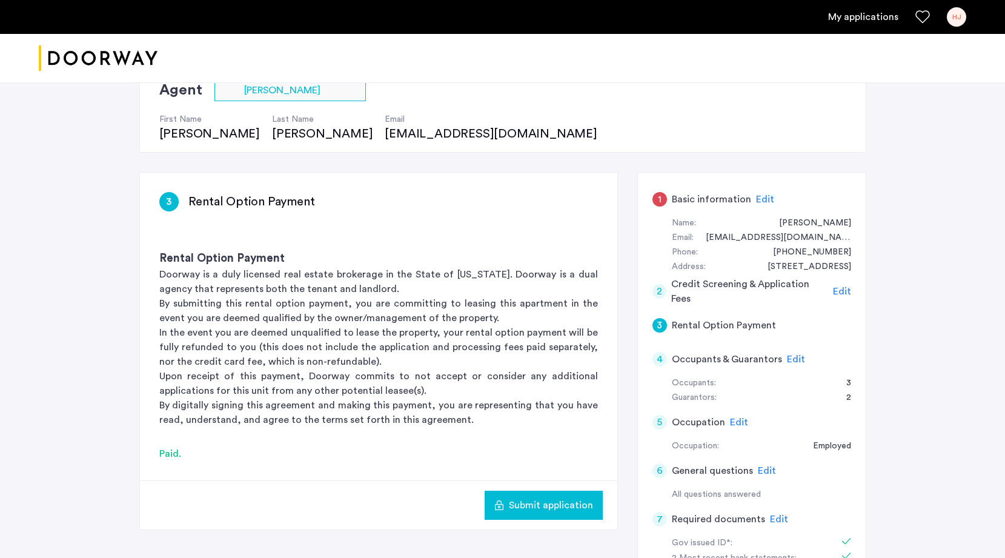
click at [667, 200] on div "1 Basic information Edit" at bounding box center [752, 199] width 199 height 34
click at [761, 201] on span "Edit" at bounding box center [765, 200] width 18 height 10
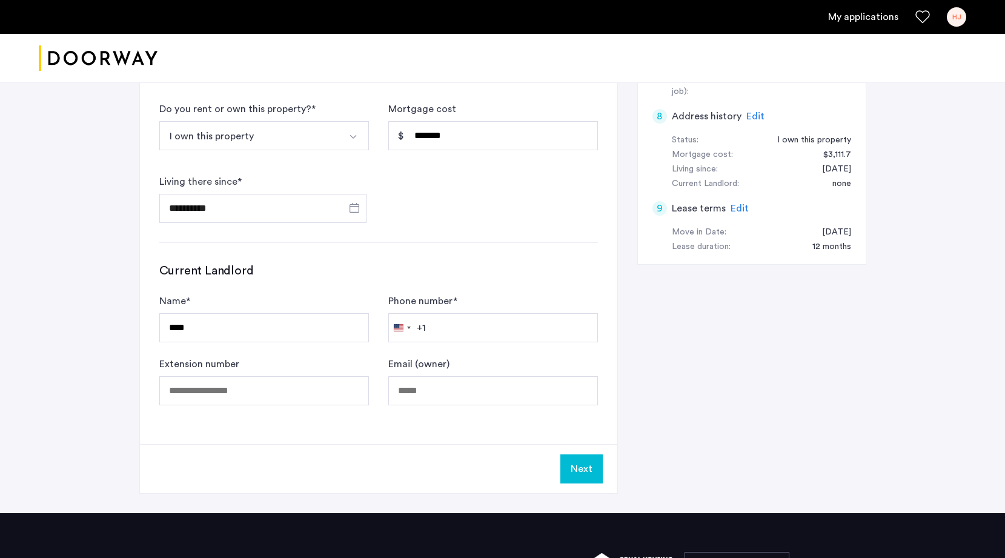
scroll to position [628, 0]
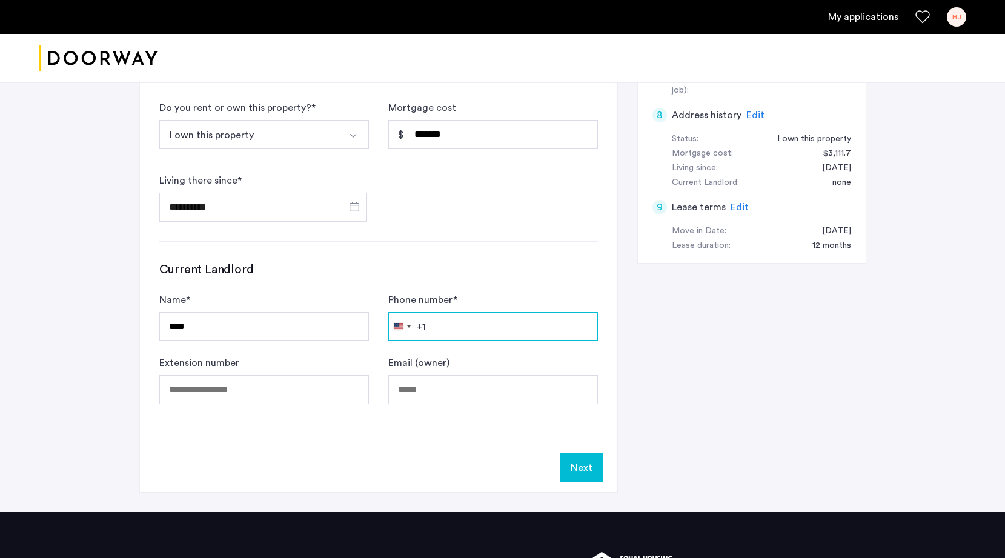
click at [479, 328] on input "Phone number *" at bounding box center [493, 326] width 210 height 29
type input "**********"
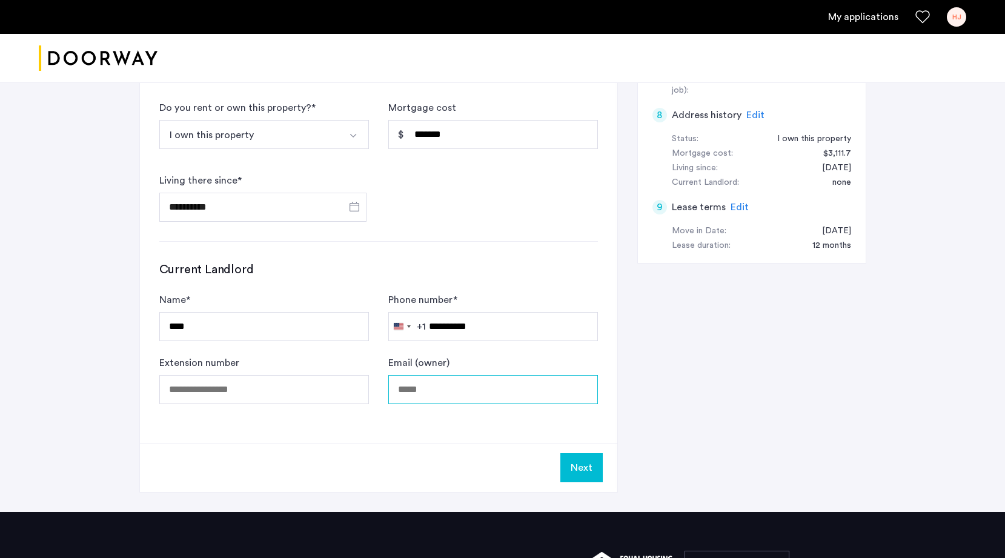
click at [408, 390] on input "Email (owner)" at bounding box center [493, 389] width 210 height 29
click at [728, 402] on div "**********" at bounding box center [502, 79] width 727 height 867
click at [585, 468] on button "Next" at bounding box center [582, 467] width 42 height 29
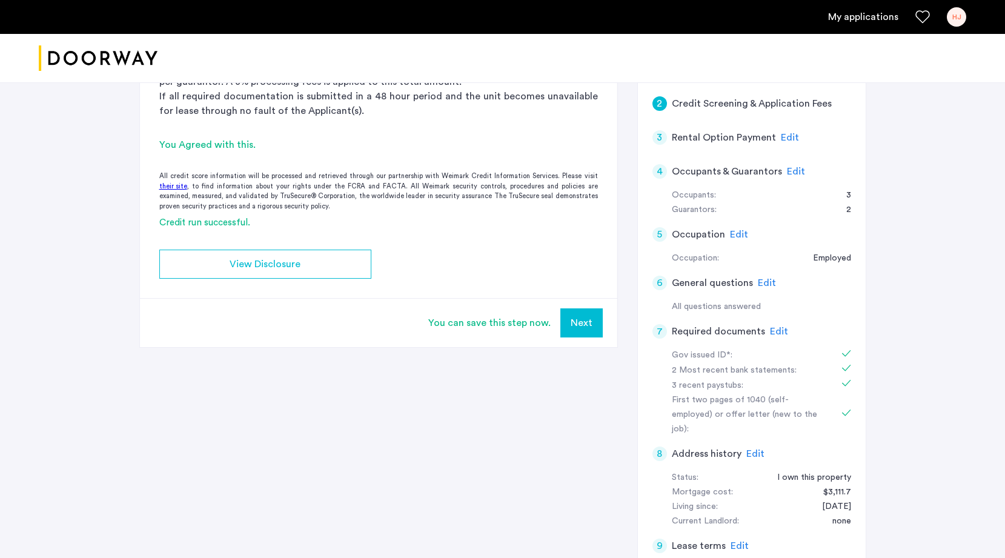
scroll to position [327, 0]
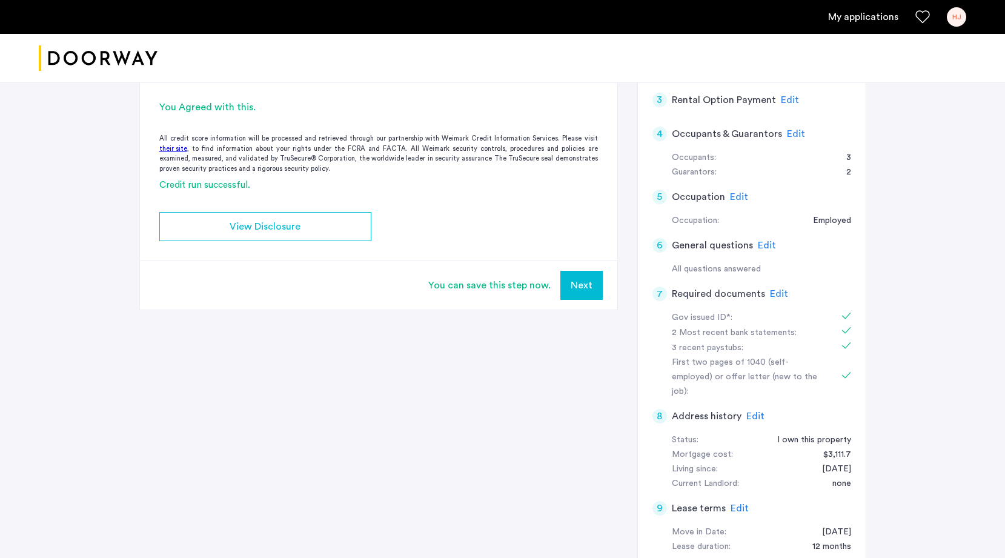
click at [698, 448] on div "Mortgage cost:" at bounding box center [702, 455] width 61 height 15
click at [755, 411] on span "Edit" at bounding box center [756, 416] width 18 height 10
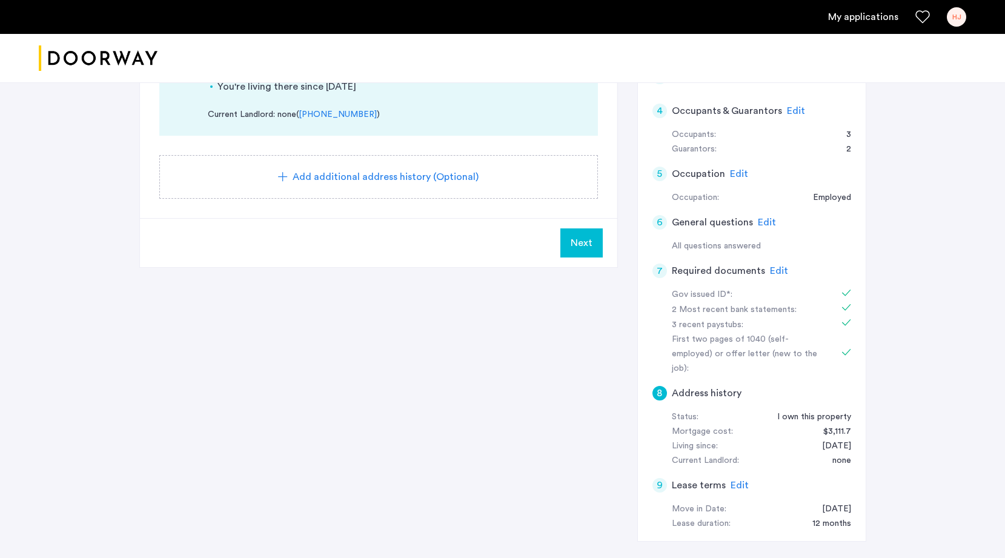
scroll to position [362, 0]
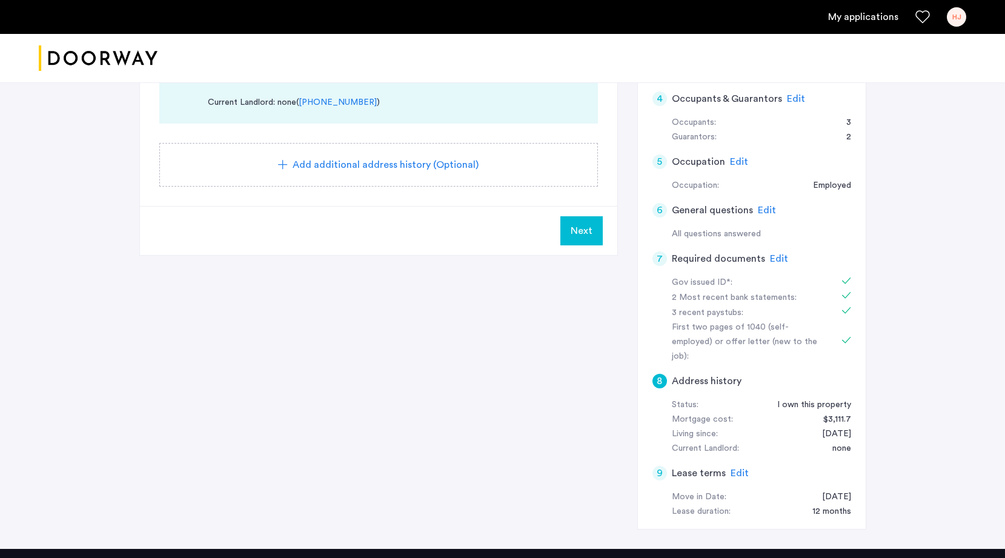
click at [583, 229] on span "Next" at bounding box center [582, 231] width 22 height 15
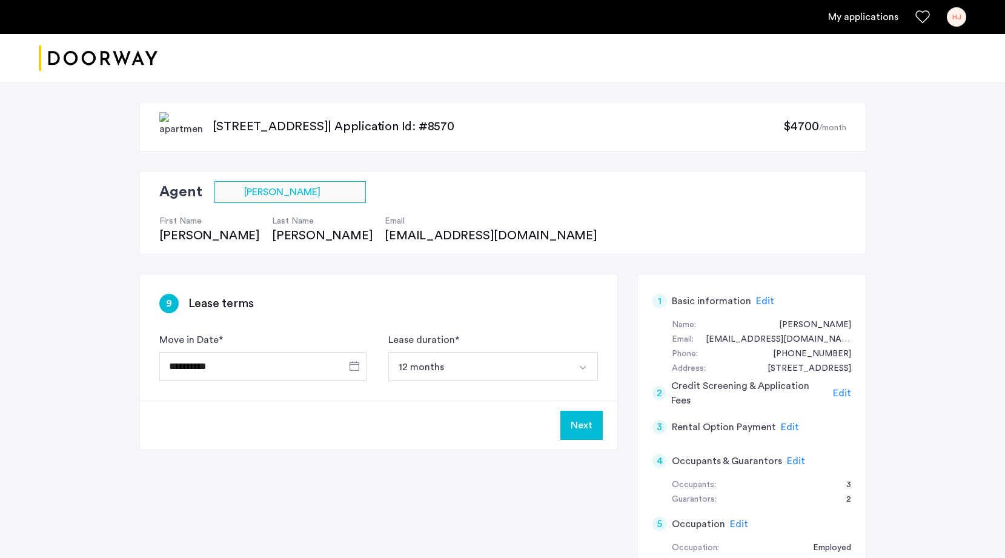
click at [589, 421] on button "Next" at bounding box center [582, 425] width 42 height 29
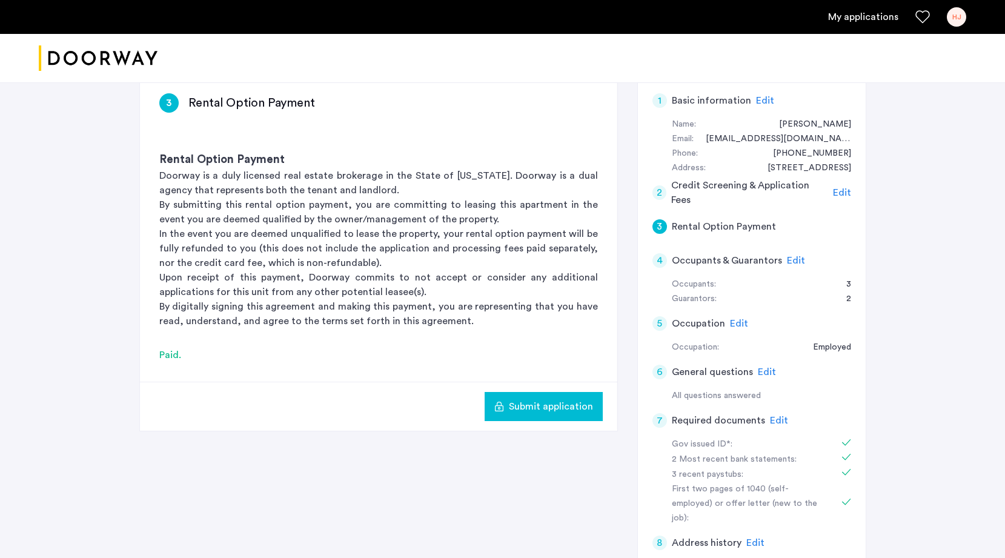
scroll to position [232, 0]
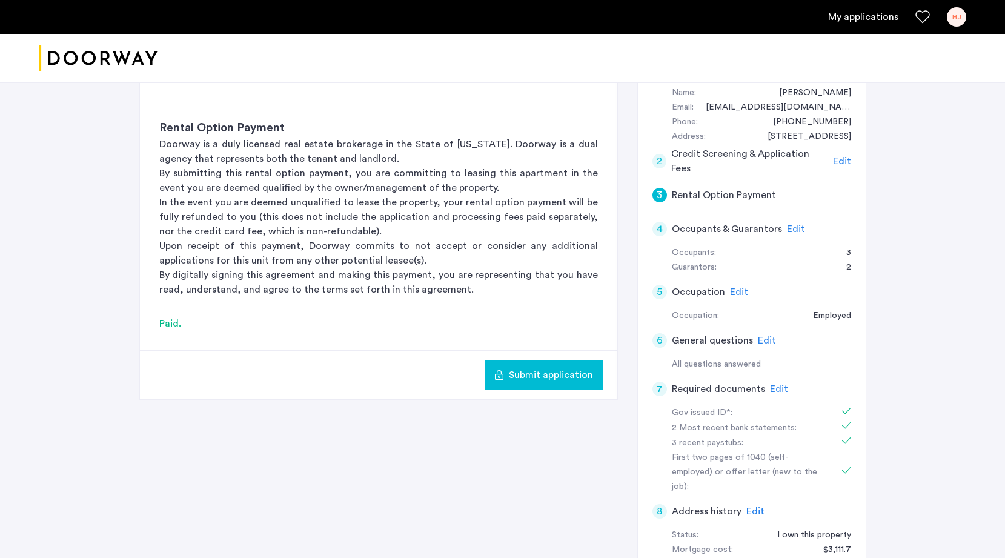
click at [574, 368] on span "Submit application" at bounding box center [551, 375] width 84 height 15
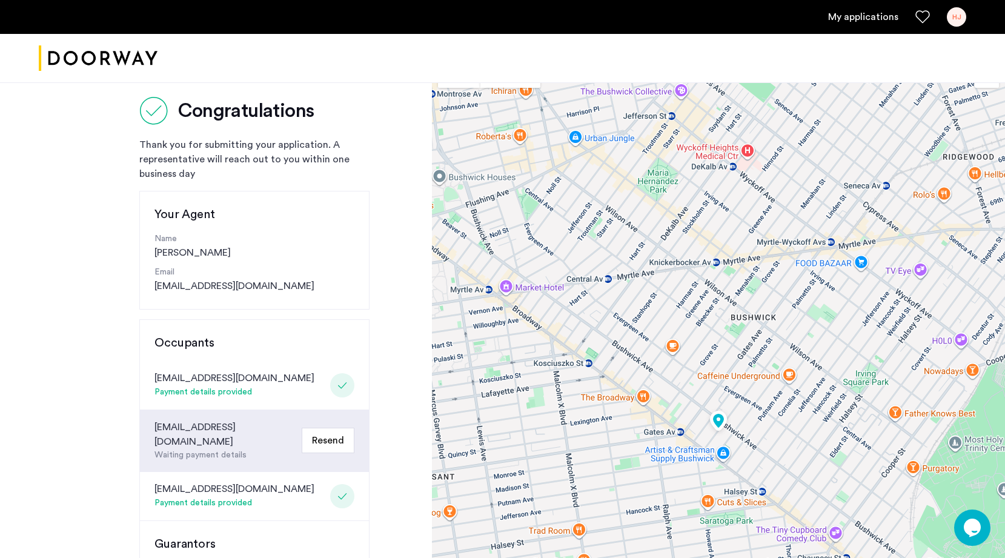
scroll to position [33, 0]
